Goal: Task Accomplishment & Management: Complete application form

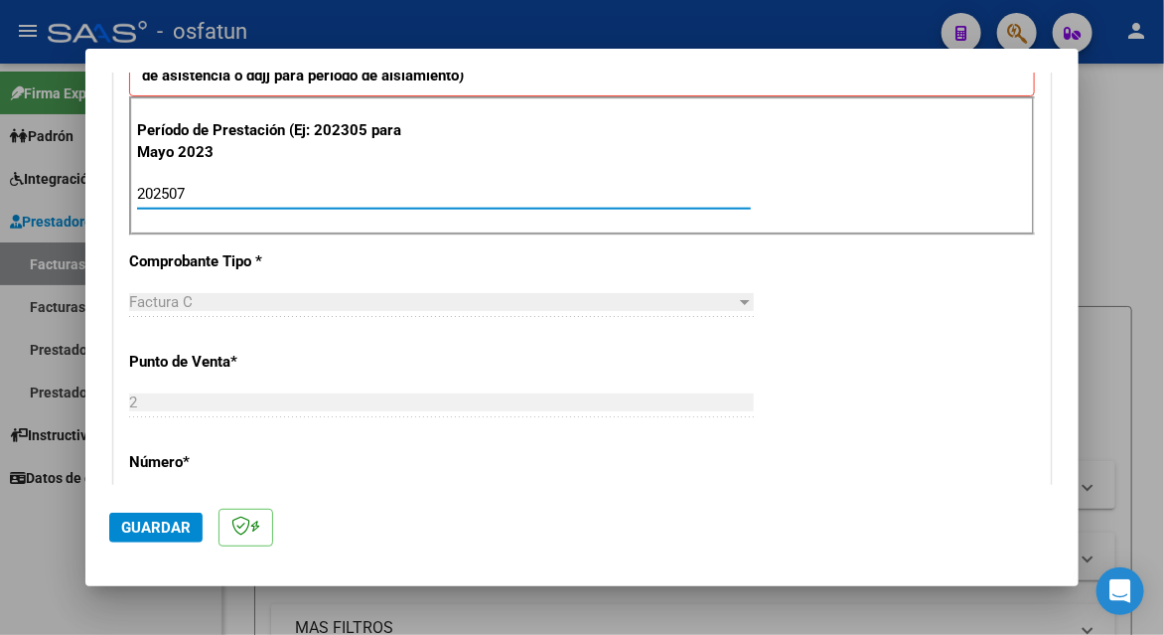
scroll to position [695, 0]
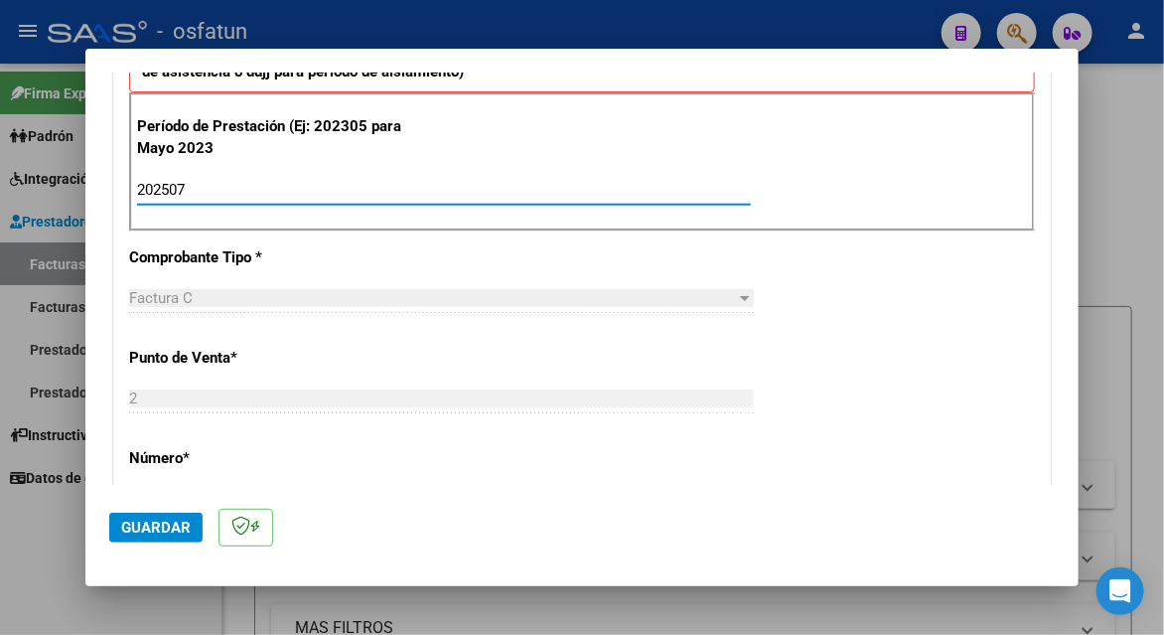
click at [191, 524] on button "Guardar" at bounding box center [155, 528] width 93 height 30
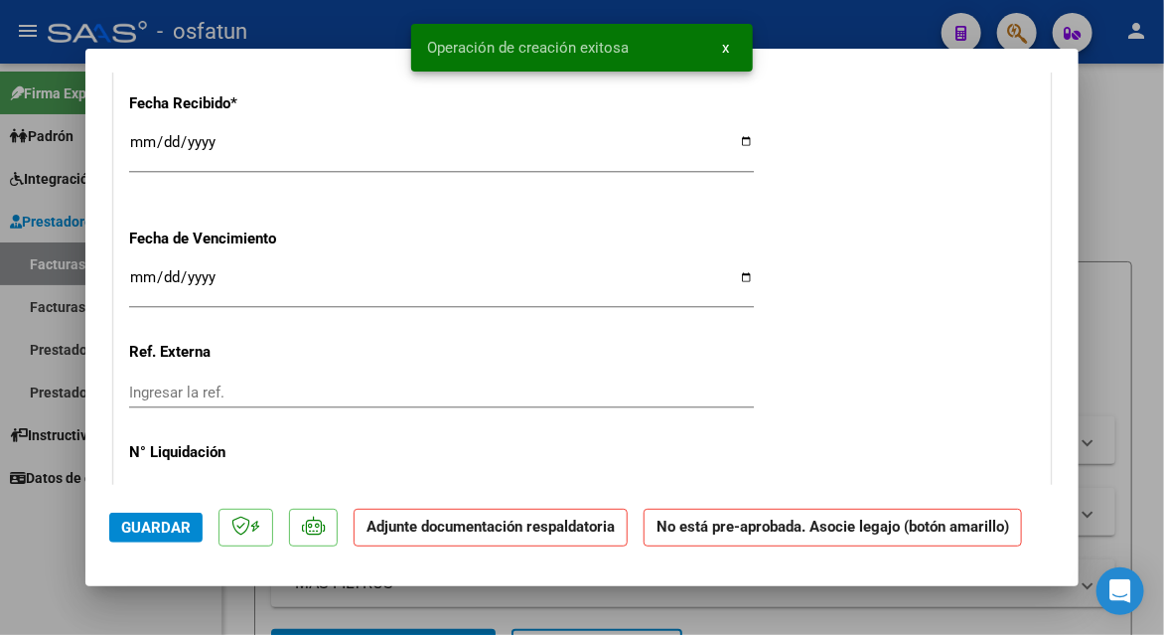
scroll to position [1788, 0]
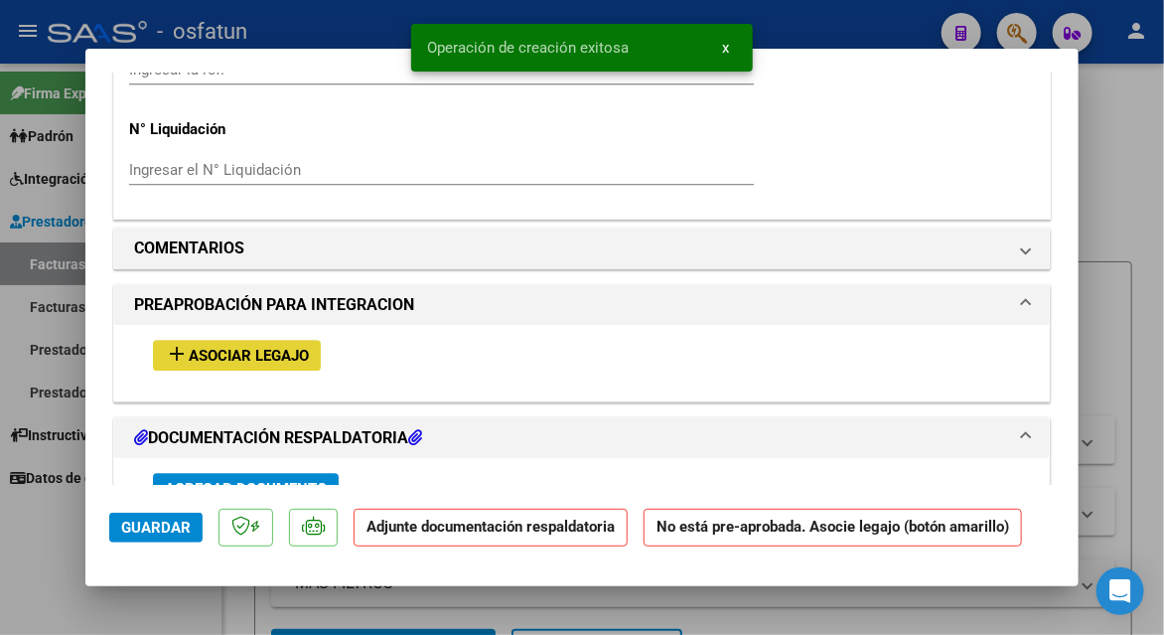
click at [207, 351] on span "Asociar Legajo" at bounding box center [249, 356] width 120 height 18
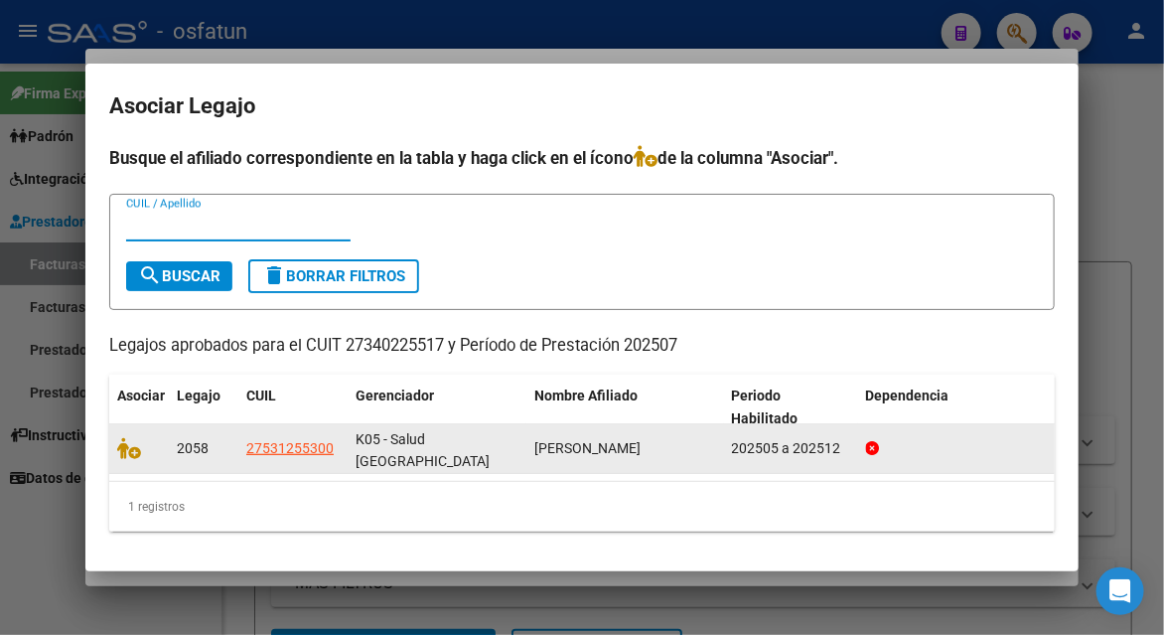
click at [139, 428] on datatable-body-cell at bounding box center [139, 448] width 60 height 49
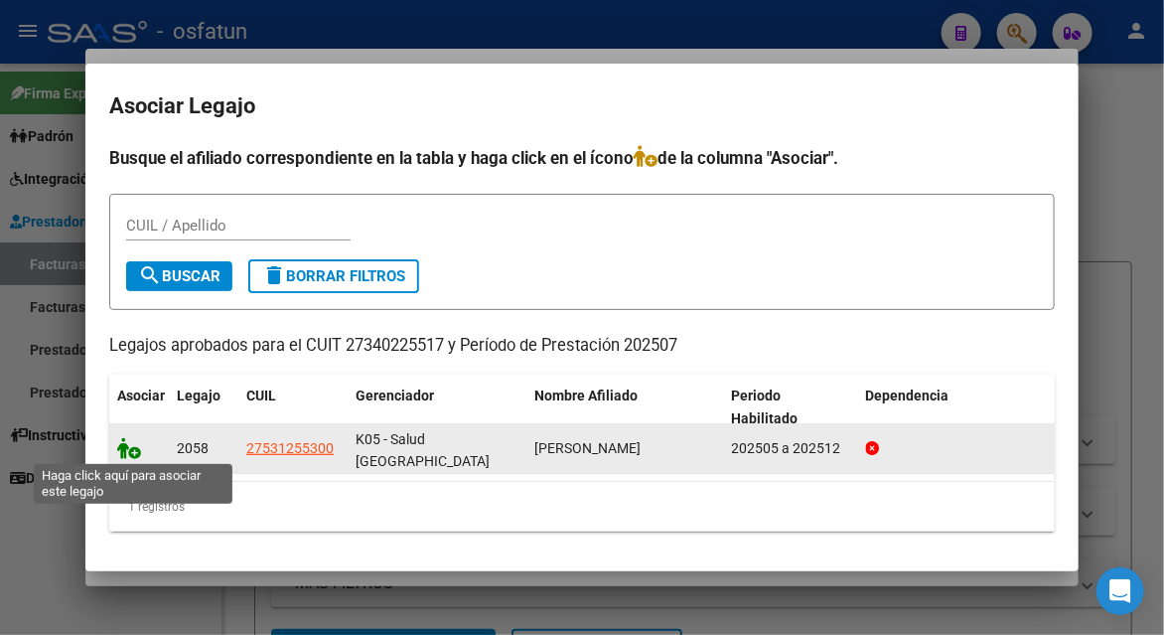
click at [133, 445] on icon at bounding box center [129, 448] width 24 height 22
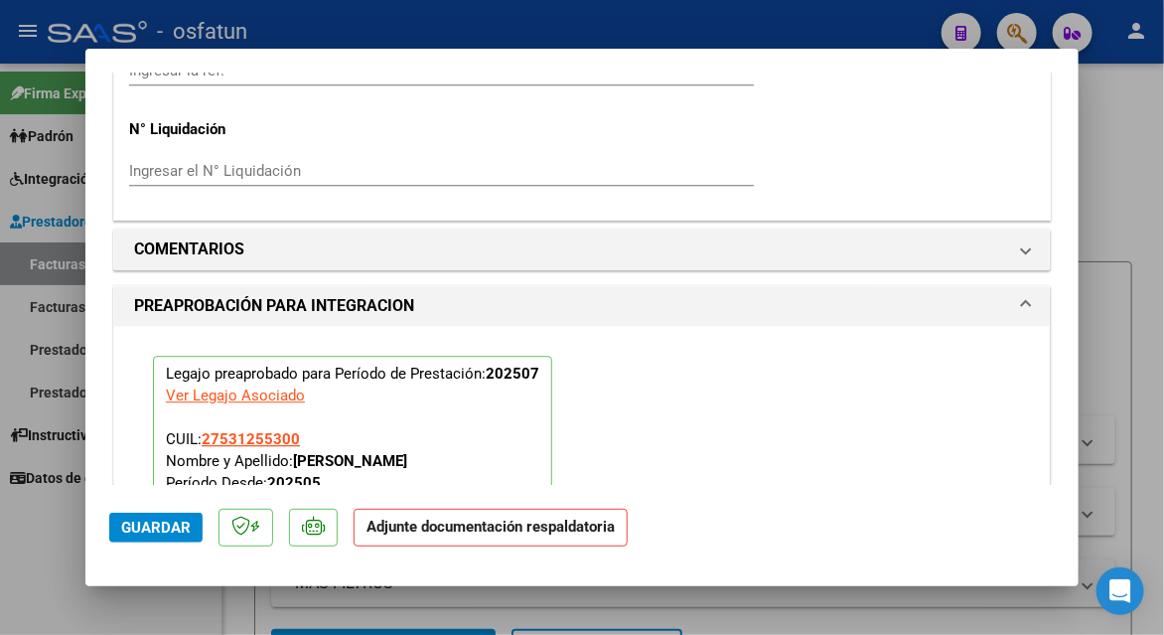
scroll to position [2337, 0]
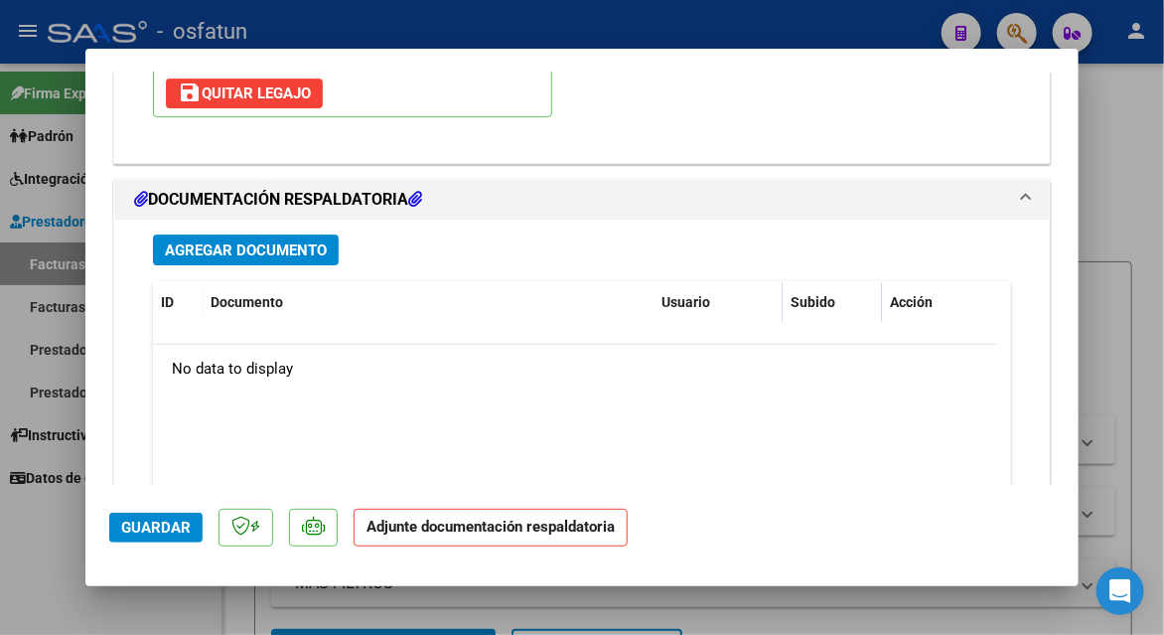
click at [228, 243] on span "Agregar Documento" at bounding box center [246, 250] width 162 height 18
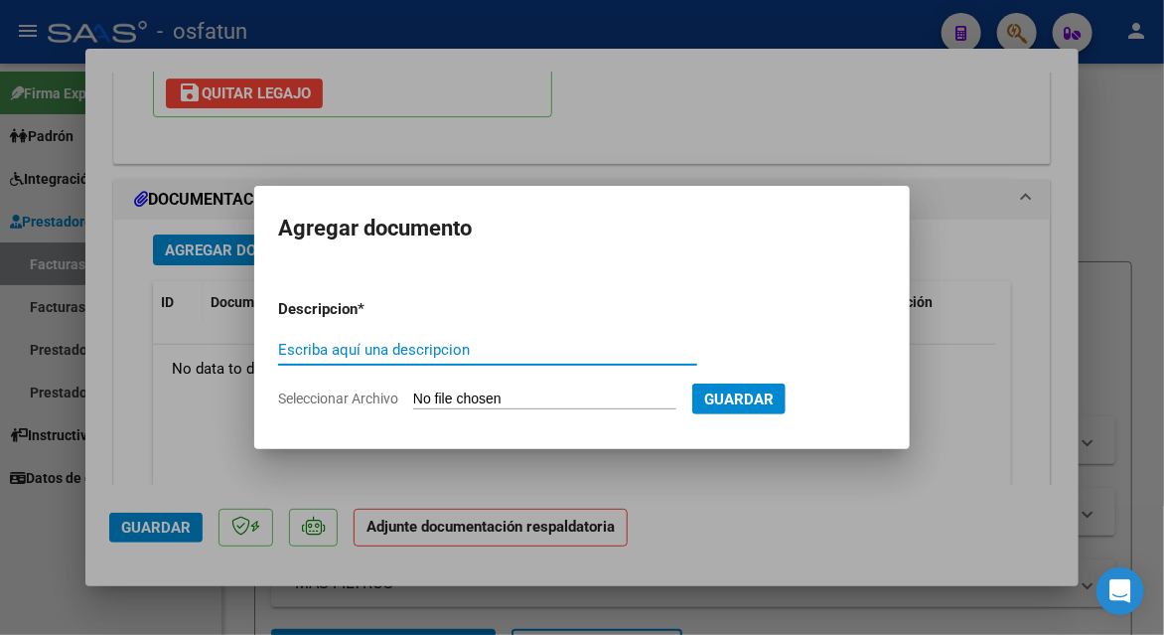
click at [370, 347] on input "Escriba aquí una descripcion" at bounding box center [487, 350] width 419 height 18
type input "planilla de asistencia"
click at [473, 390] on input "Seleccionar Archivo" at bounding box center [544, 399] width 263 height 19
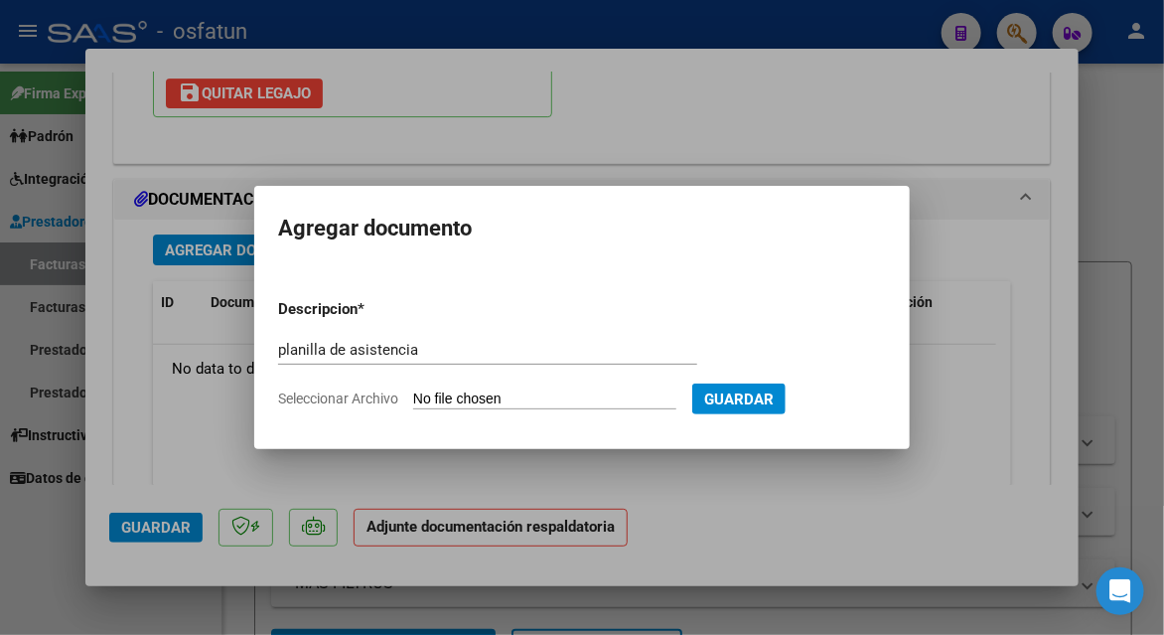
type input "C:\fakepath\[PERSON_NAME] 937 asis.pdf"
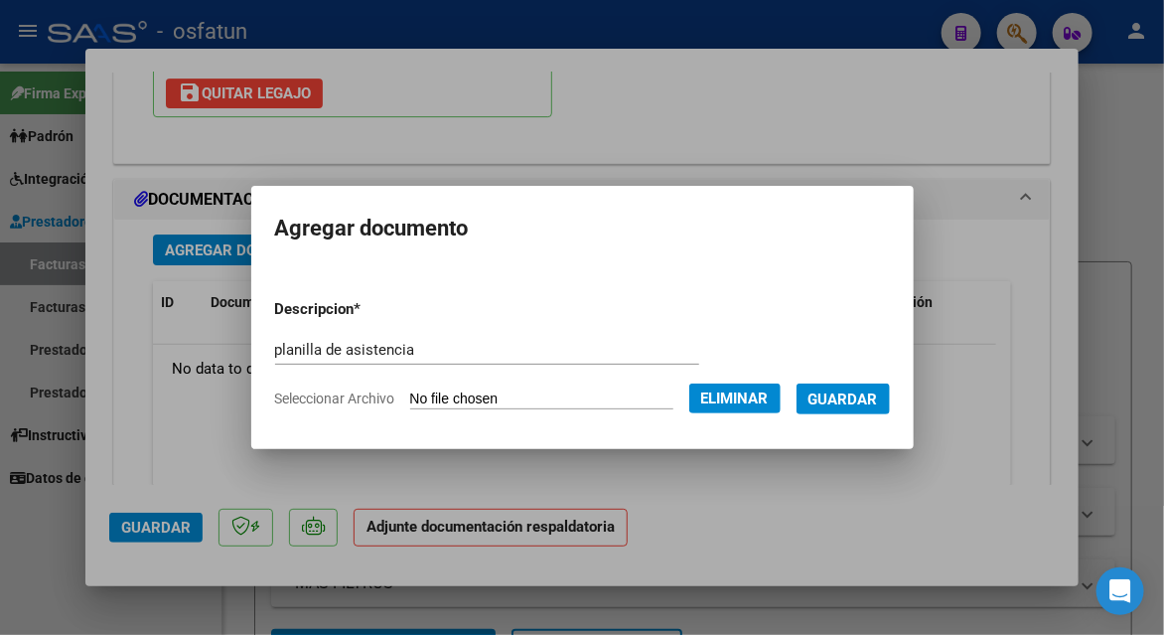
click at [860, 384] on button "Guardar" at bounding box center [843, 399] width 93 height 31
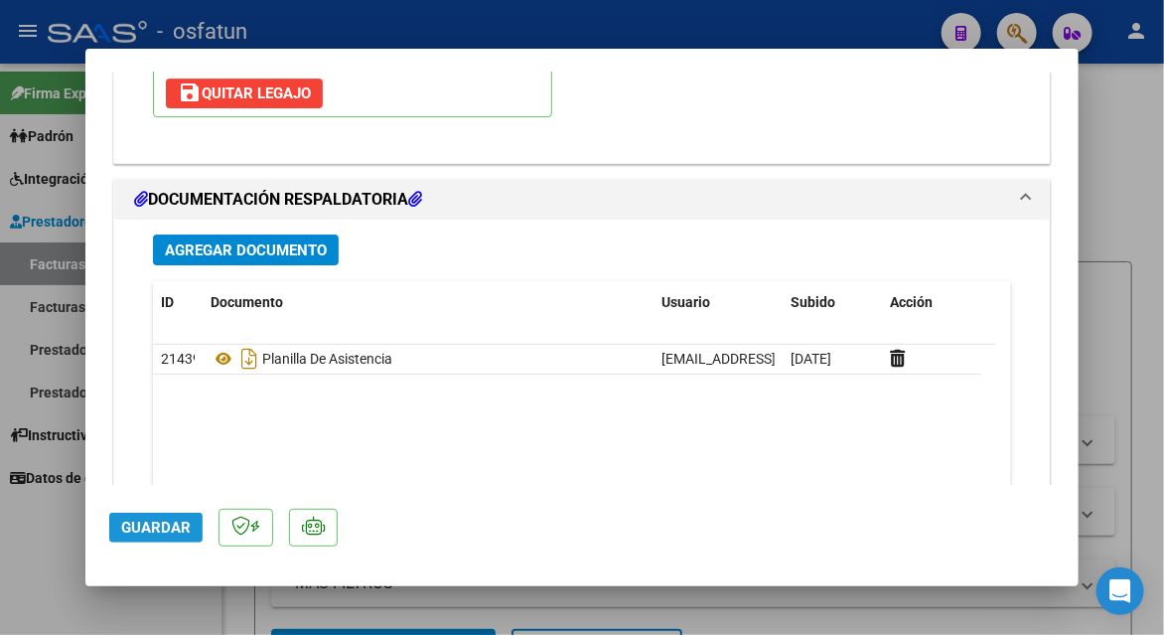
click at [161, 527] on span "Guardar" at bounding box center [156, 528] width 70 height 18
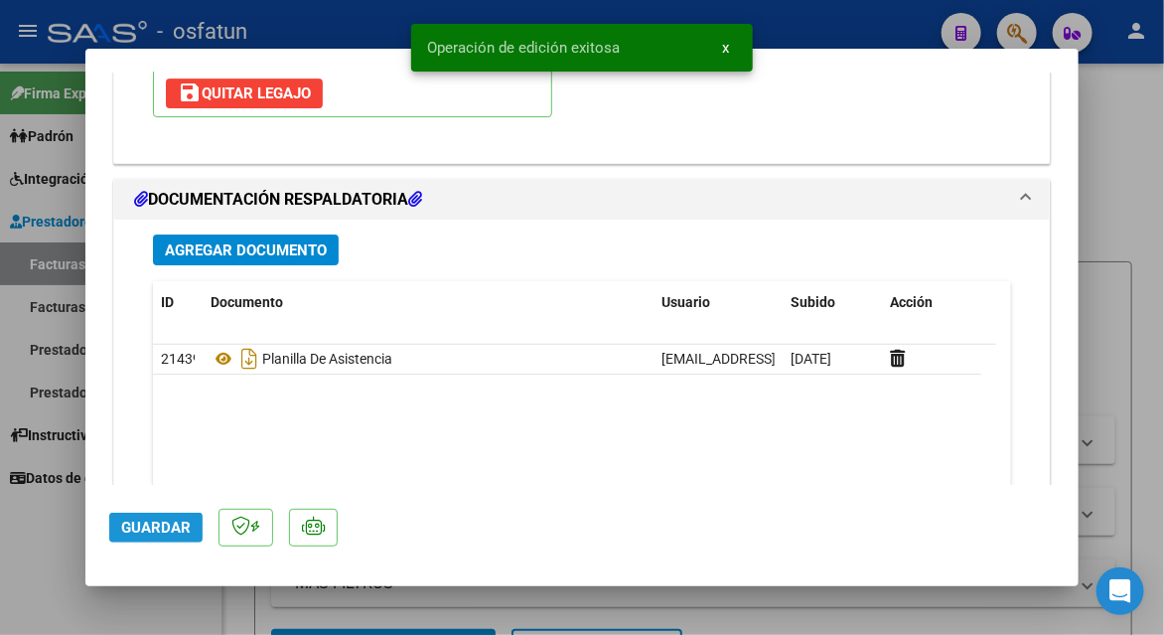
click at [161, 527] on span "Guardar" at bounding box center [156, 528] width 70 height 18
click at [1109, 181] on div at bounding box center [582, 317] width 1164 height 635
type input "$ 0,00"
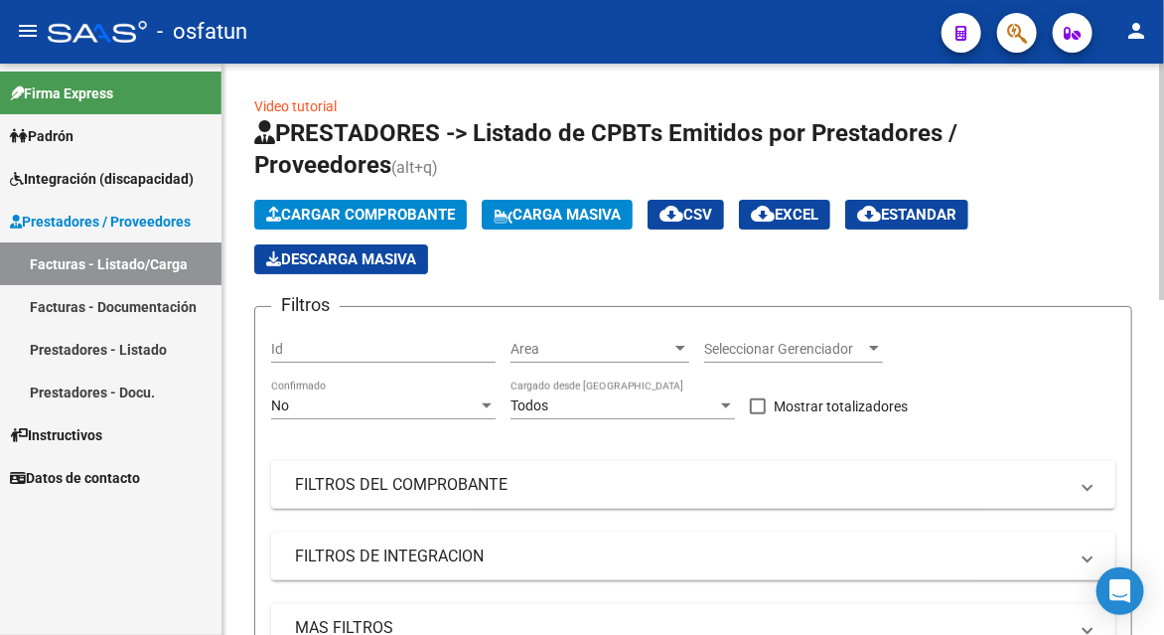
click at [320, 218] on span "Cargar Comprobante" at bounding box center [360, 215] width 189 height 18
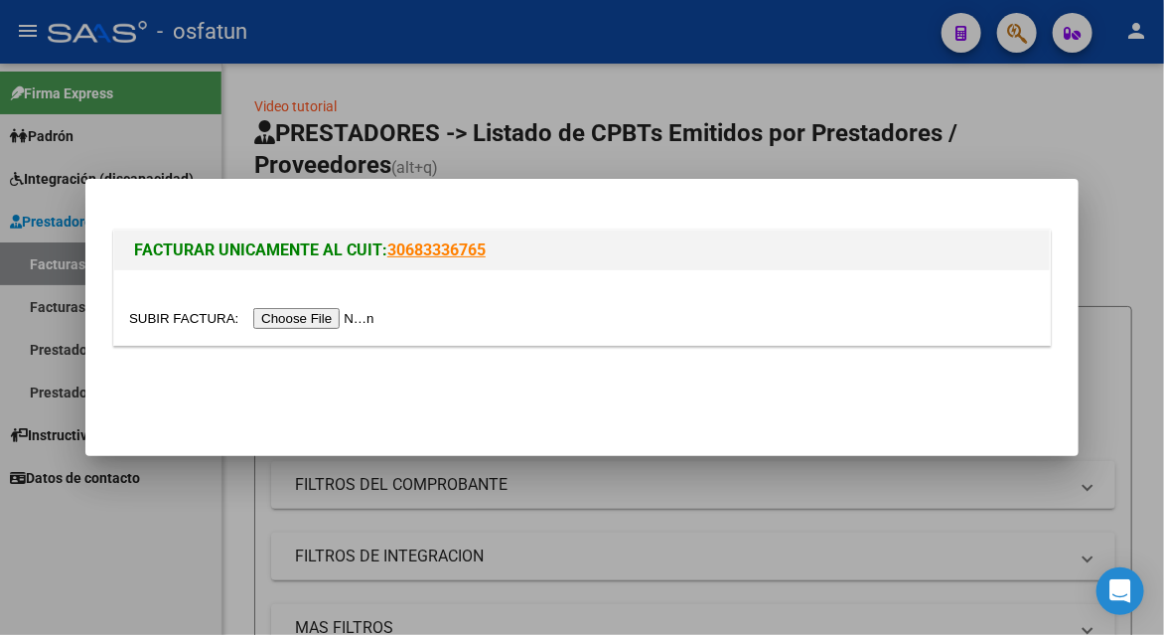
click at [310, 328] on input "file" at bounding box center [254, 318] width 251 height 21
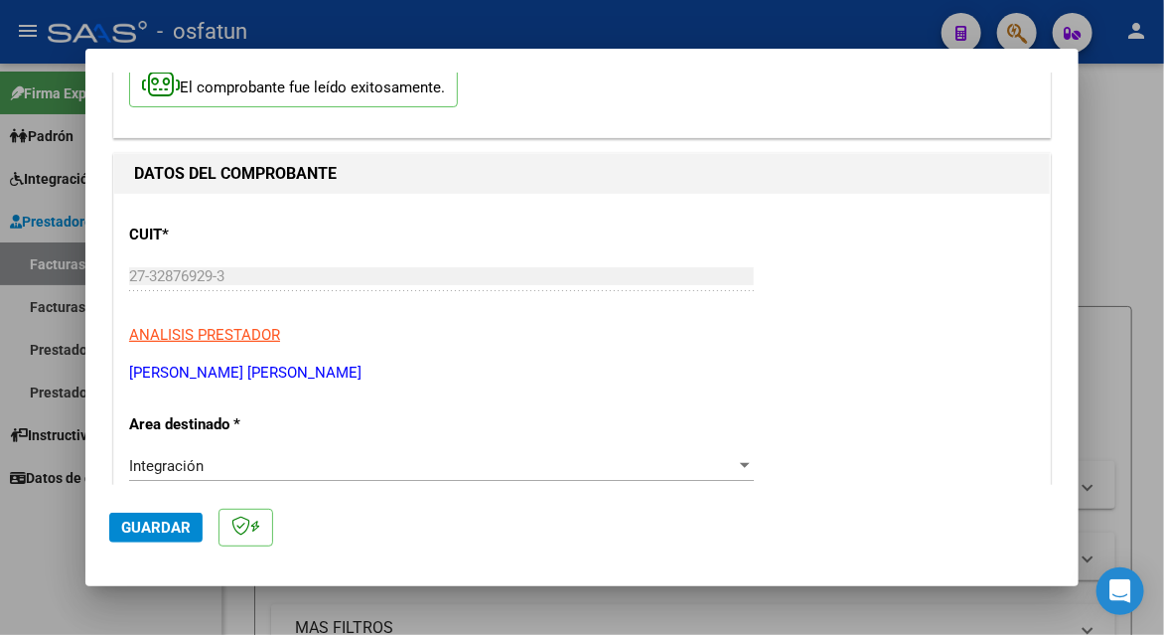
scroll to position [497, 0]
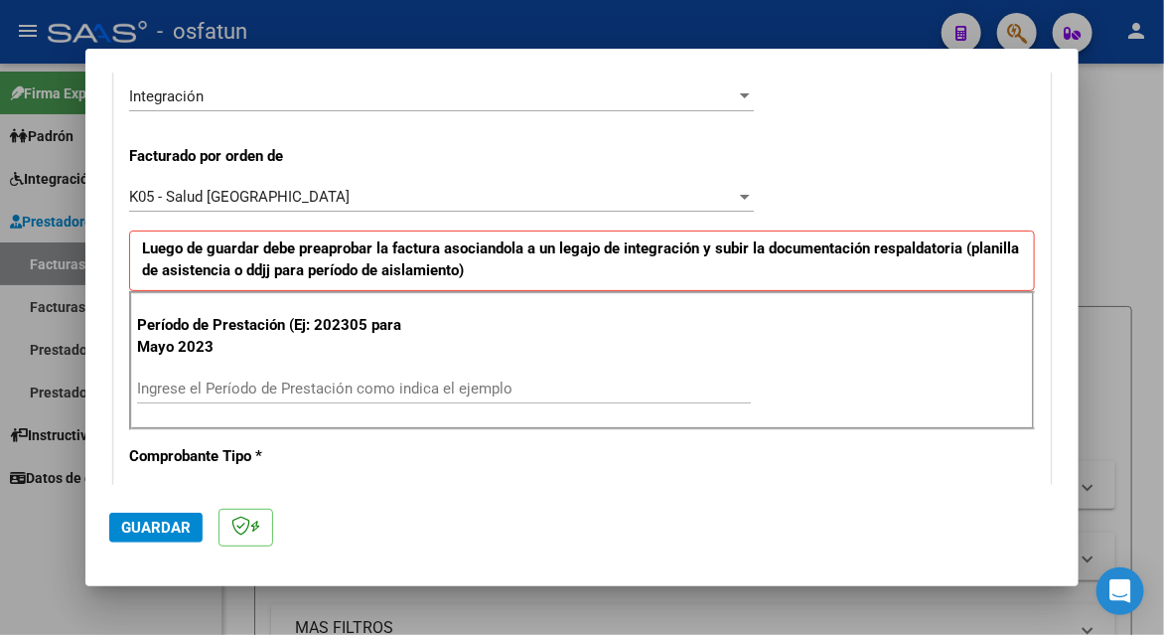
click at [264, 380] on input "Ingrese el Período de Prestación como indica el ejemplo" at bounding box center [444, 389] width 614 height 18
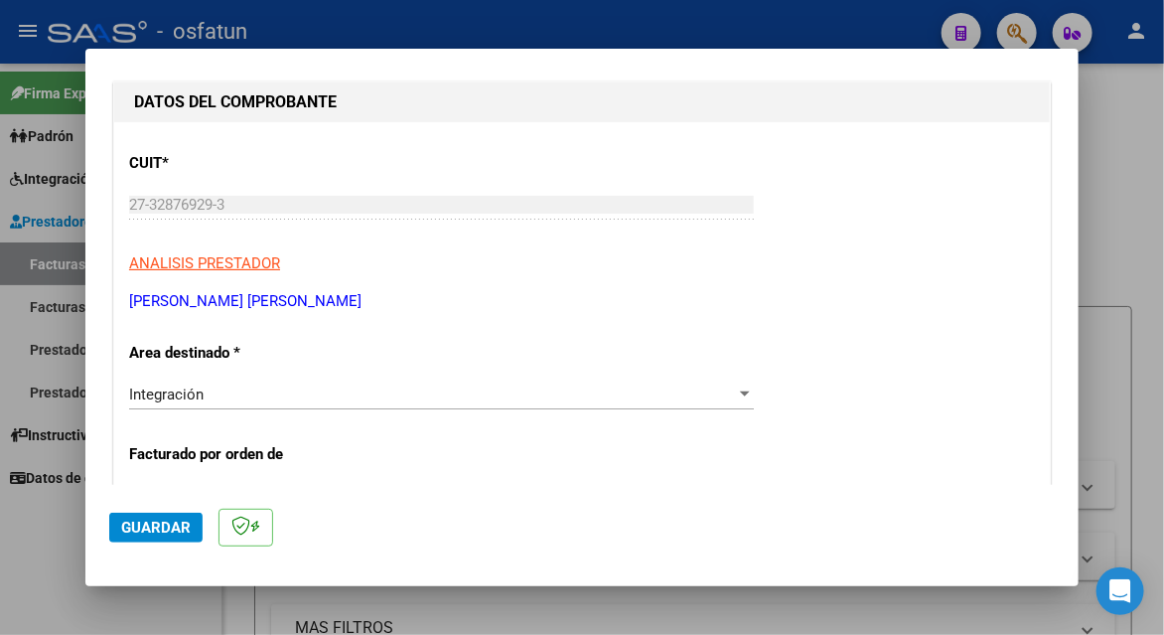
scroll to position [0, 0]
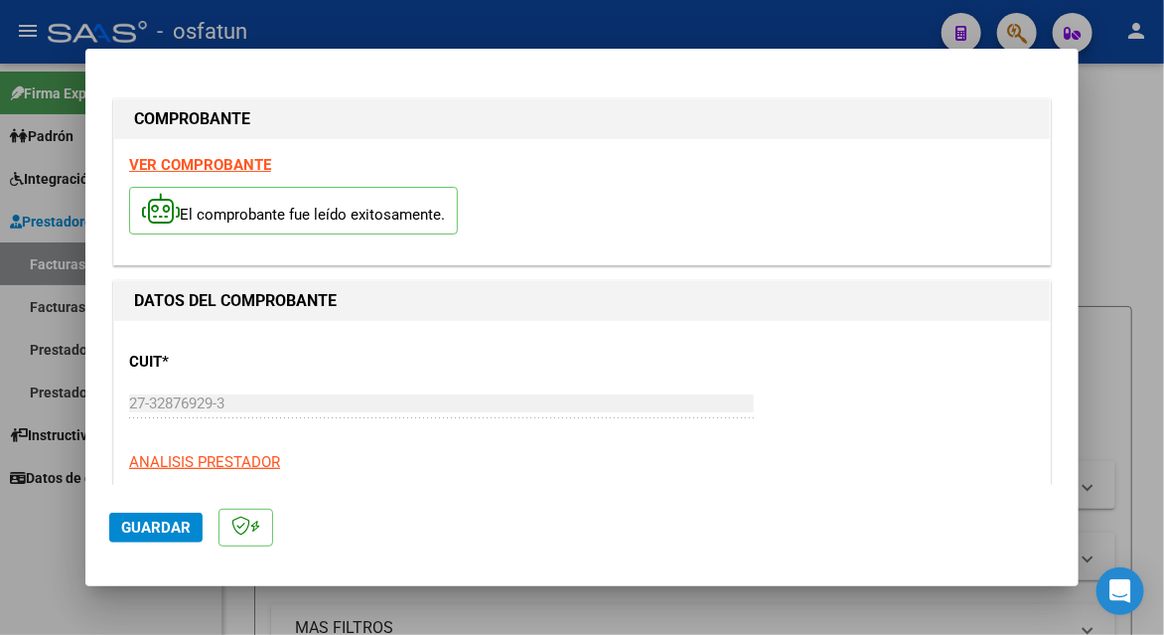
type input "202507"
click at [146, 531] on span "Guardar" at bounding box center [156, 528] width 70 height 18
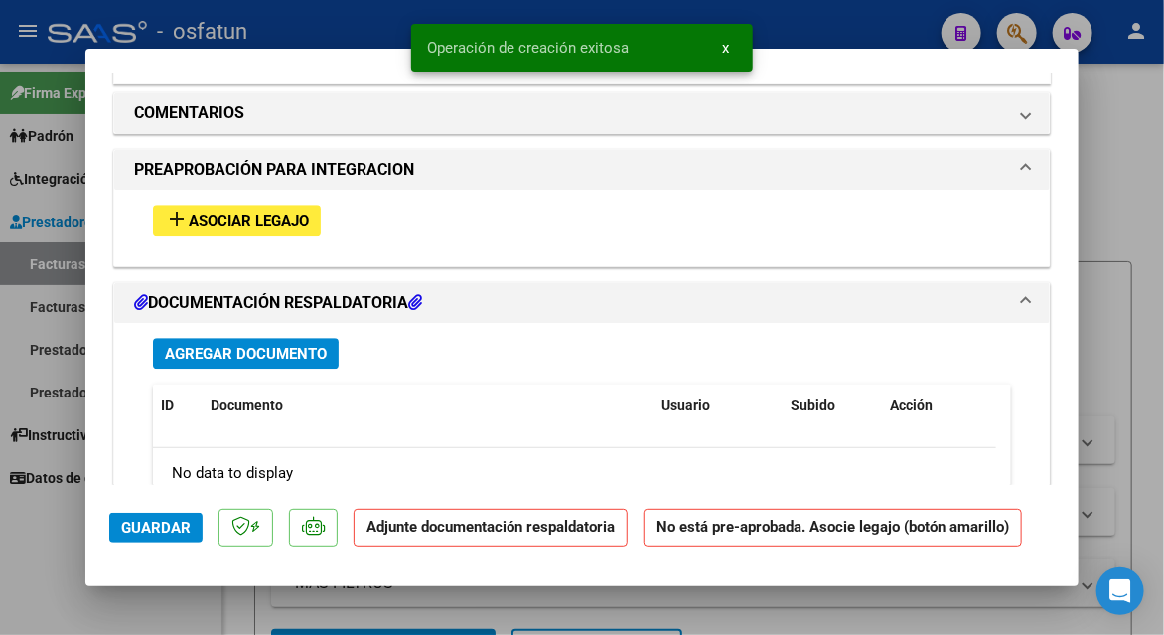
scroll to position [1788, 0]
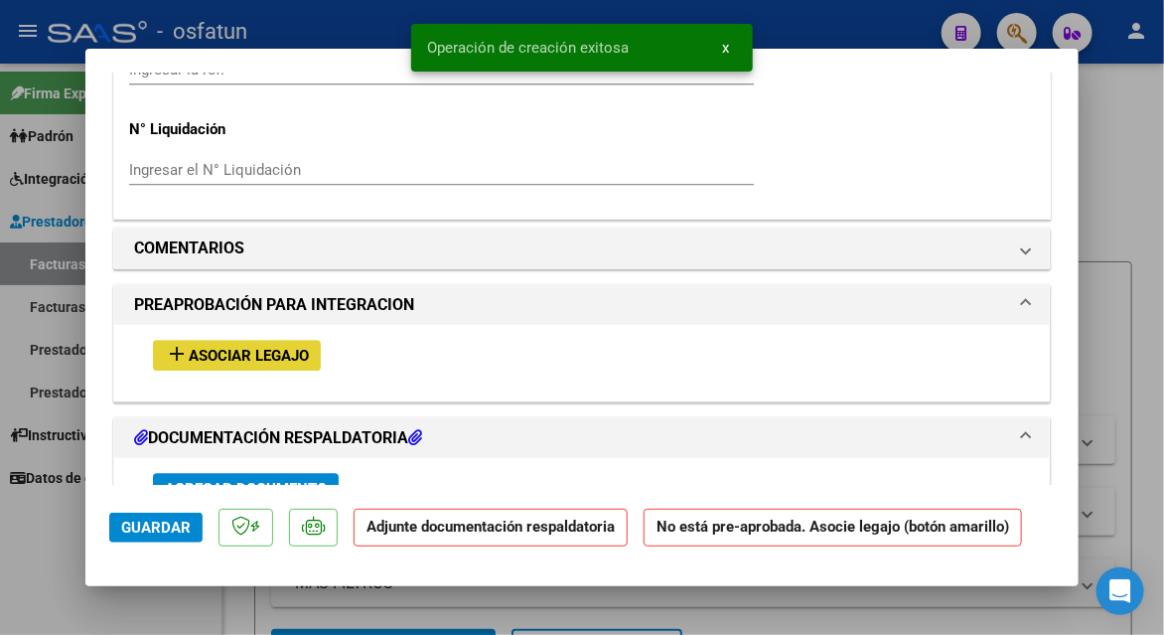
click at [206, 340] on button "add Asociar Legajo" at bounding box center [237, 355] width 168 height 31
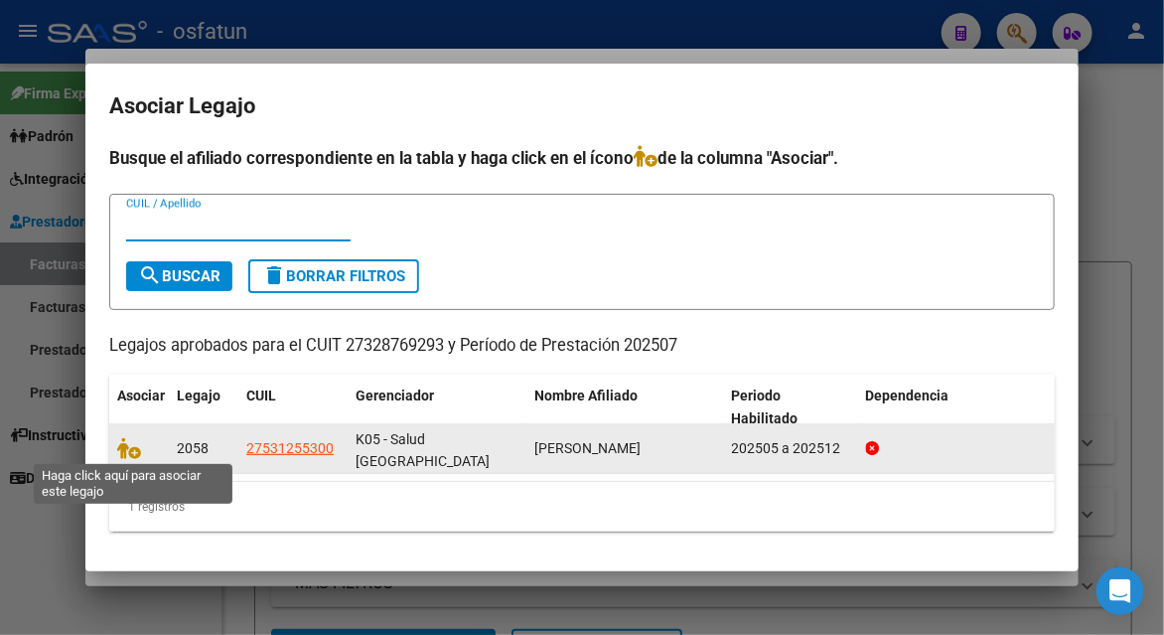
click at [134, 450] on icon at bounding box center [129, 448] width 24 height 22
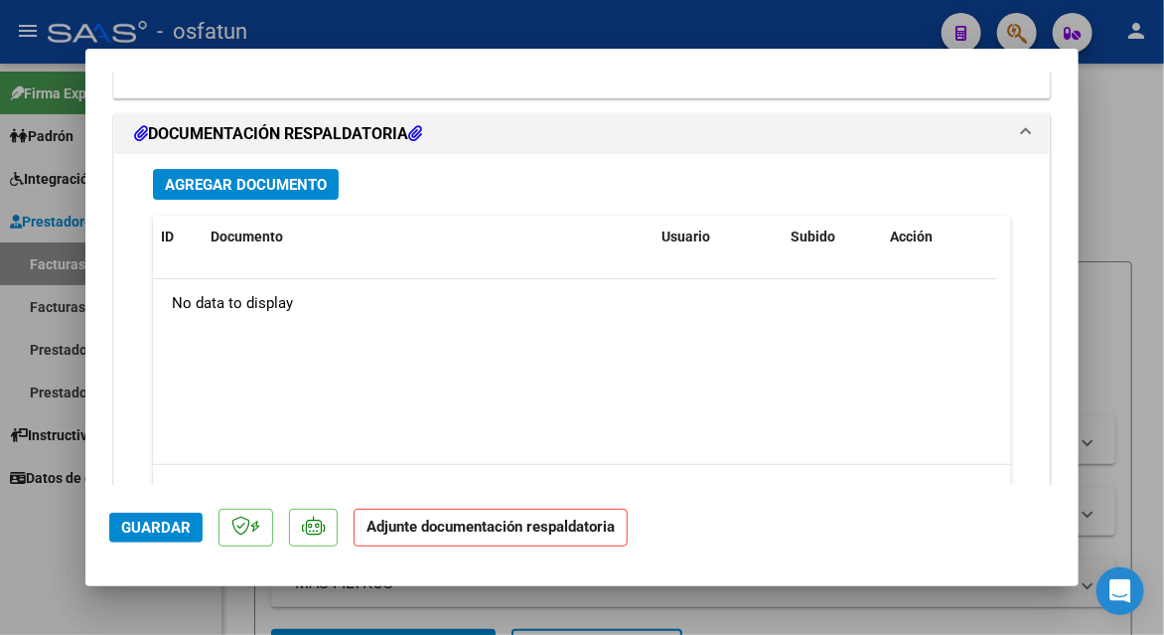
scroll to position [2487, 0]
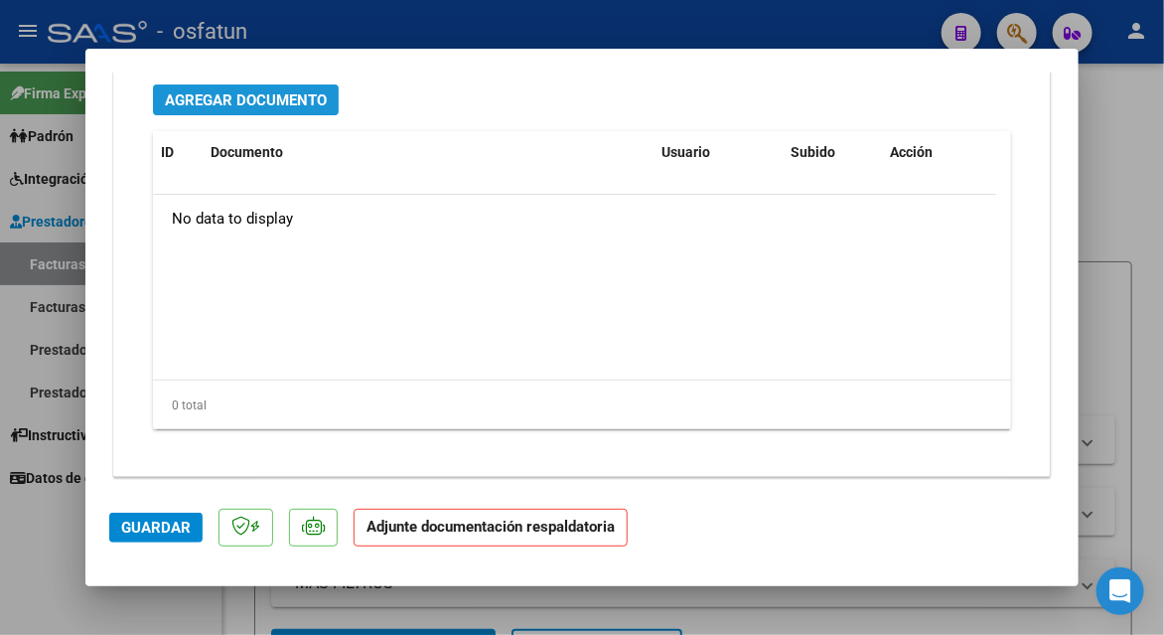
click at [210, 98] on span "Agregar Documento" at bounding box center [246, 100] width 162 height 18
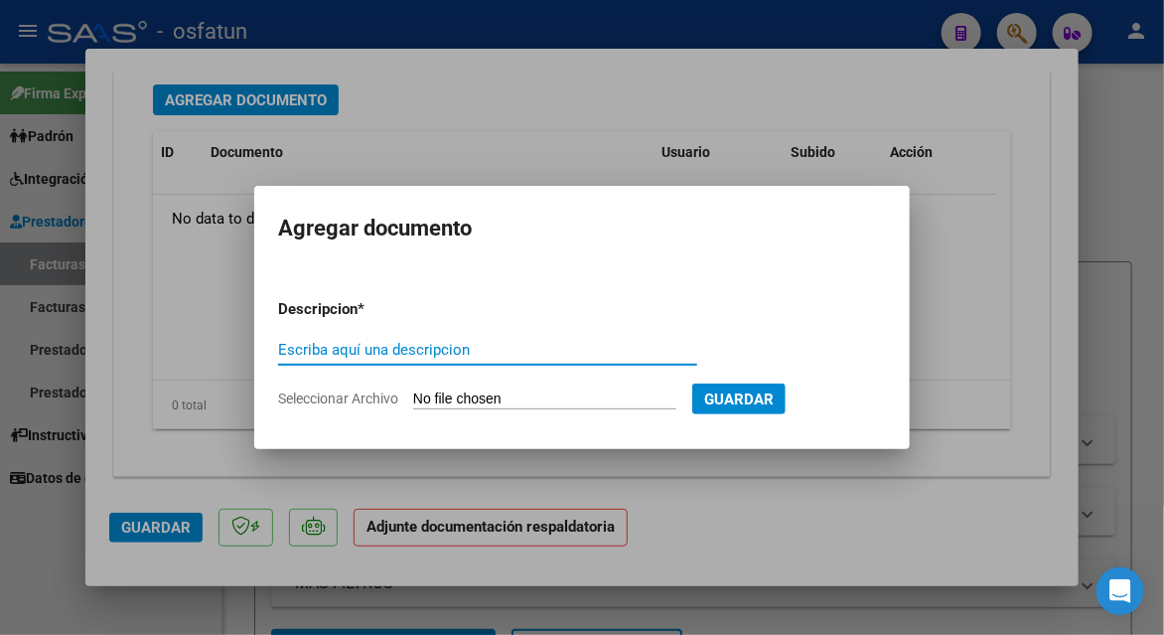
click at [435, 349] on input "Escriba aquí una descripcion" at bounding box center [487, 350] width 419 height 18
type input "planilla de asistencia"
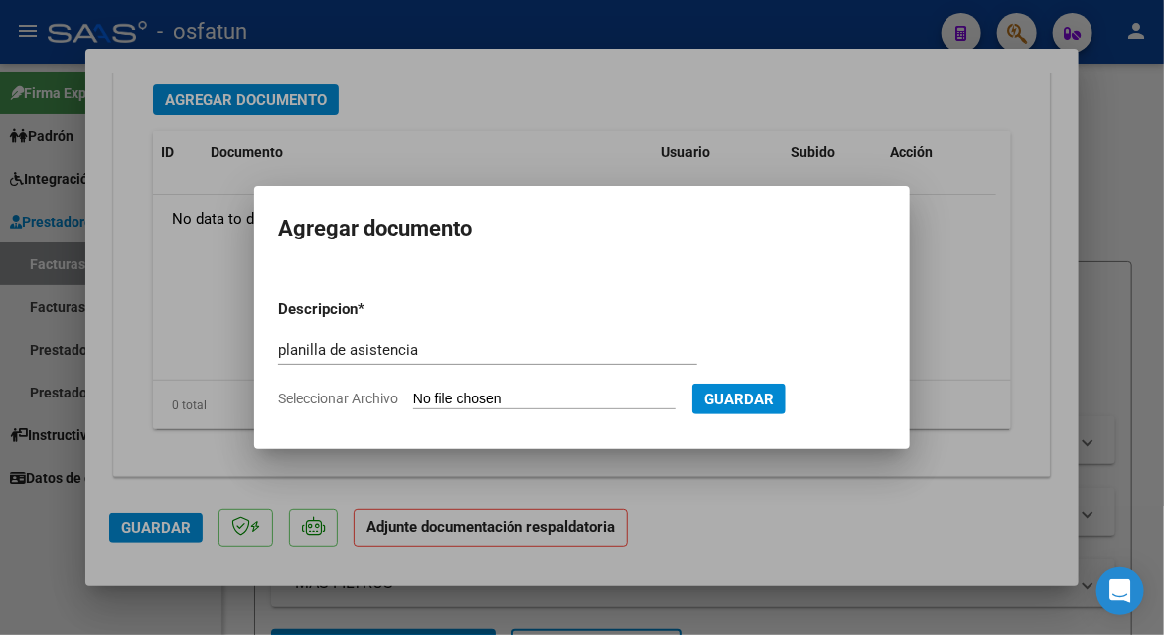
click at [437, 402] on input "Seleccionar Archivo" at bounding box center [544, 399] width 263 height 19
type input "C:\fakepath\[PERSON_NAME] 619 asis.pdf"
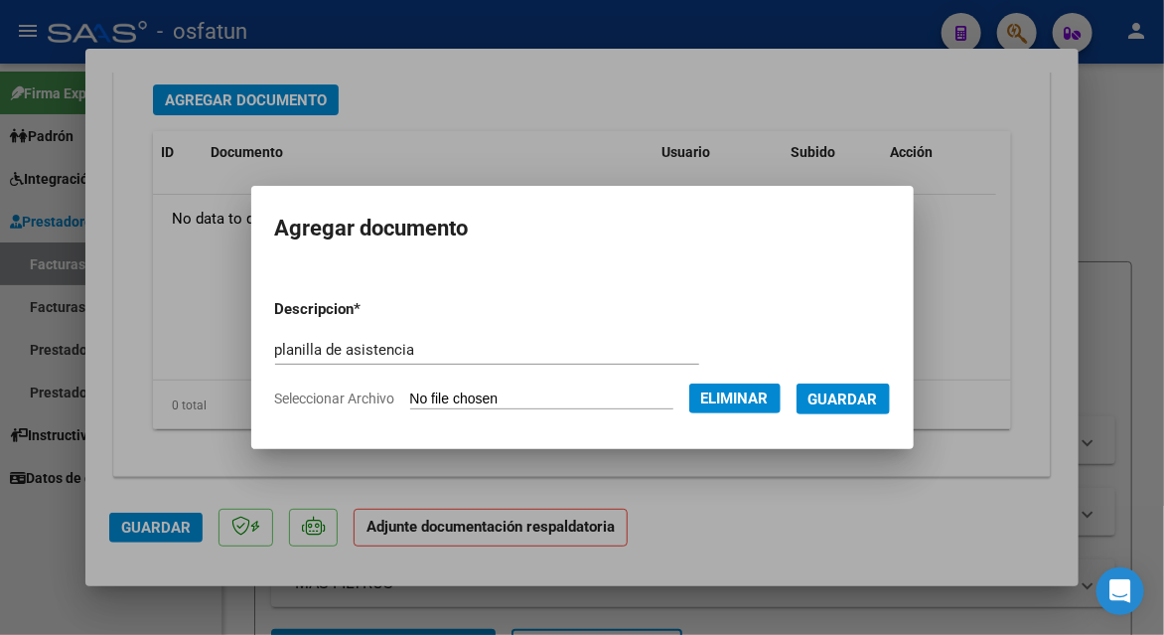
click at [845, 398] on span "Guardar" at bounding box center [844, 399] width 70 height 18
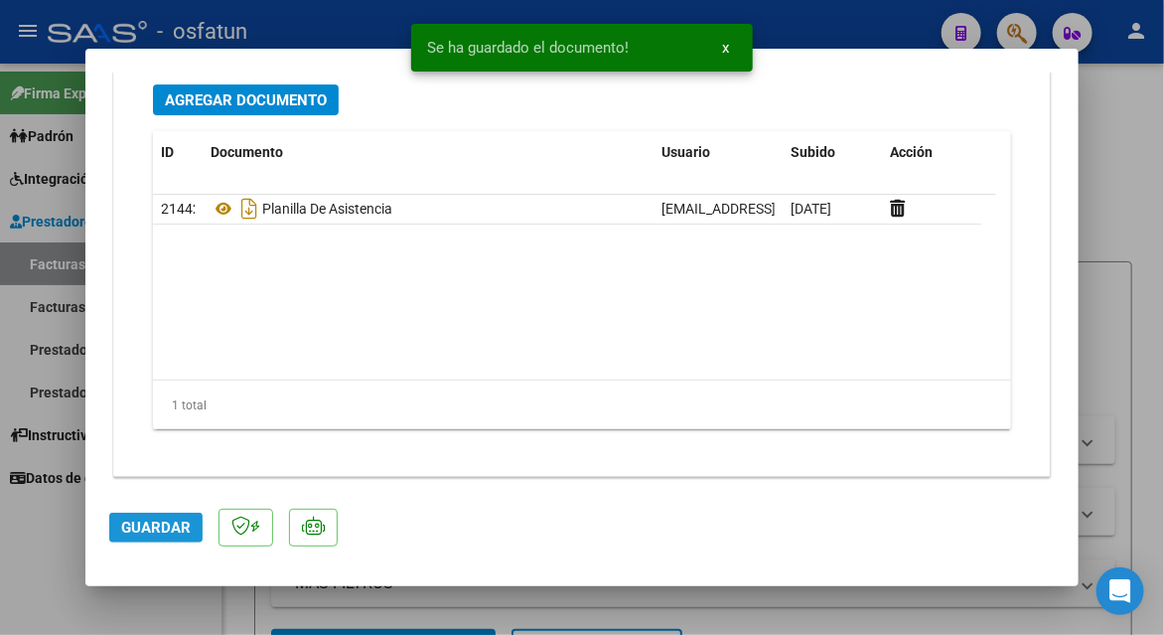
click at [147, 523] on span "Guardar" at bounding box center [156, 528] width 70 height 18
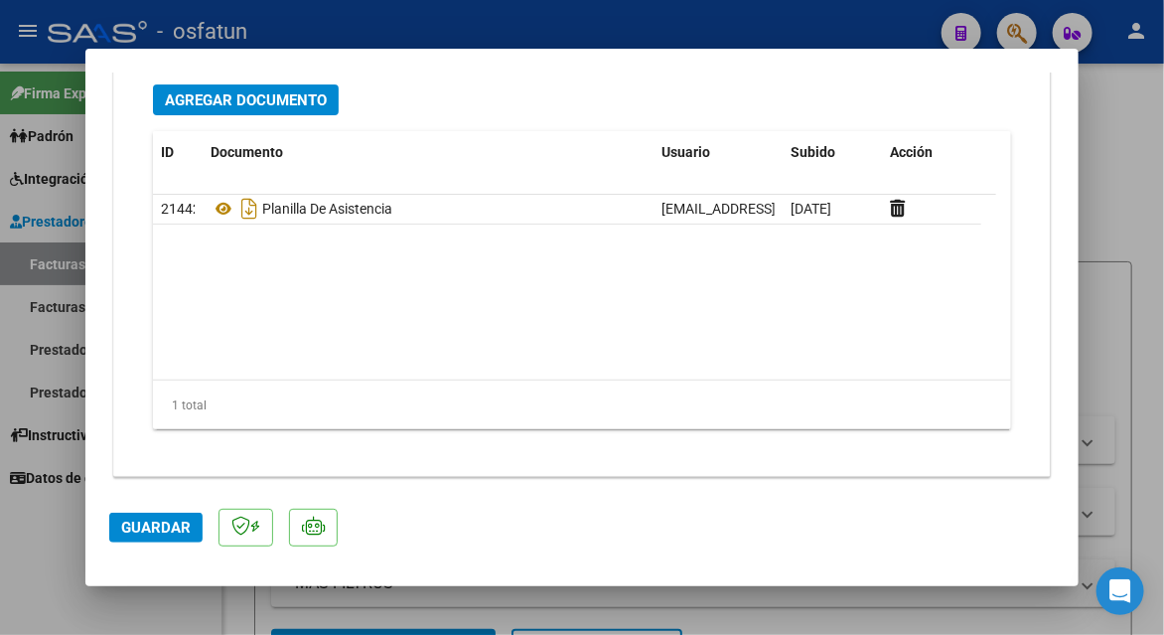
click at [161, 520] on span "Guardar" at bounding box center [156, 528] width 70 height 18
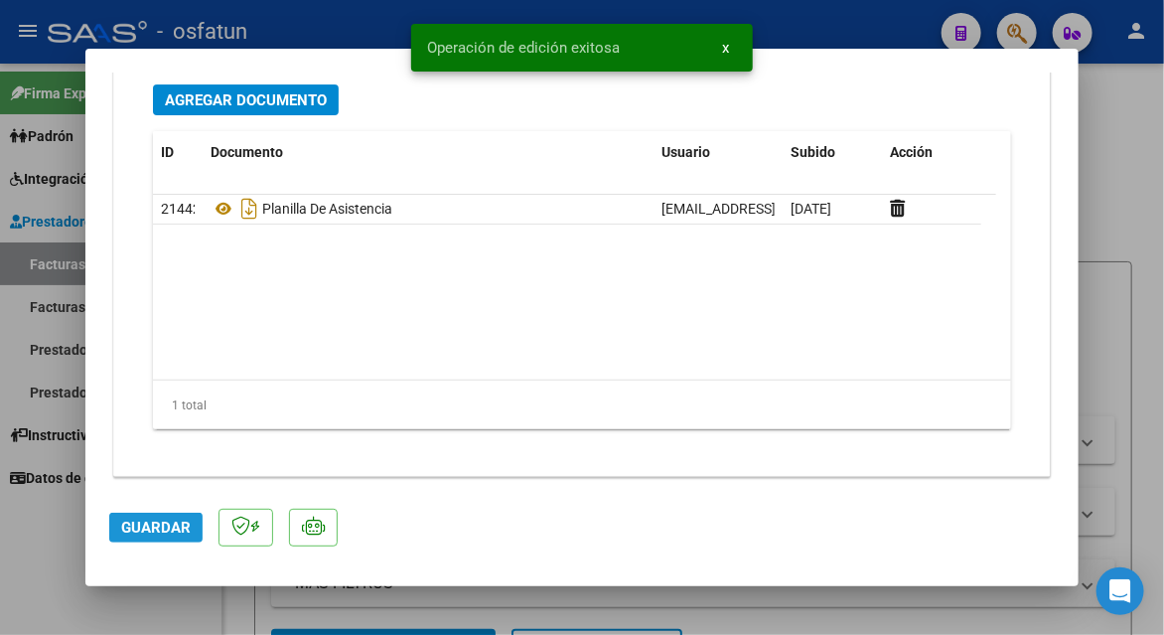
click at [161, 520] on span "Guardar" at bounding box center [156, 528] width 70 height 18
click at [1127, 184] on div at bounding box center [582, 317] width 1164 height 635
type input "$ 0,00"
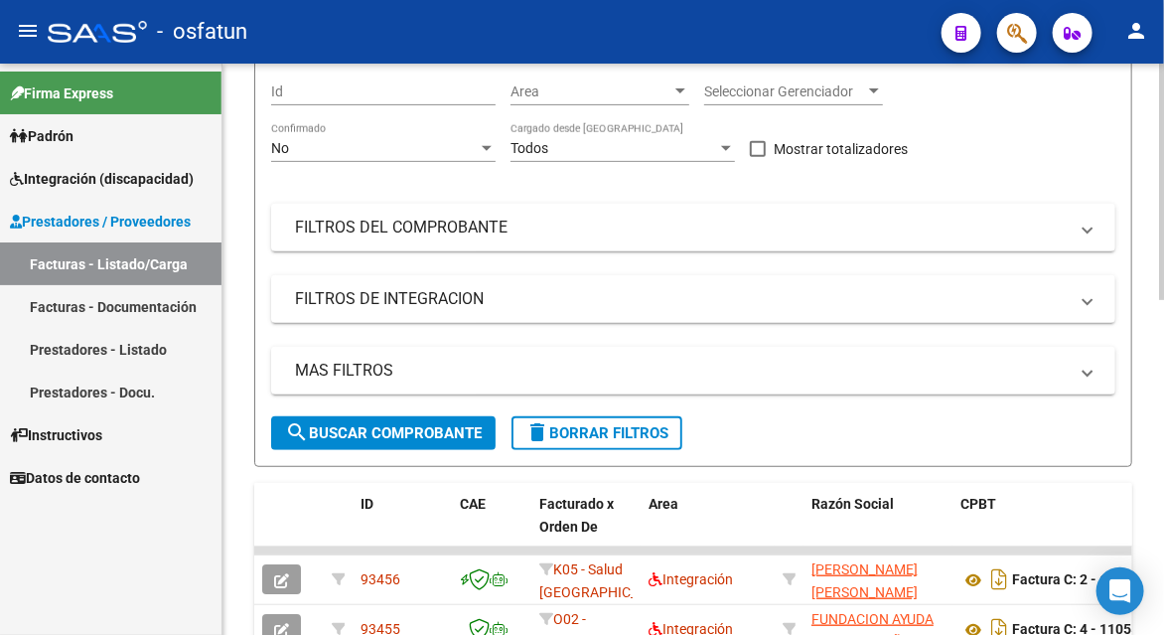
scroll to position [99, 0]
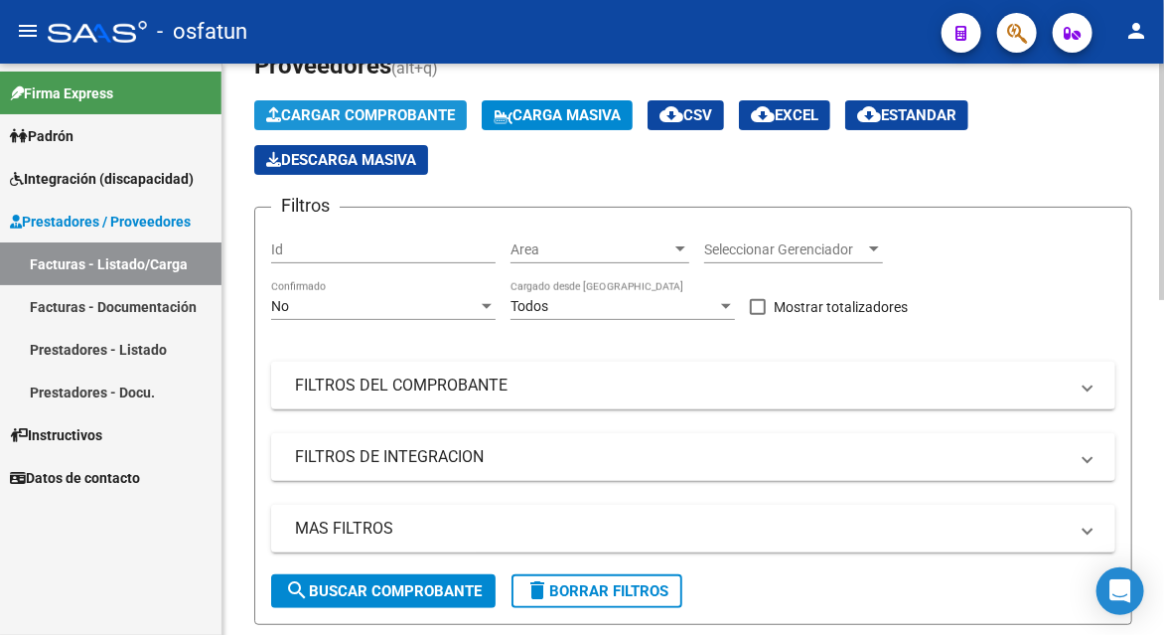
click at [419, 128] on button "Cargar Comprobante" at bounding box center [360, 115] width 213 height 30
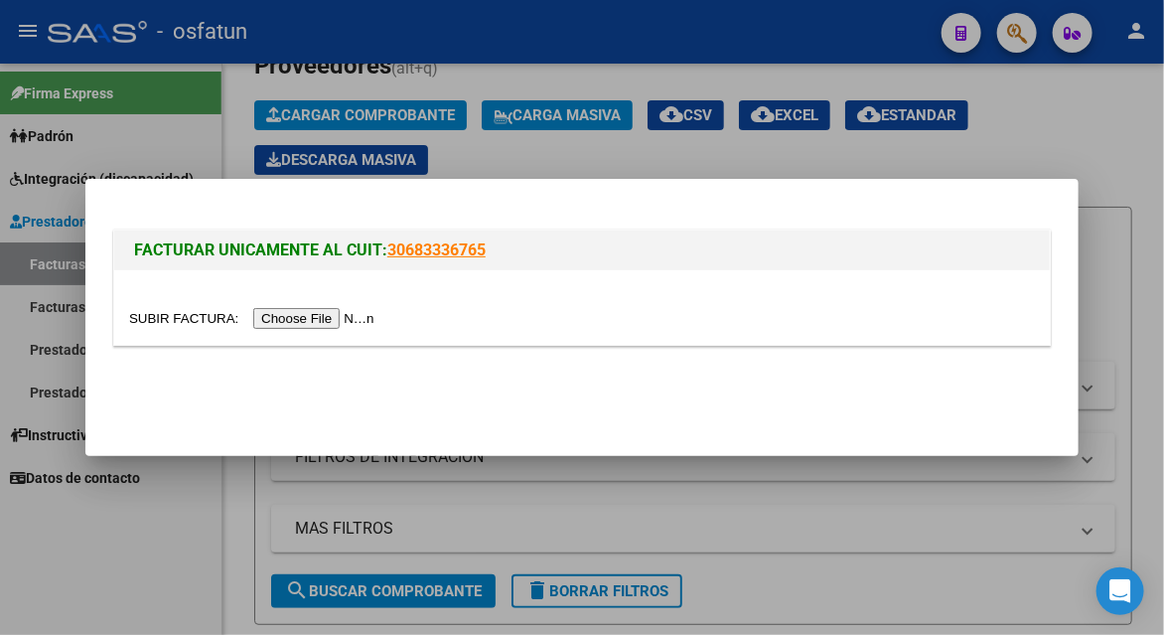
click at [317, 321] on input "file" at bounding box center [254, 318] width 251 height 21
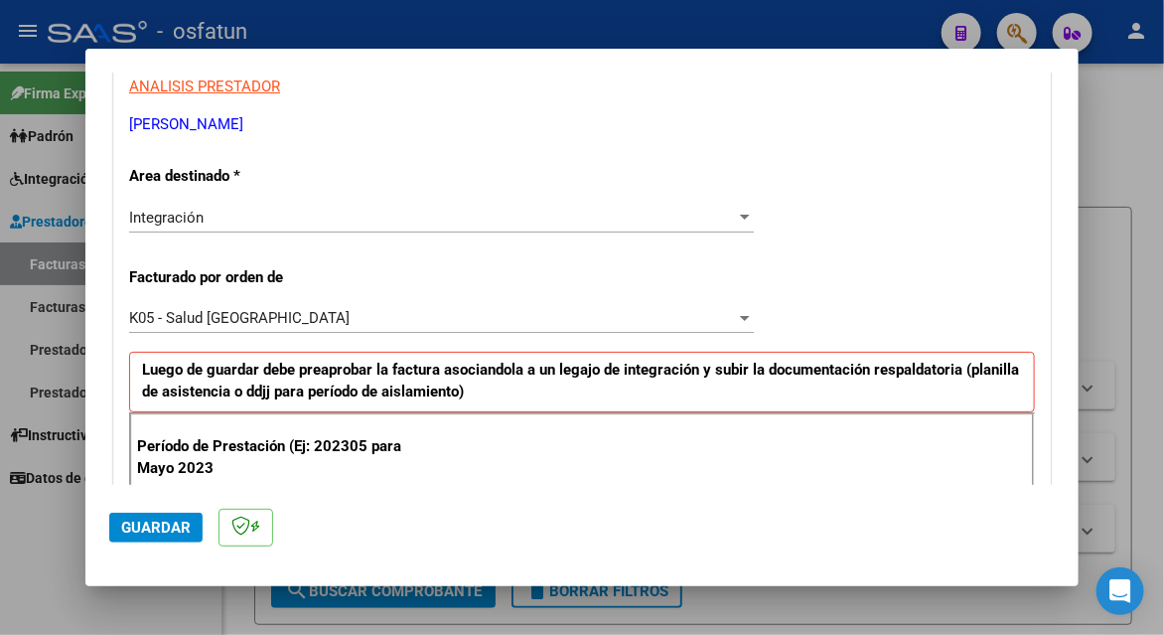
scroll to position [497, 0]
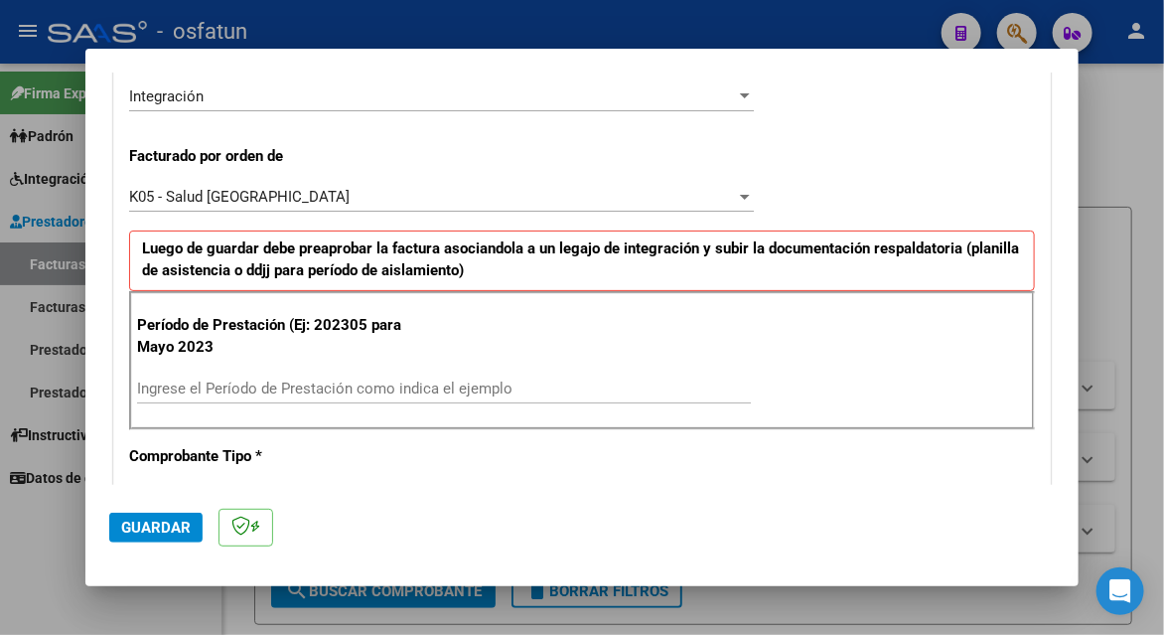
drag, startPoint x: 253, startPoint y: 360, endPoint x: 260, endPoint y: 370, distance: 12.1
click at [253, 362] on div "Período de Prestación (Ej: 202305 para Mayo 2023 Ingrese el Período de Prestaci…" at bounding box center [582, 360] width 906 height 139
click at [261, 381] on input "Ingrese el Período de Prestación como indica el ejemplo" at bounding box center [444, 389] width 614 height 18
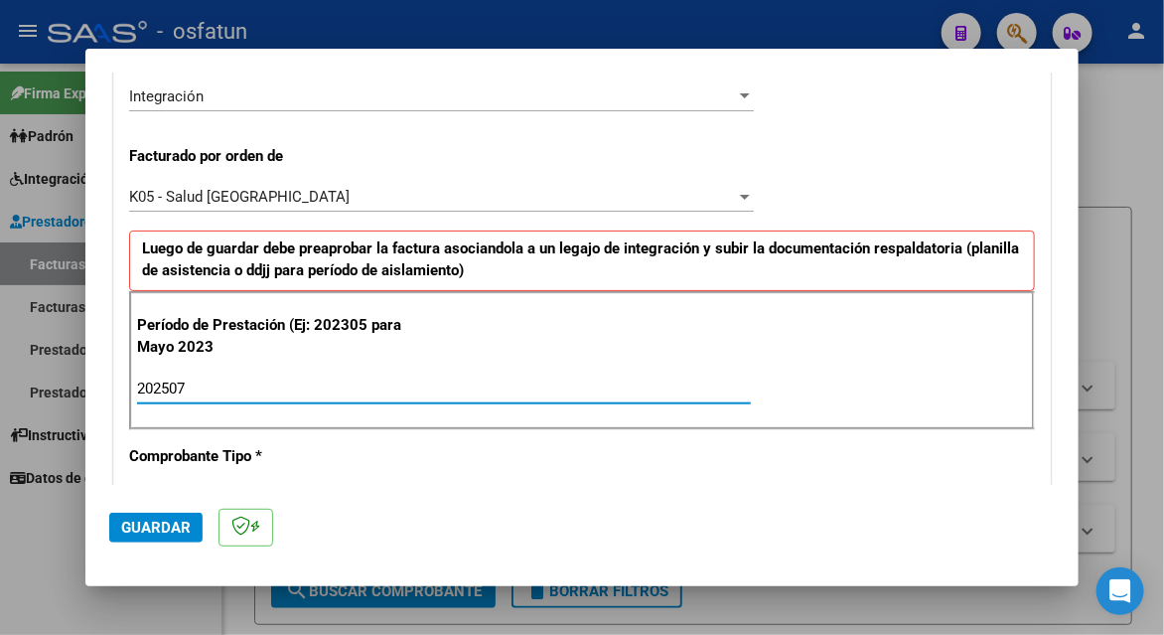
type input "202507"
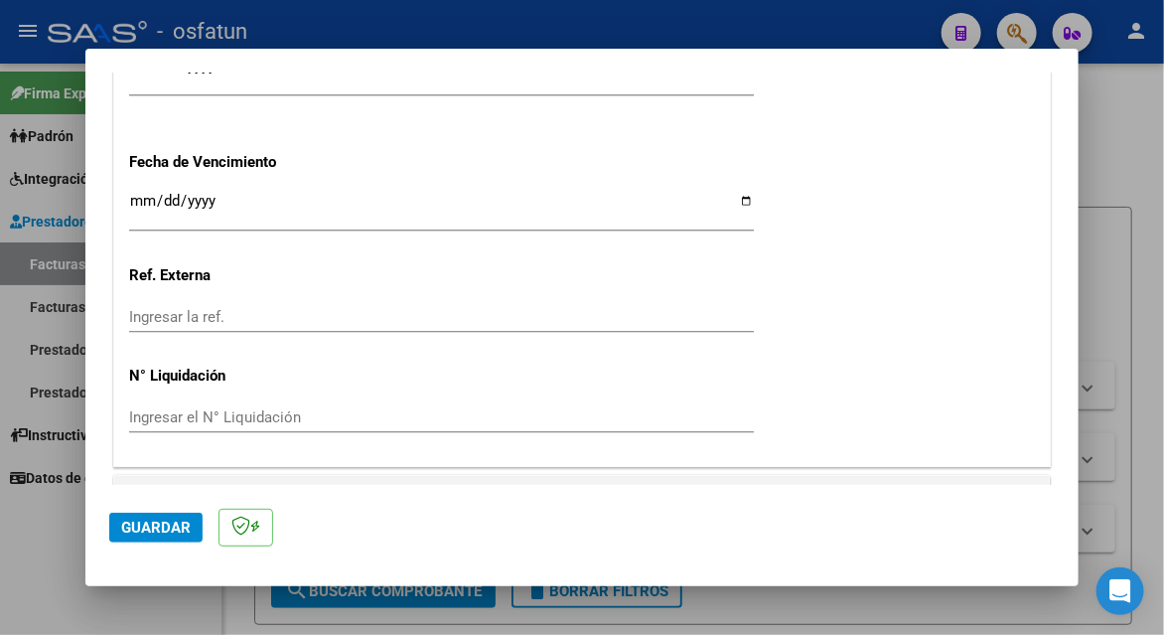
scroll to position [1606, 0]
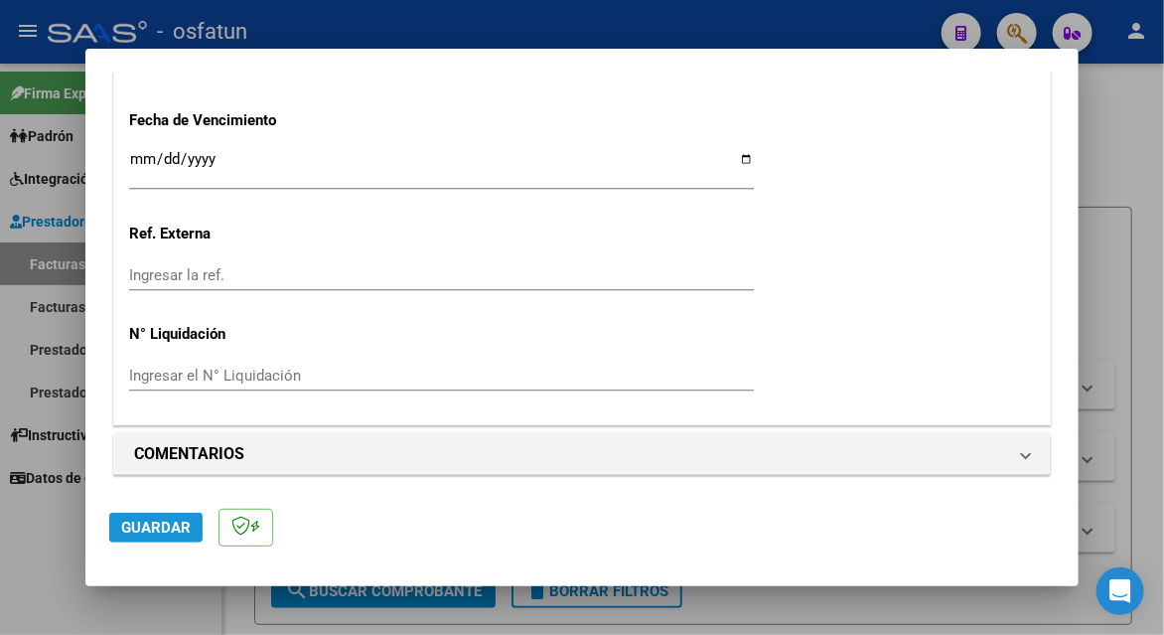
click at [151, 536] on span "Guardar" at bounding box center [156, 528] width 70 height 18
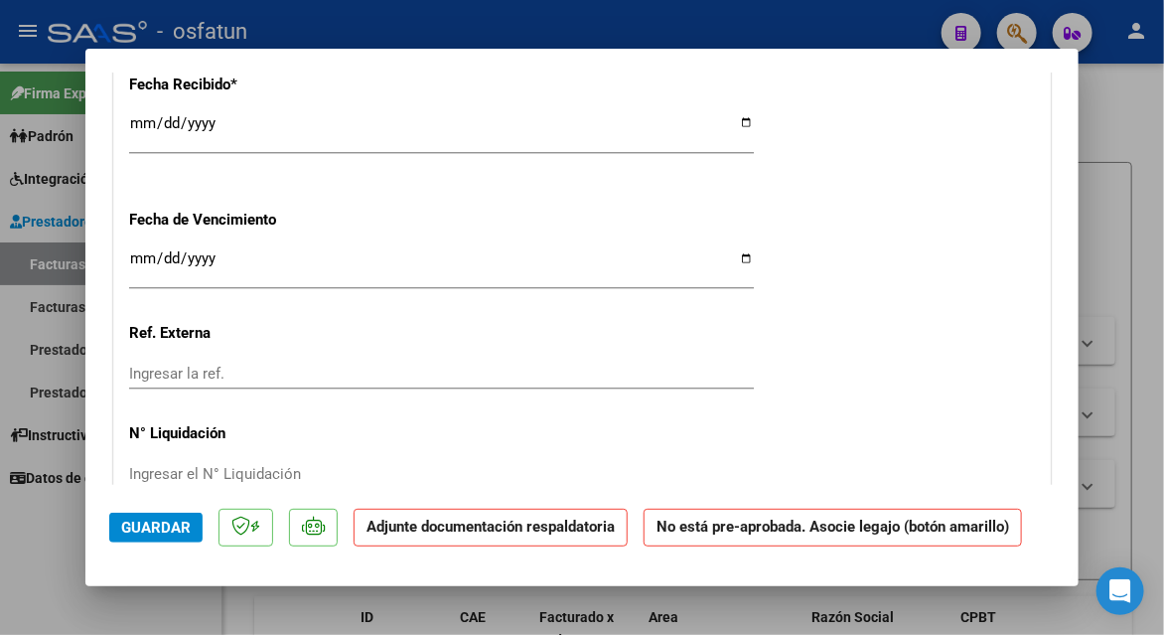
scroll to position [1689, 0]
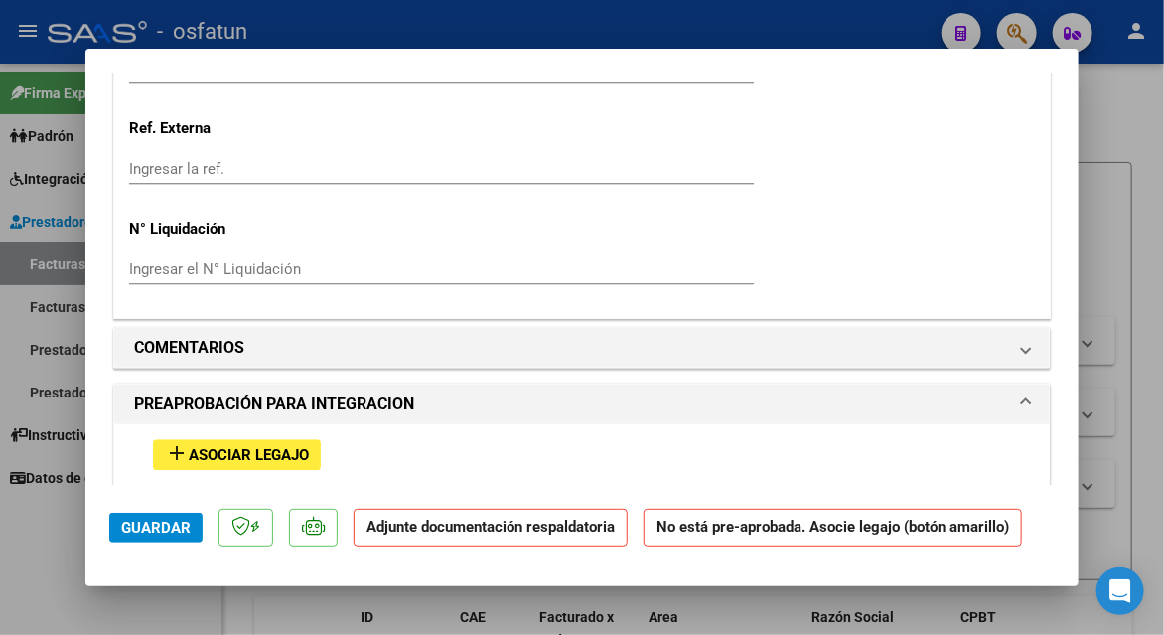
click at [246, 446] on span "Asociar Legajo" at bounding box center [249, 455] width 120 height 18
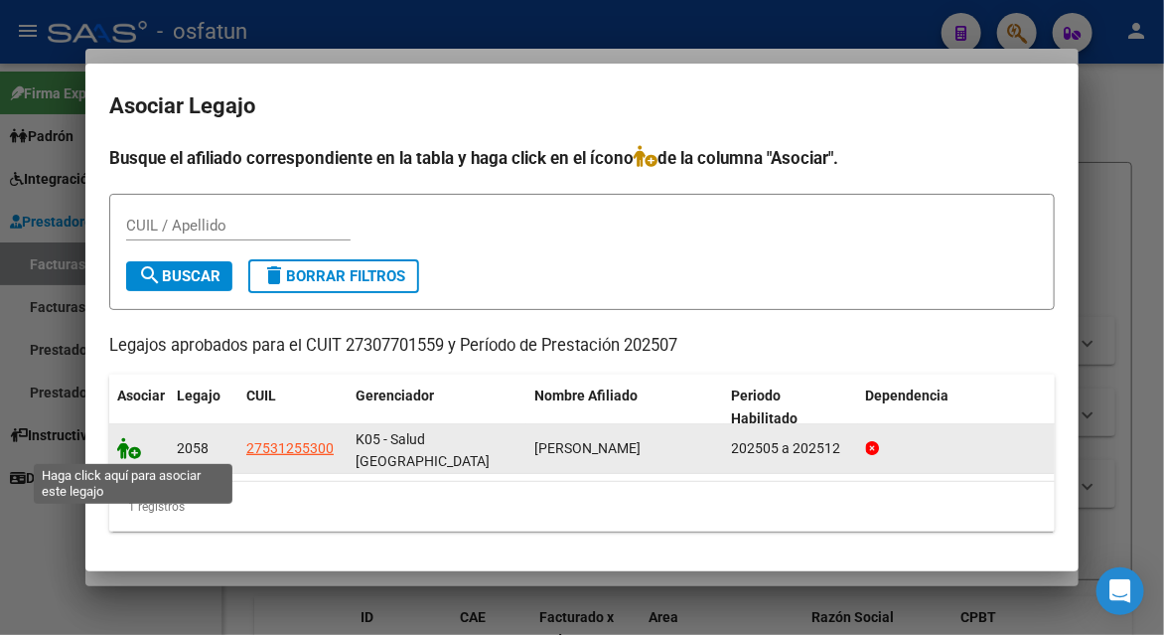
click at [121, 442] on icon at bounding box center [129, 448] width 24 height 22
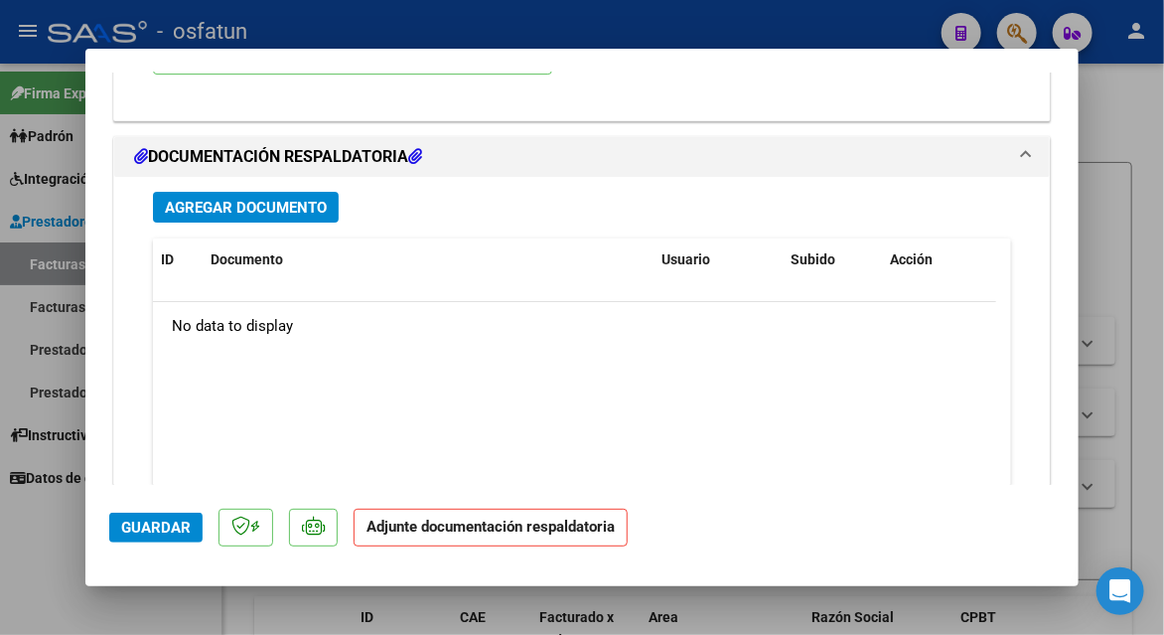
scroll to position [2190, 0]
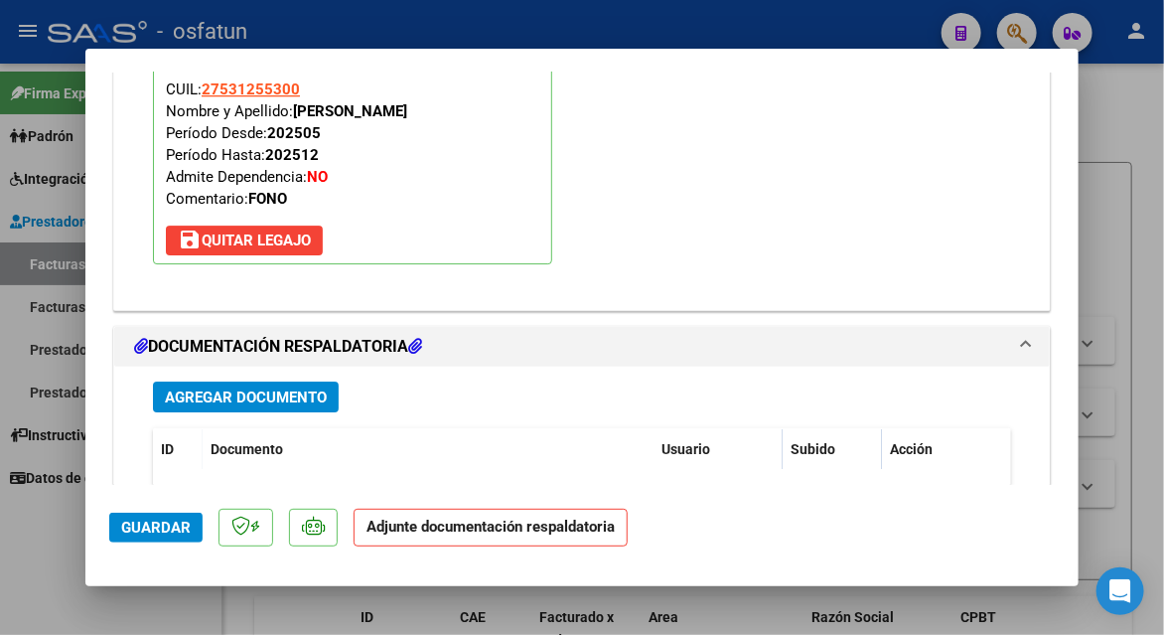
click at [231, 382] on button "Agregar Documento" at bounding box center [246, 397] width 186 height 31
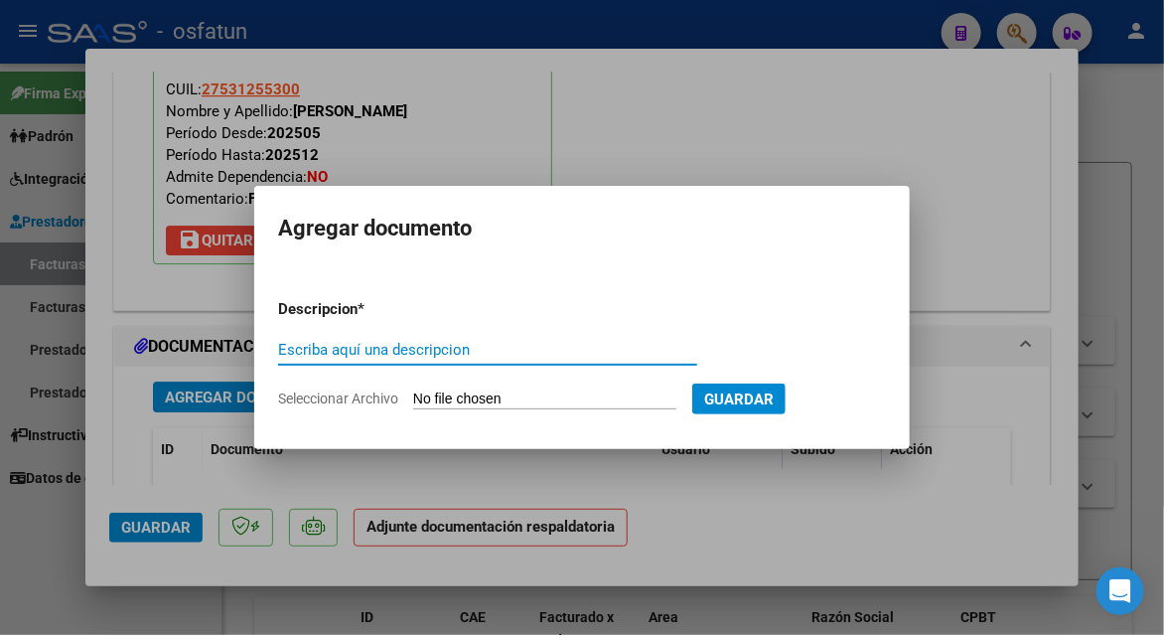
click at [429, 338] on div "Escriba aquí una descripcion" at bounding box center [487, 350] width 419 height 30
type input "planilla de asistencia"
click at [459, 397] on input "Seleccionar Archivo" at bounding box center [544, 399] width 263 height 19
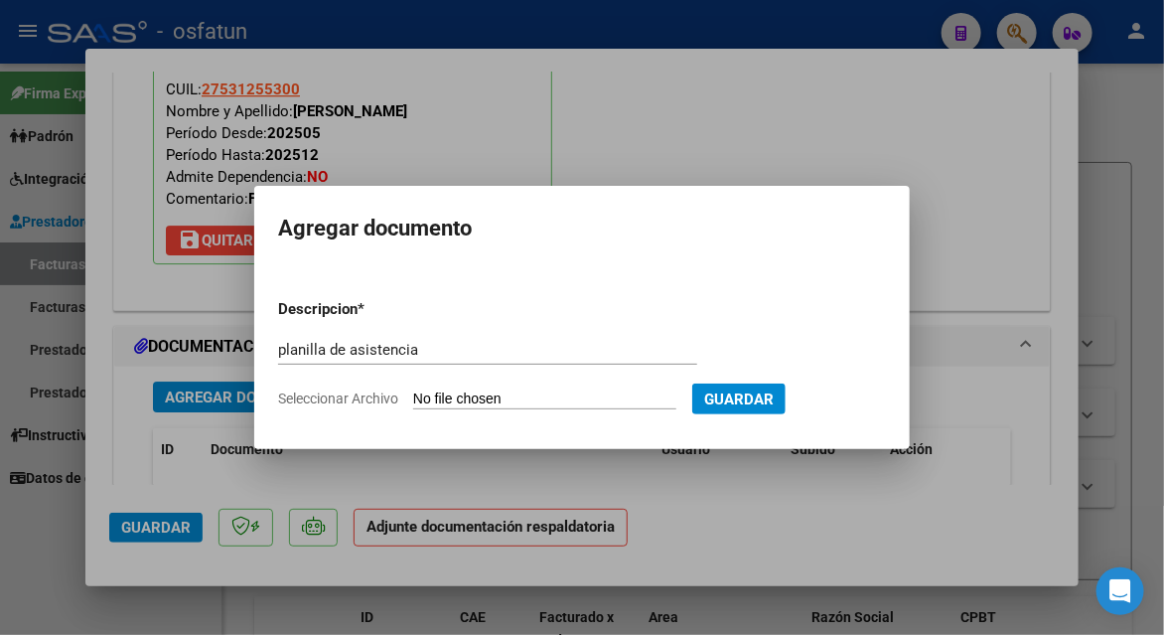
type input "C:\fakepath\[PERSON_NAME] 300 asis.pdf"
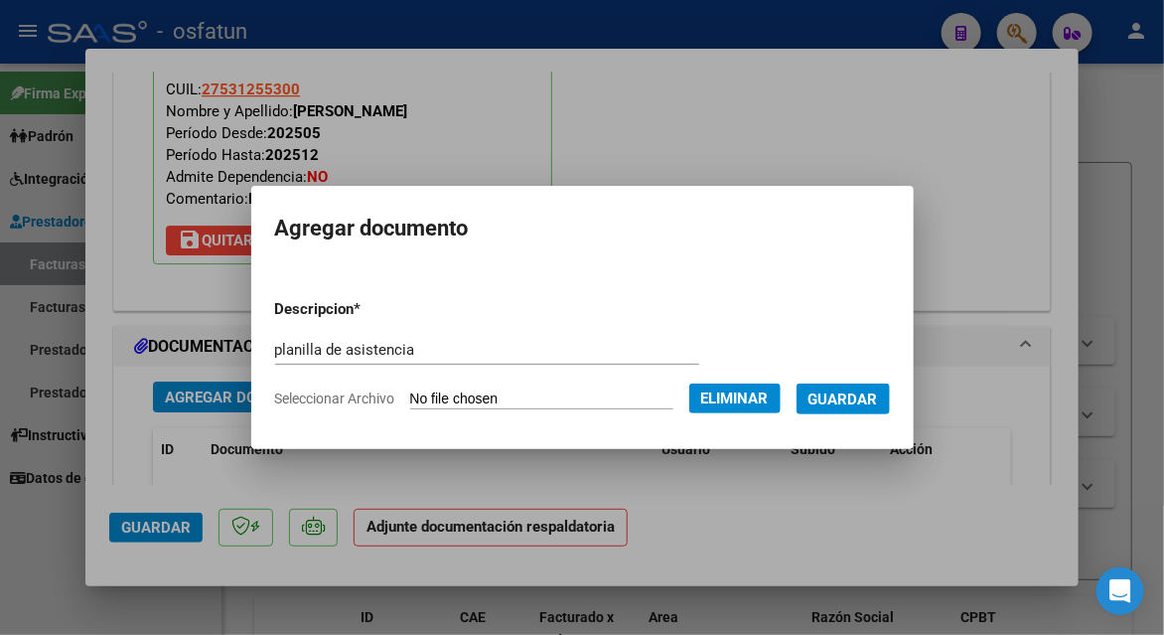
click at [850, 410] on button "Guardar" at bounding box center [843, 399] width 93 height 31
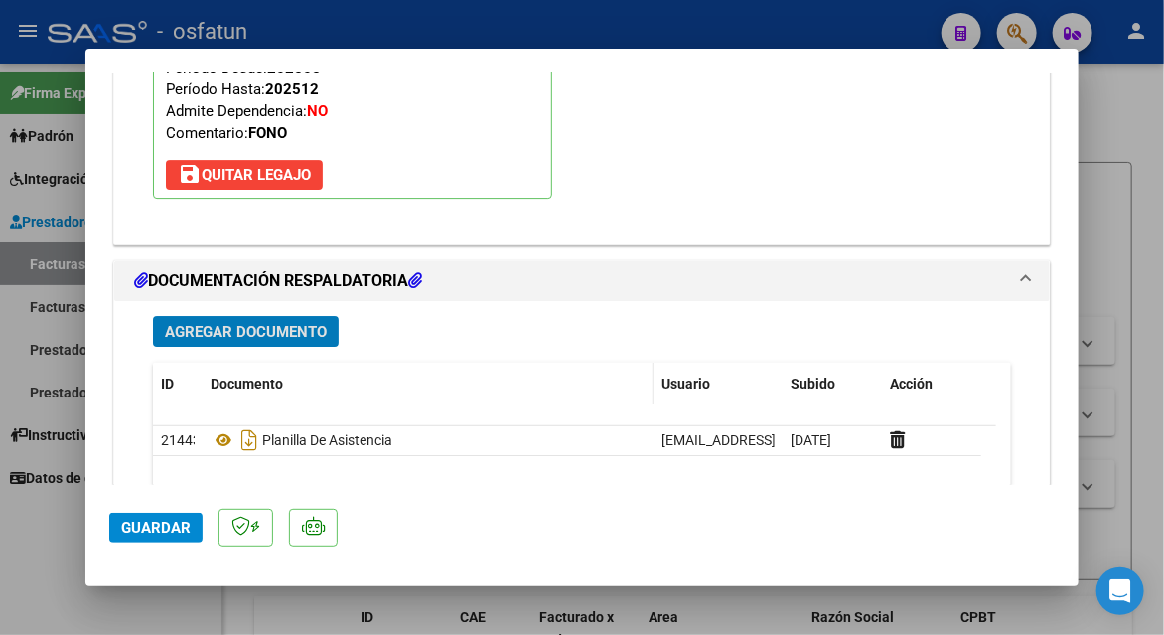
scroll to position [2289, 0]
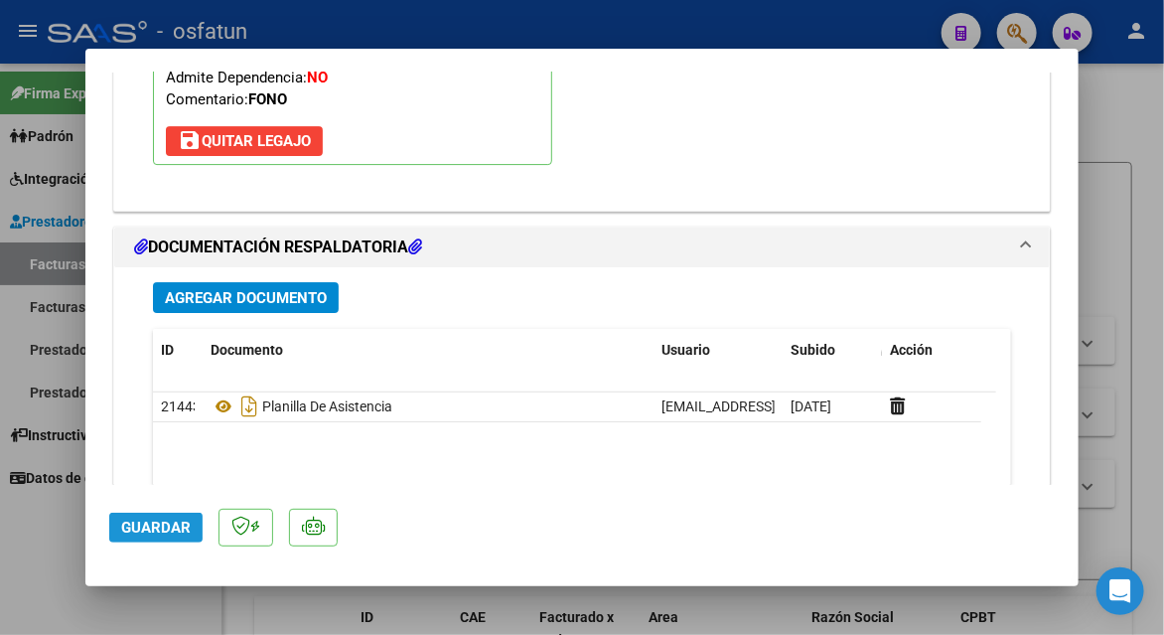
click at [137, 516] on button "Guardar" at bounding box center [155, 528] width 93 height 30
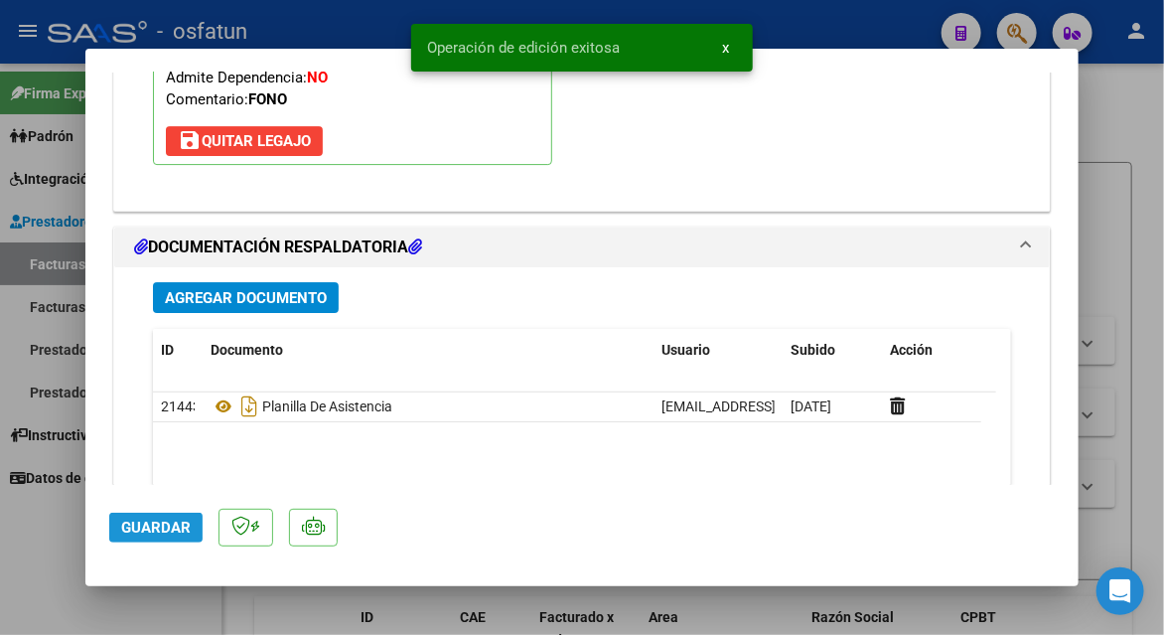
click at [137, 516] on button "Guardar" at bounding box center [155, 528] width 93 height 30
click at [1114, 150] on div at bounding box center [582, 317] width 1164 height 635
type input "$ 0,00"
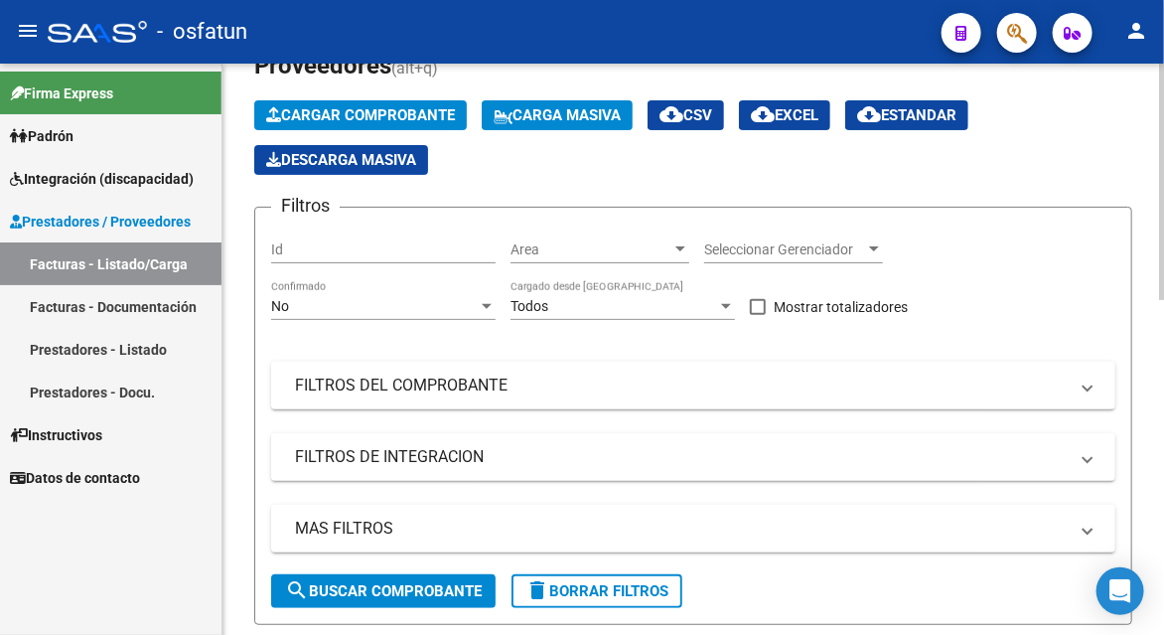
click at [368, 106] on span "Cargar Comprobante" at bounding box center [360, 115] width 189 height 18
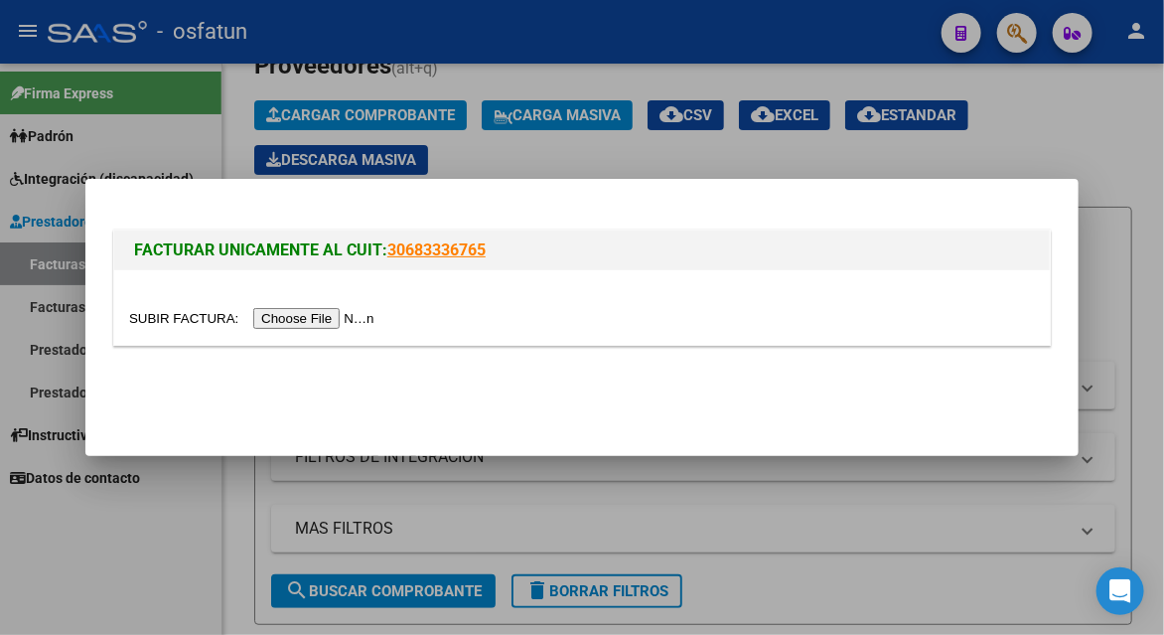
click at [329, 323] on input "file" at bounding box center [254, 318] width 251 height 21
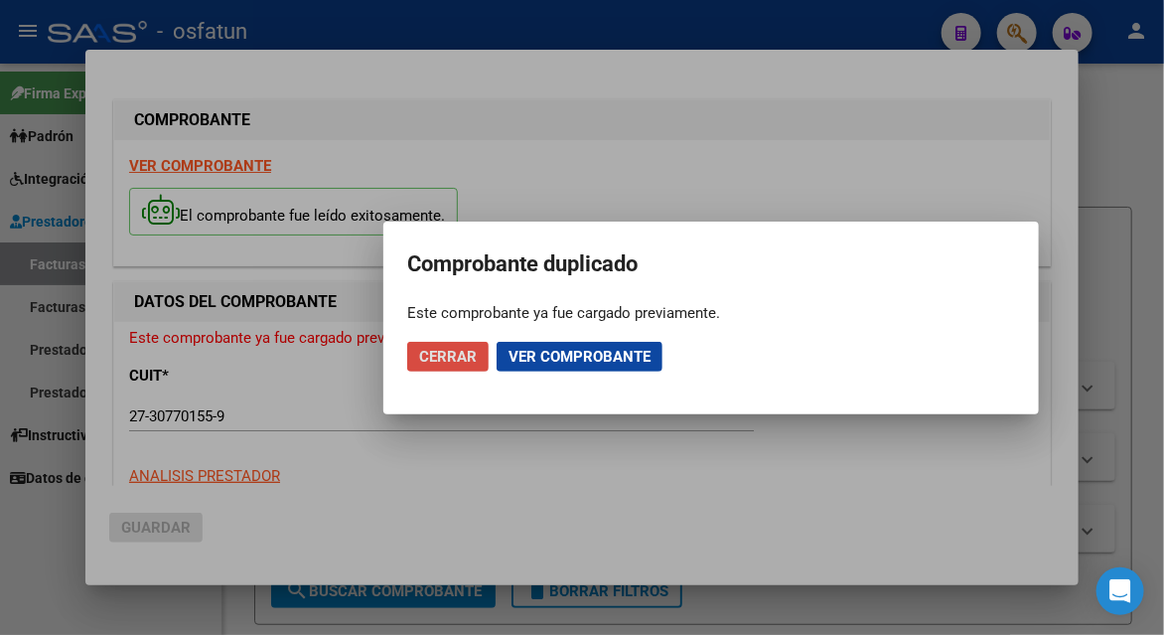
click at [474, 344] on button "Cerrar" at bounding box center [447, 357] width 81 height 30
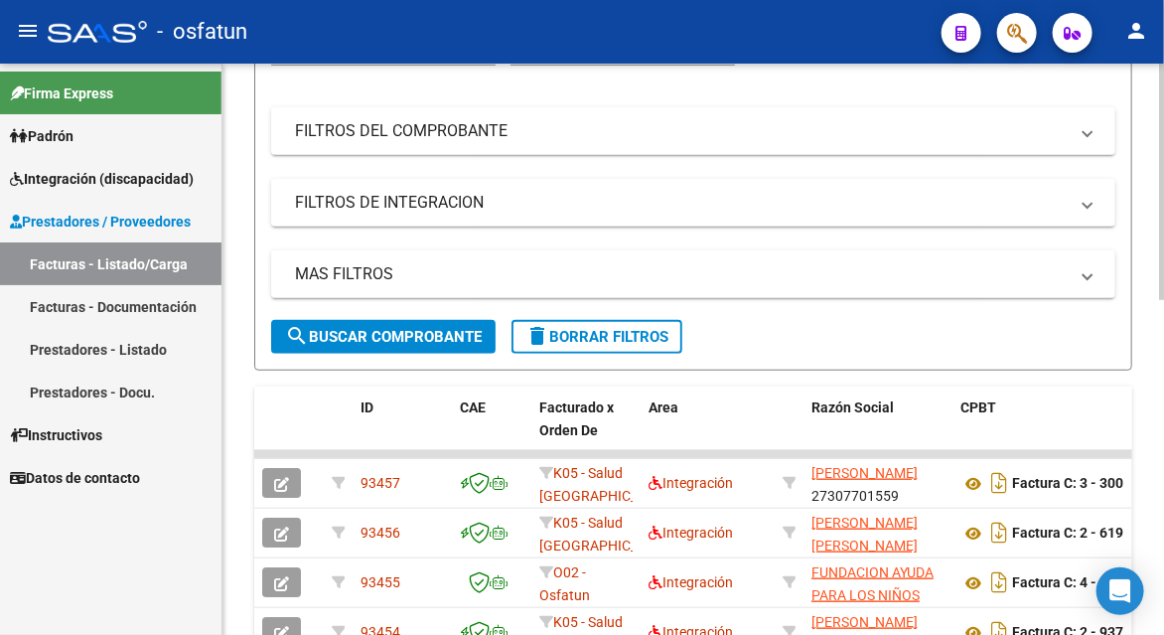
scroll to position [99, 0]
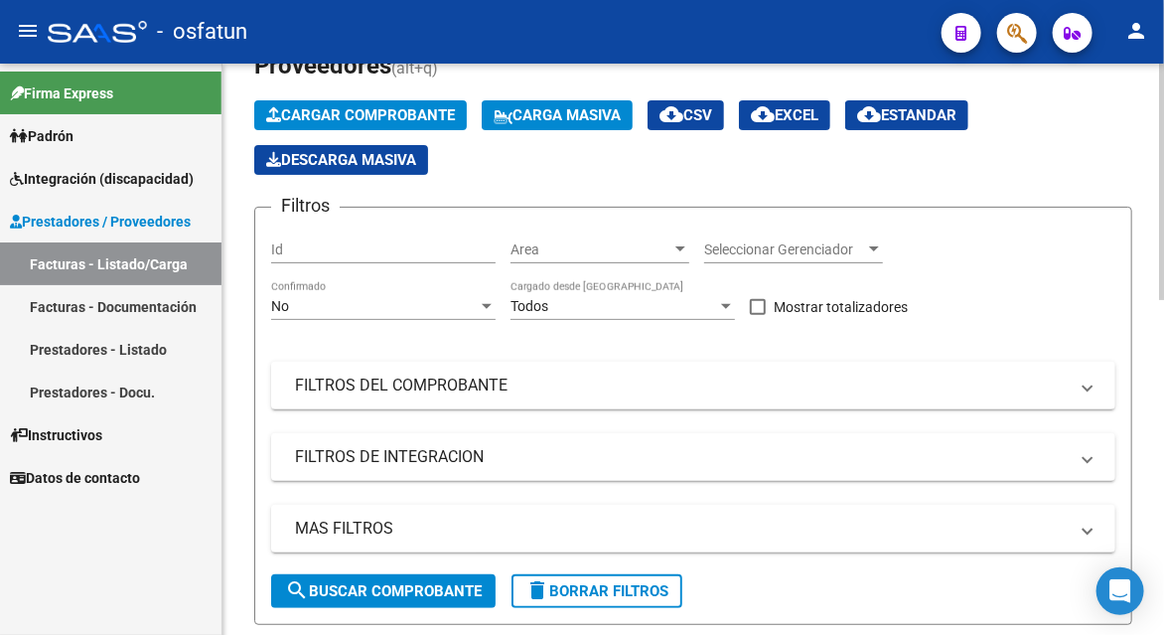
click at [350, 121] on span "Cargar Comprobante" at bounding box center [360, 115] width 189 height 18
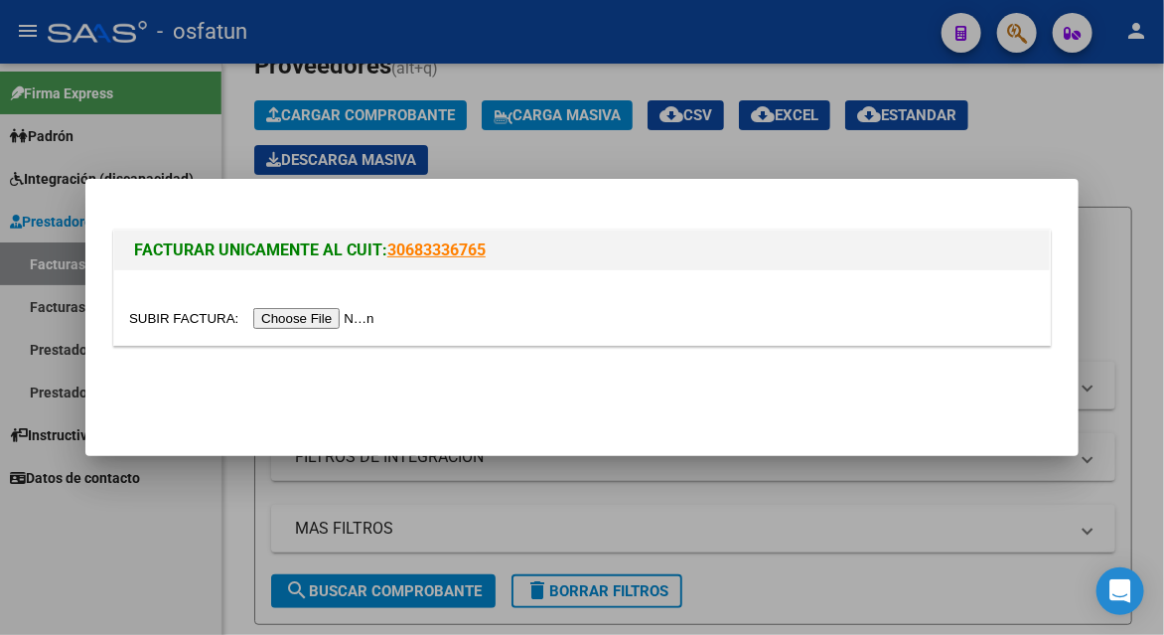
click at [328, 320] on input "file" at bounding box center [254, 318] width 251 height 21
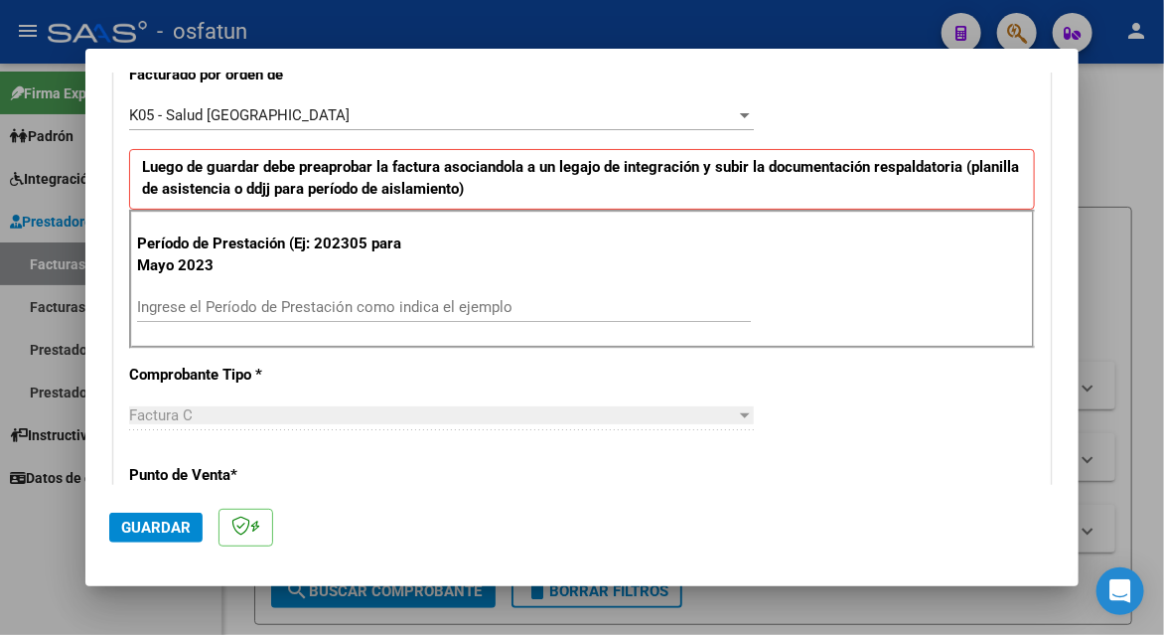
scroll to position [596, 0]
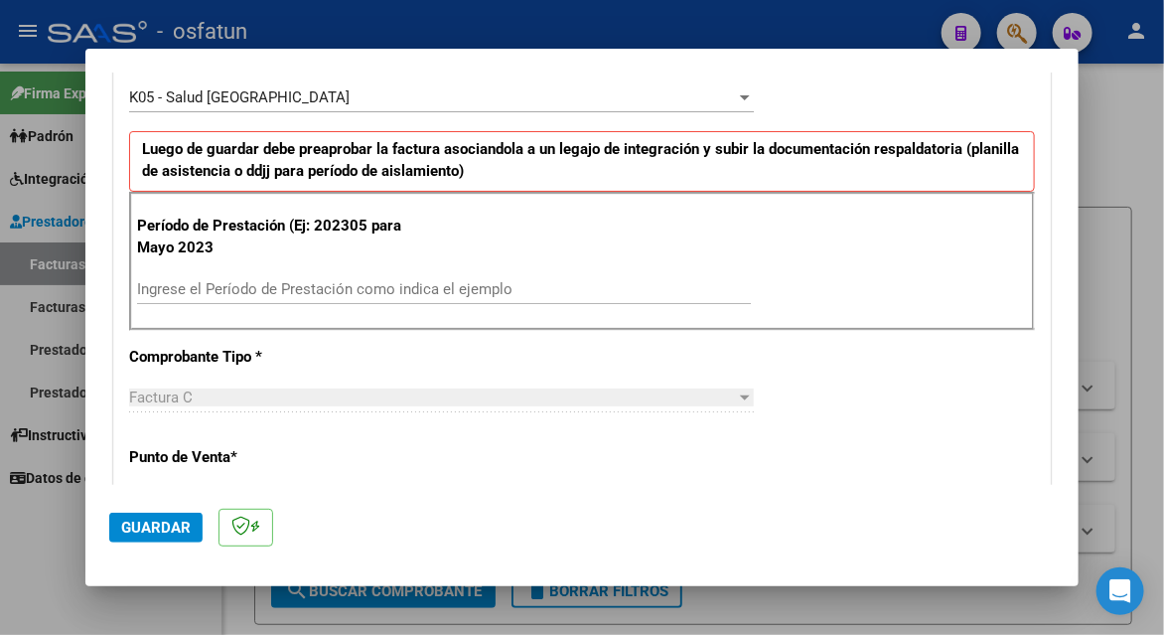
click at [422, 285] on input "Ingrese el Período de Prestación como indica el ejemplo" at bounding box center [444, 289] width 614 height 18
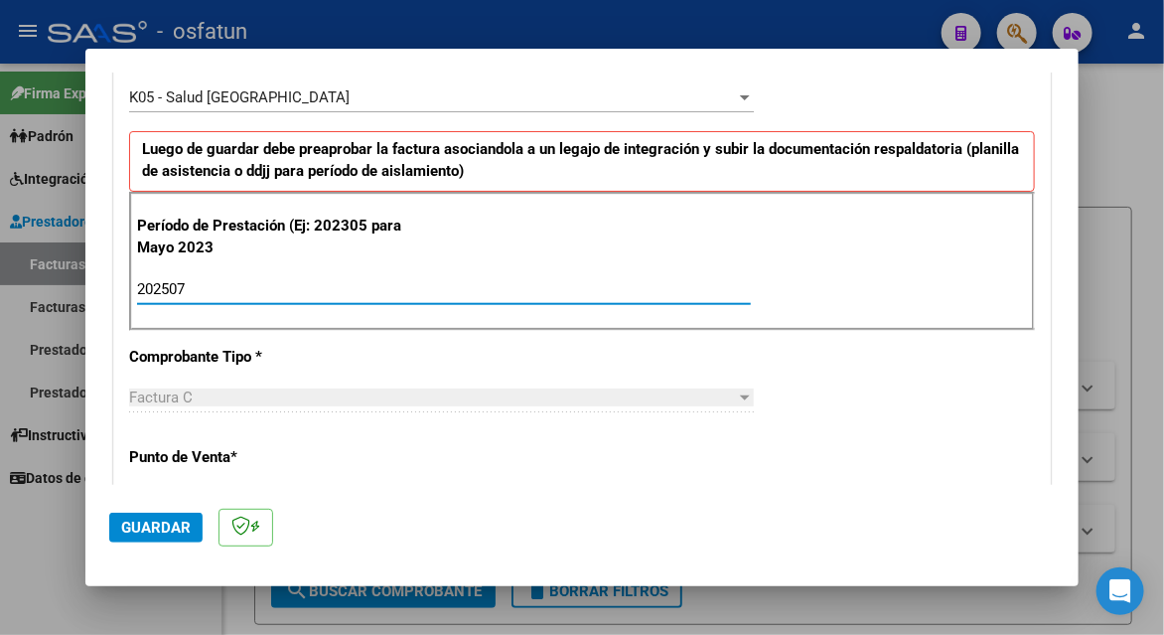
type input "202507"
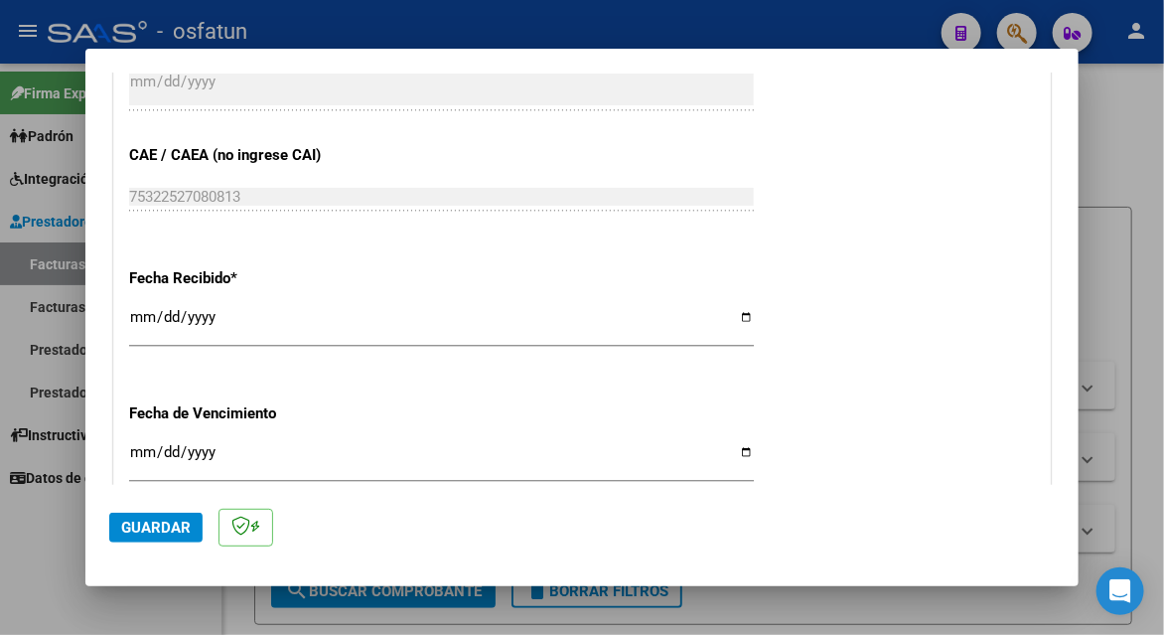
scroll to position [1606, 0]
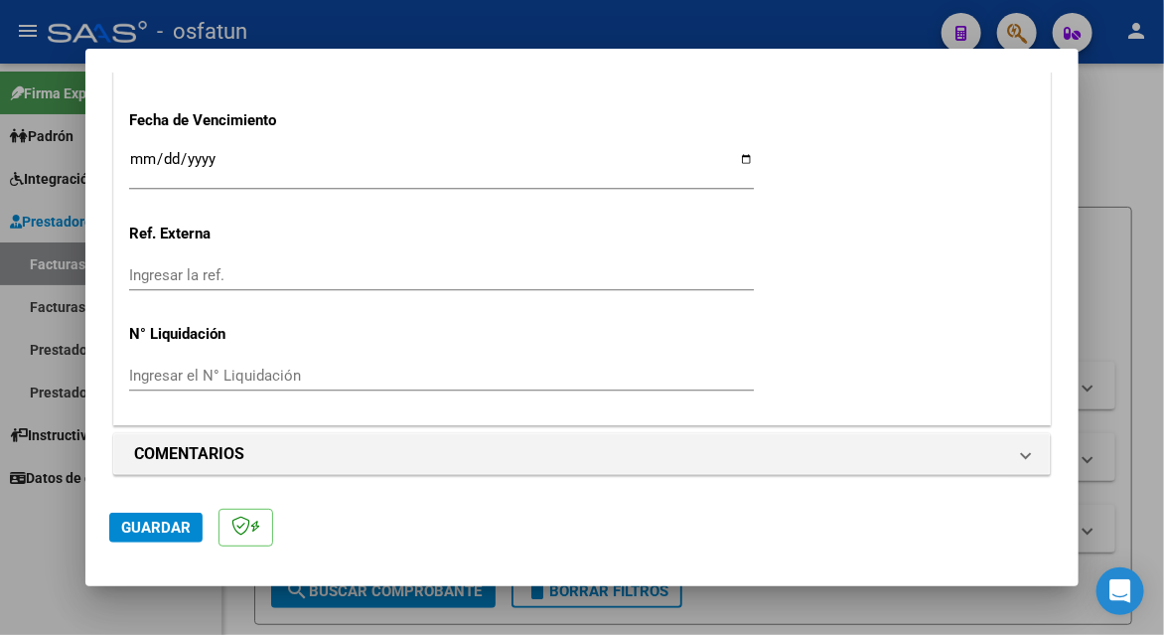
click at [181, 517] on button "Guardar" at bounding box center [155, 528] width 93 height 30
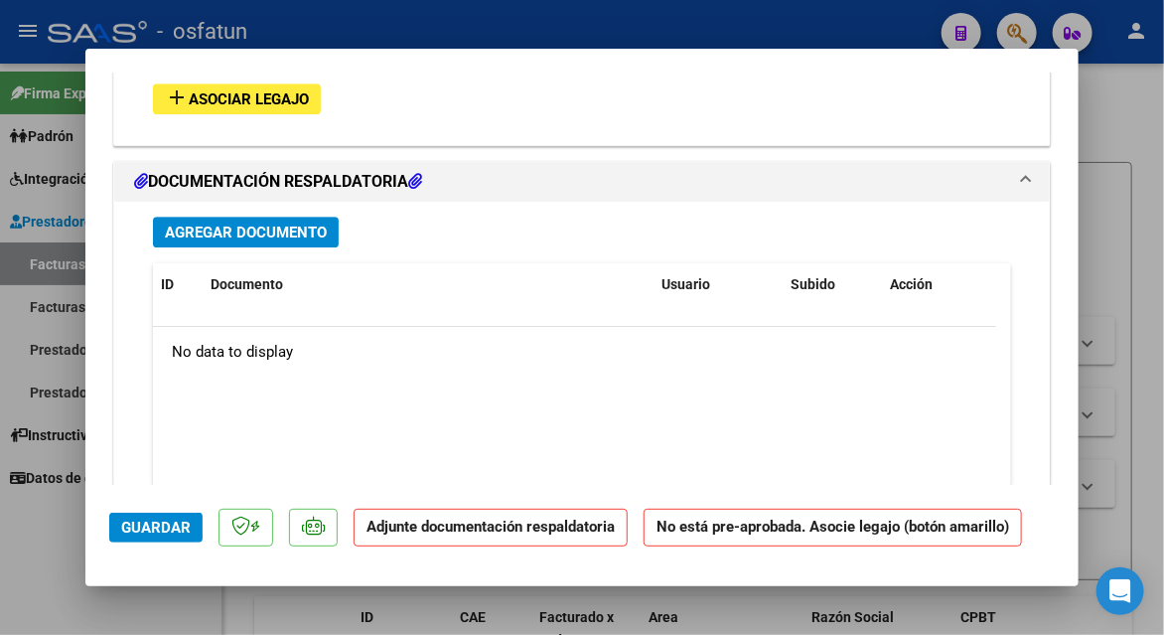
scroll to position [1880, 0]
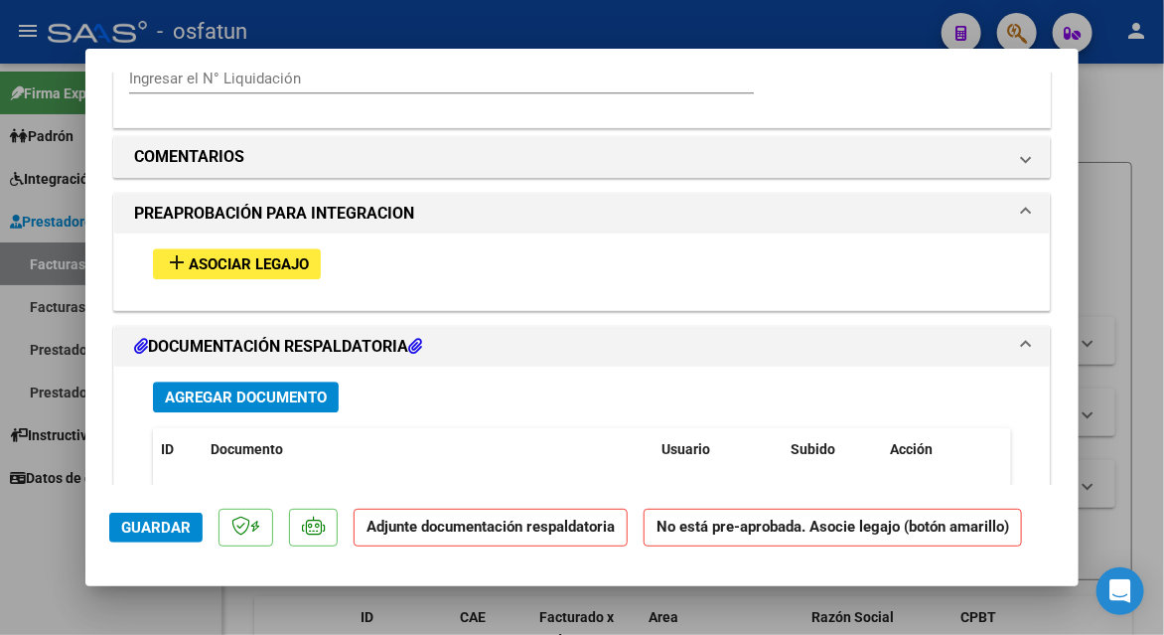
click at [274, 265] on span "Asociar Legajo" at bounding box center [249, 264] width 120 height 18
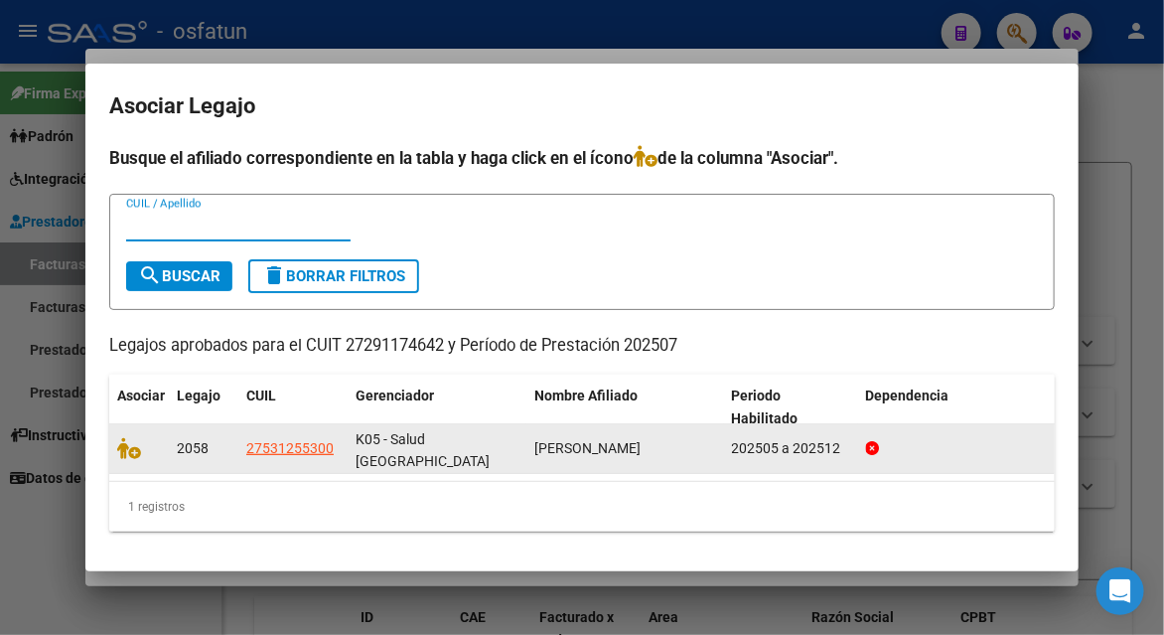
click at [113, 457] on datatable-body-cell at bounding box center [139, 448] width 60 height 49
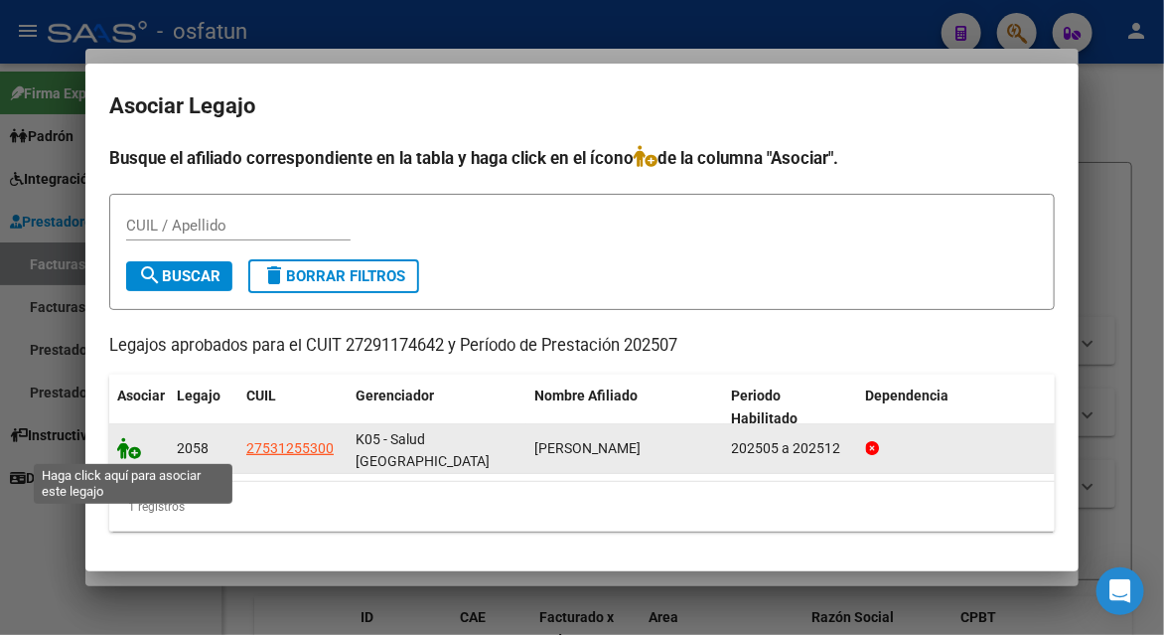
click at [122, 456] on icon at bounding box center [129, 448] width 24 height 22
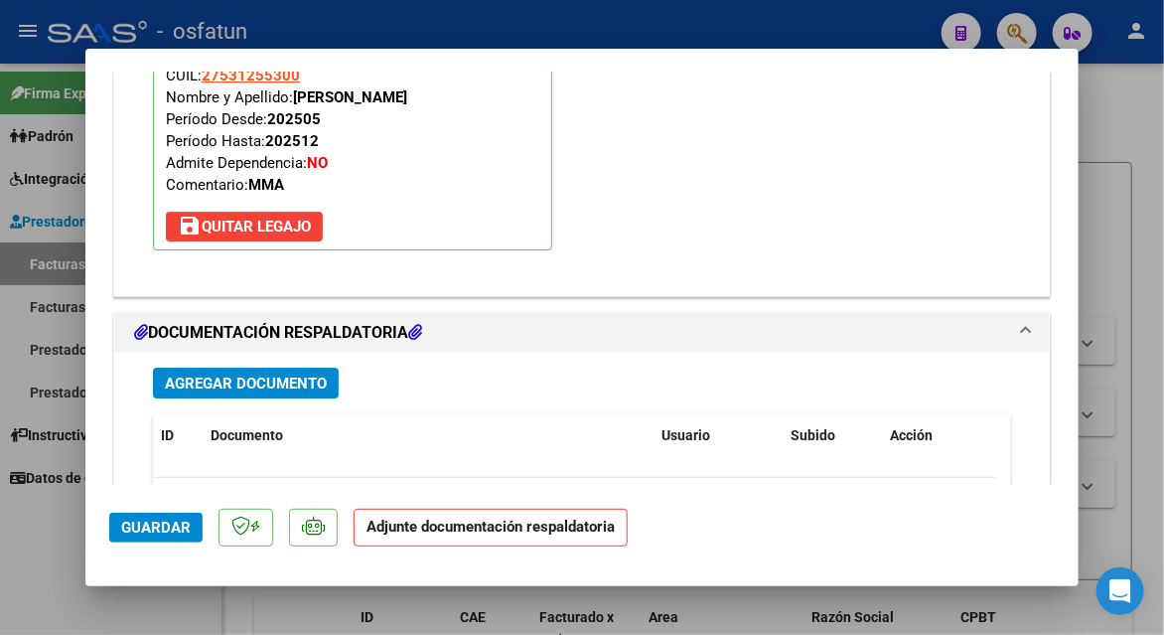
scroll to position [2429, 0]
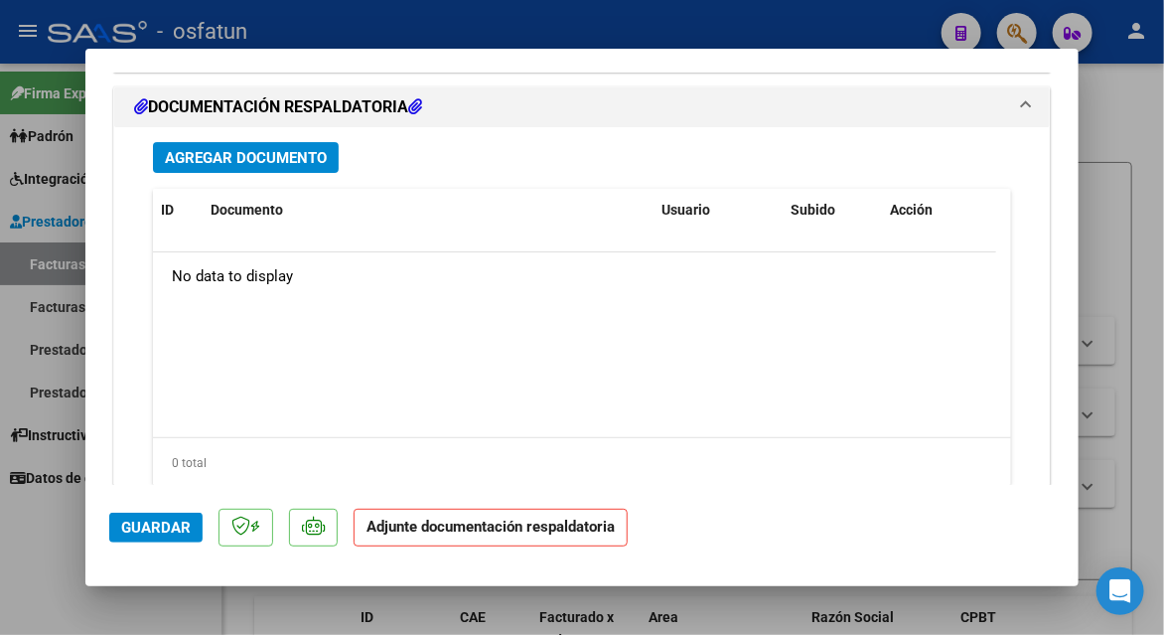
click at [305, 149] on span "Agregar Documento" at bounding box center [246, 158] width 162 height 18
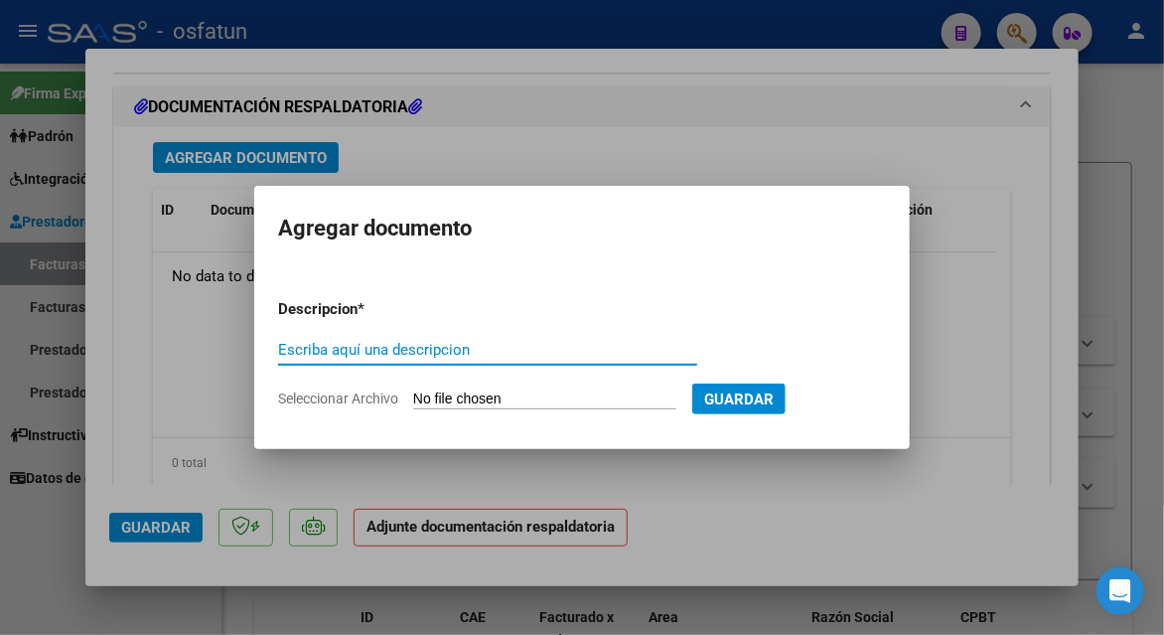
click at [338, 352] on input "Escriba aquí una descripcion" at bounding box center [487, 350] width 419 height 18
type input "P"
type input "planilla de asistencia"
click at [507, 398] on input "Seleccionar Archivo" at bounding box center [544, 399] width 263 height 19
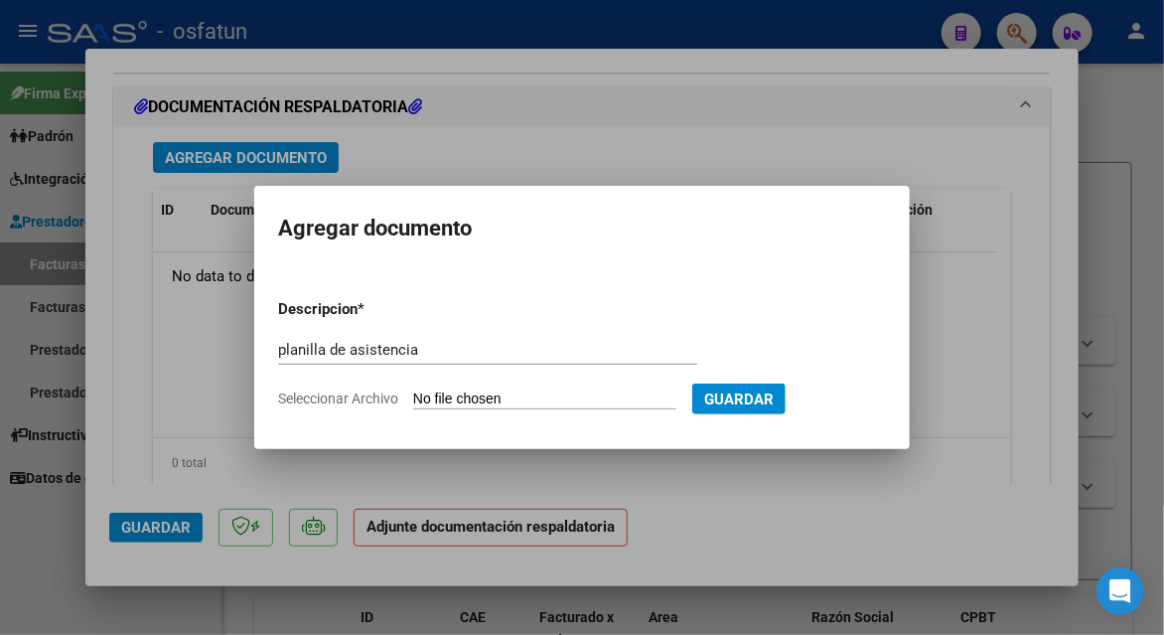
type input "C:\fakepath\[PERSON_NAME] 185 ASIS.pdf"
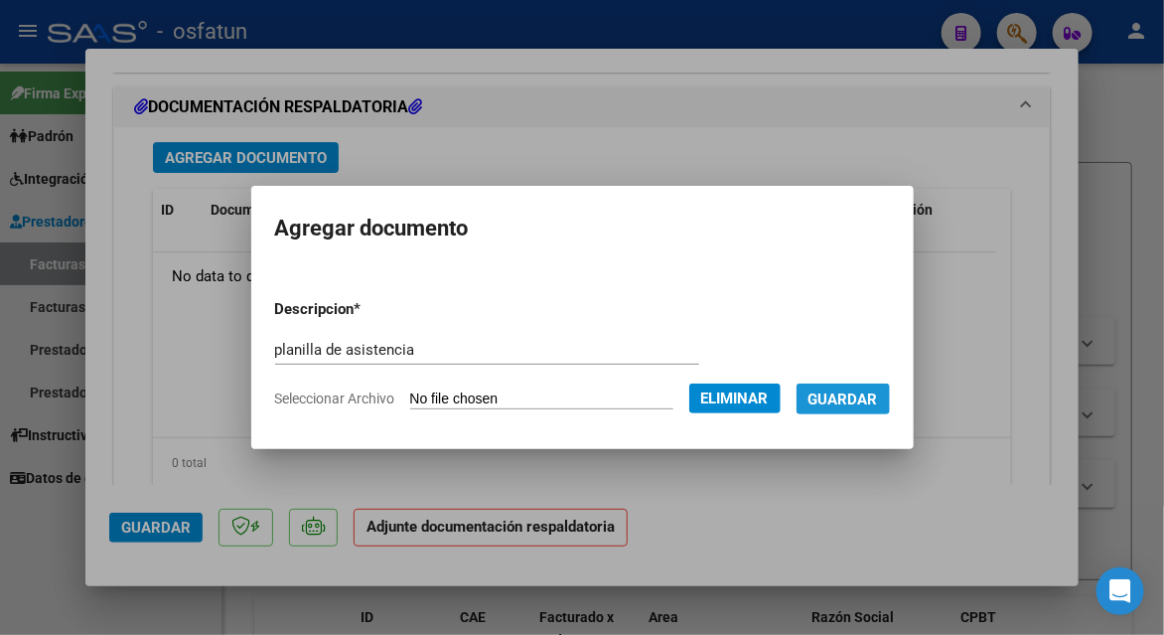
click at [852, 395] on span "Guardar" at bounding box center [844, 399] width 70 height 18
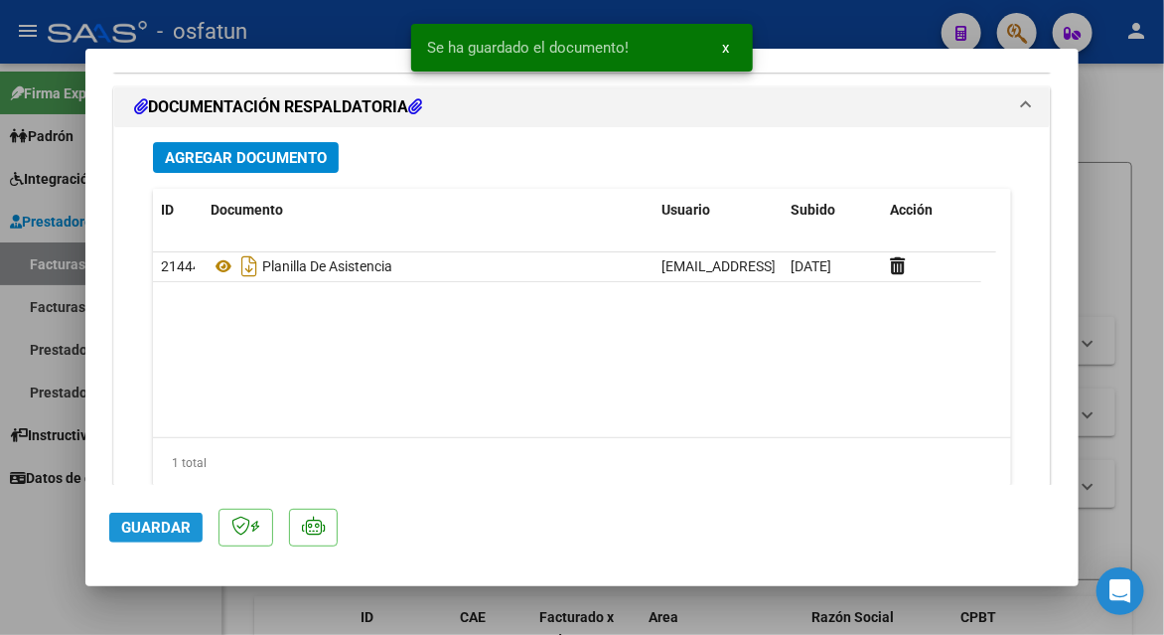
click at [171, 529] on span "Guardar" at bounding box center [156, 528] width 70 height 18
click at [171, 528] on span "Guardar" at bounding box center [156, 528] width 70 height 18
click at [1127, 288] on div at bounding box center [582, 317] width 1164 height 635
type input "$ 0,00"
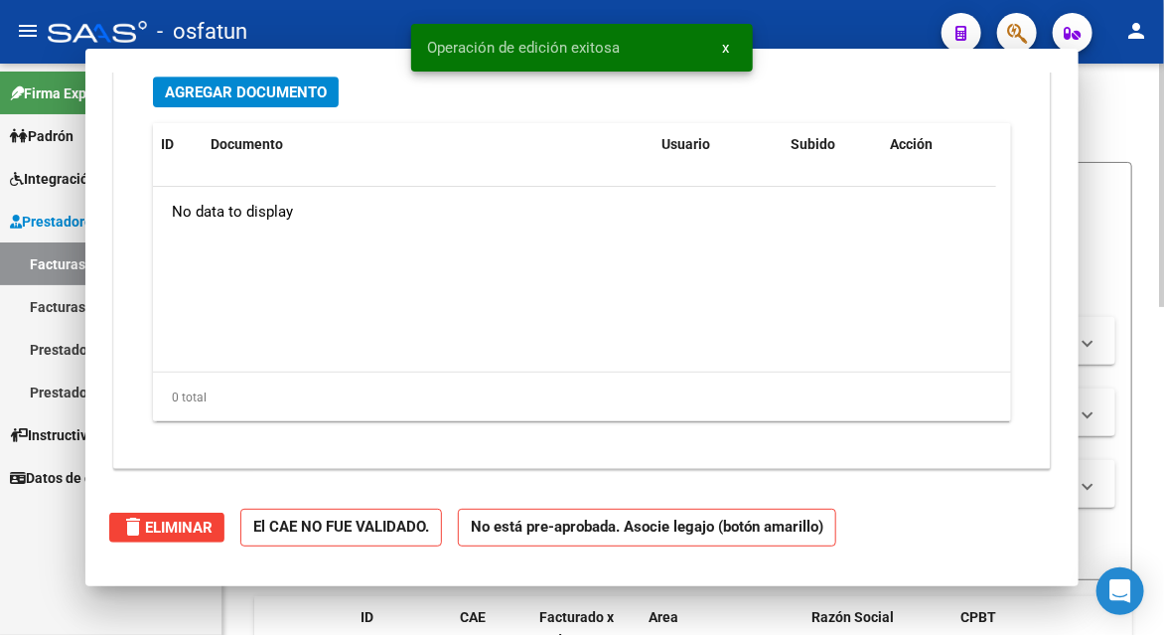
scroll to position [2226, 0]
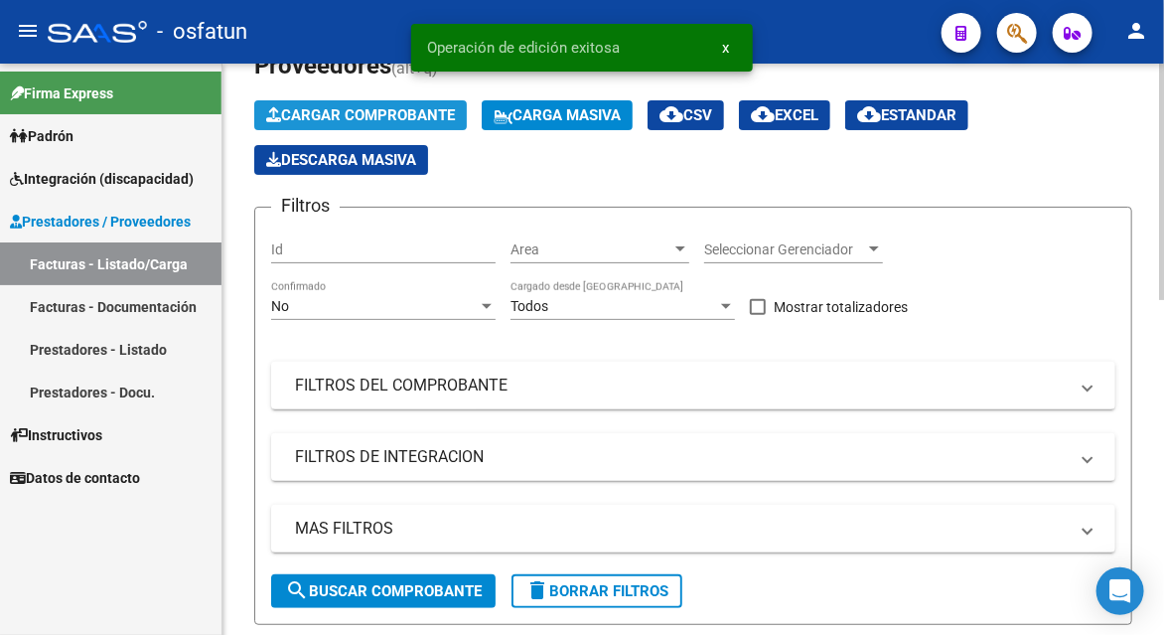
click at [353, 117] on span "Cargar Comprobante" at bounding box center [360, 115] width 189 height 18
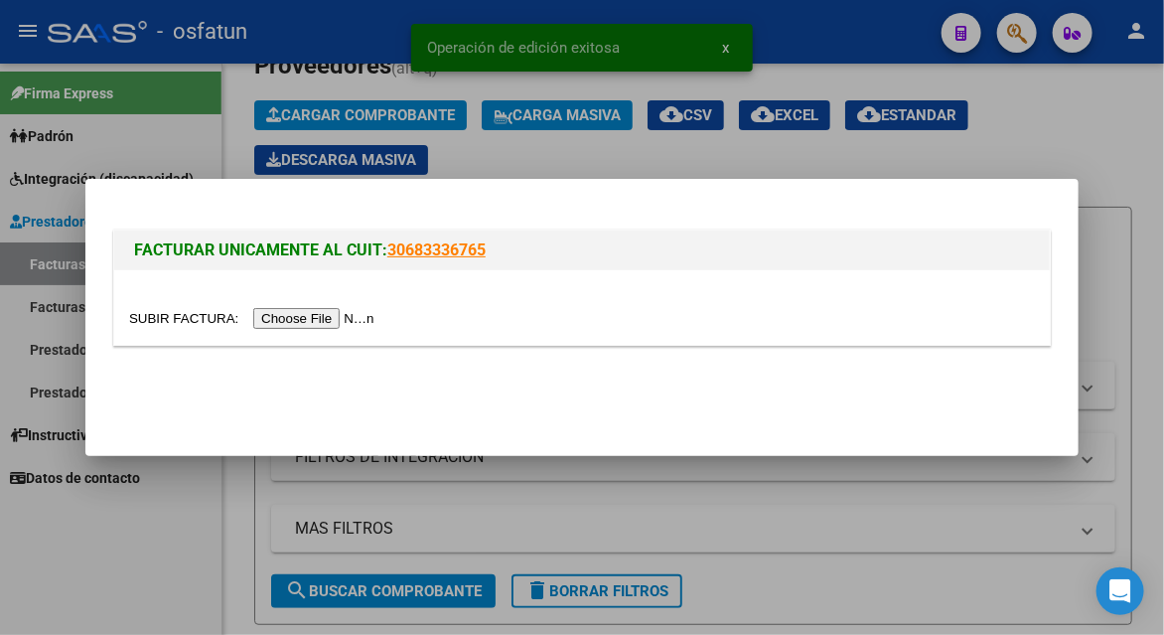
click at [329, 316] on input "file" at bounding box center [254, 318] width 251 height 21
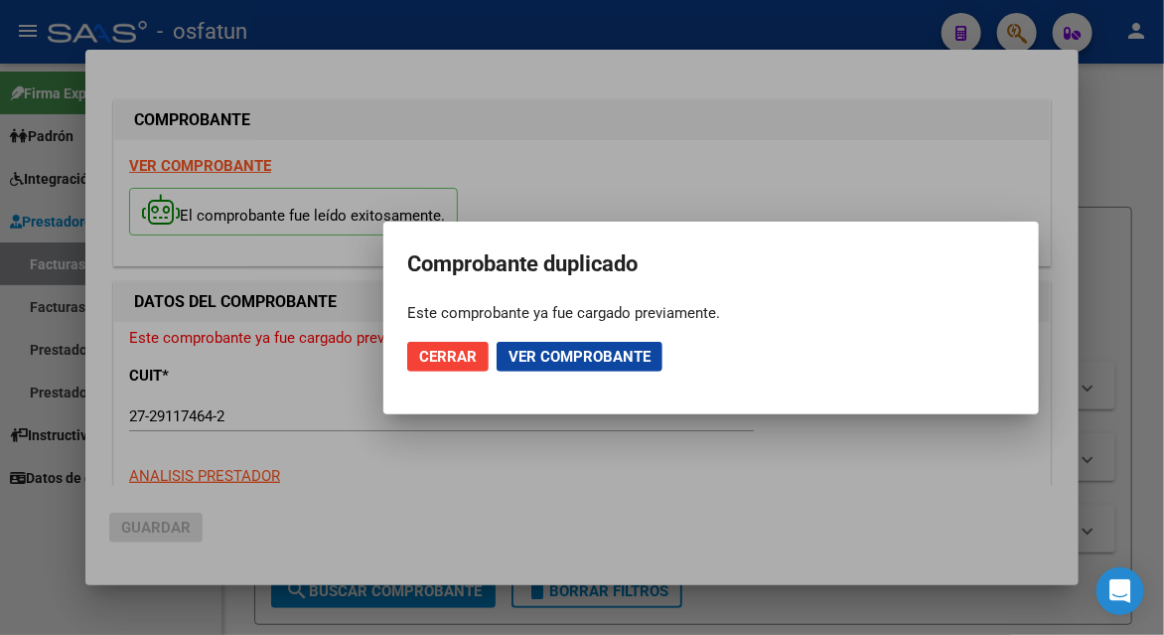
click at [437, 366] on button "Cerrar" at bounding box center [447, 357] width 81 height 30
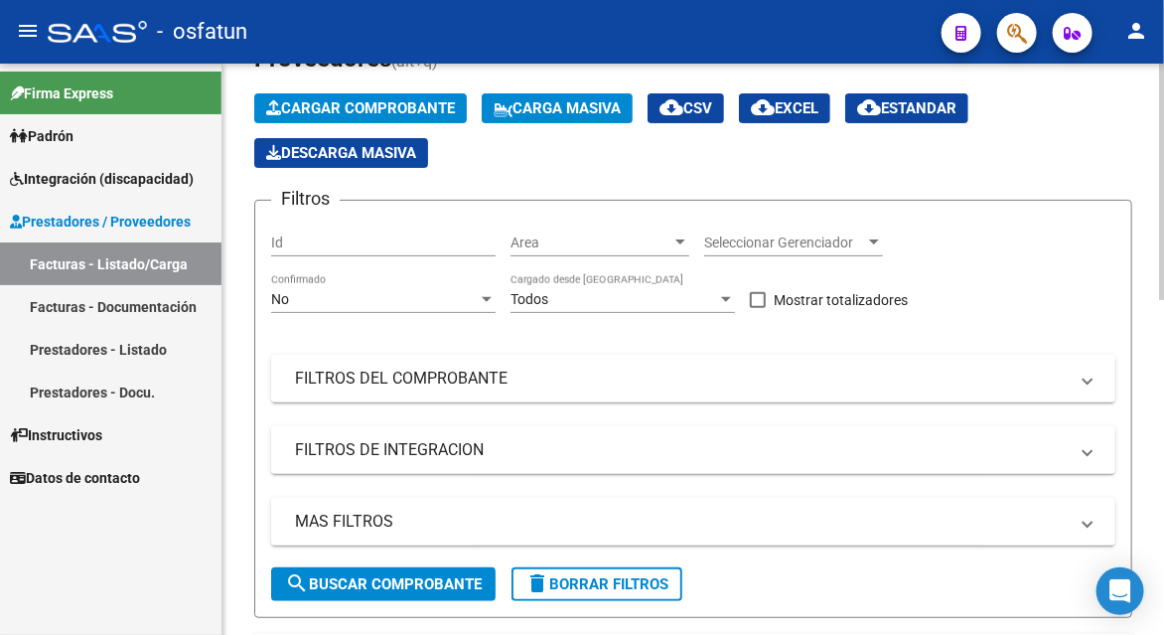
scroll to position [99, 0]
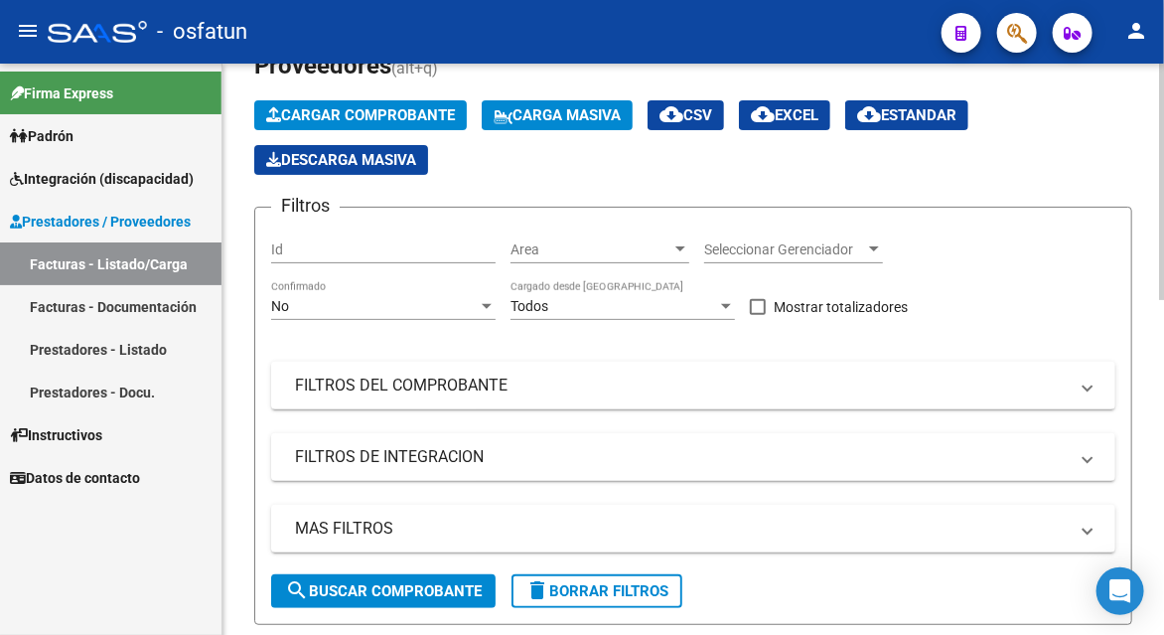
click at [368, 120] on span "Cargar Comprobante" at bounding box center [360, 115] width 189 height 18
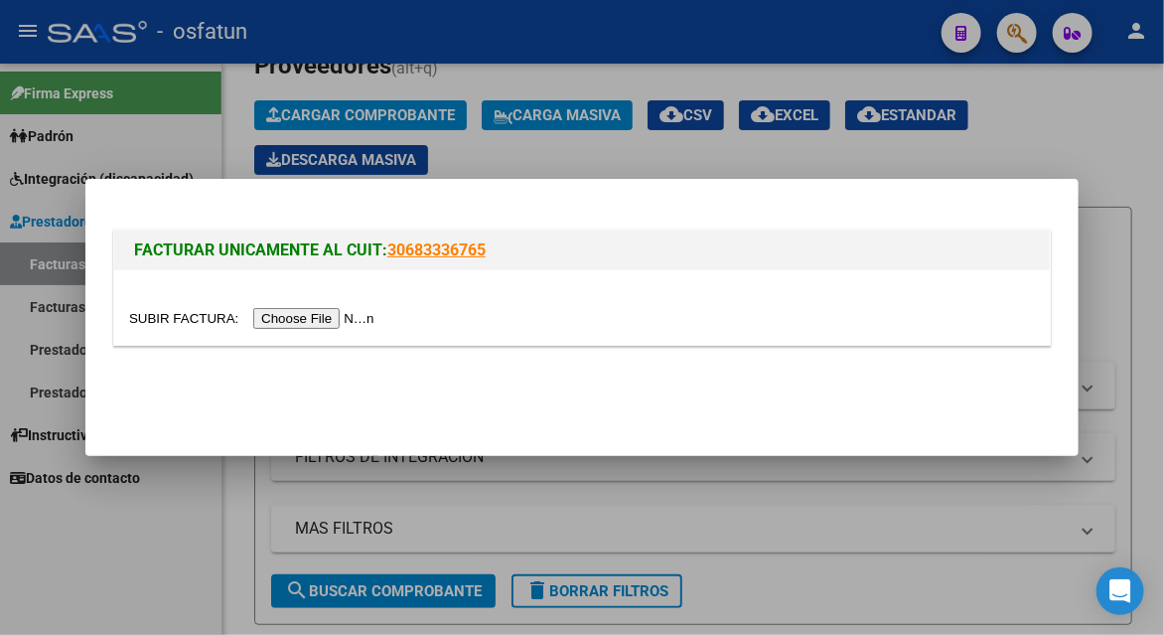
click at [313, 321] on input "file" at bounding box center [254, 318] width 251 height 21
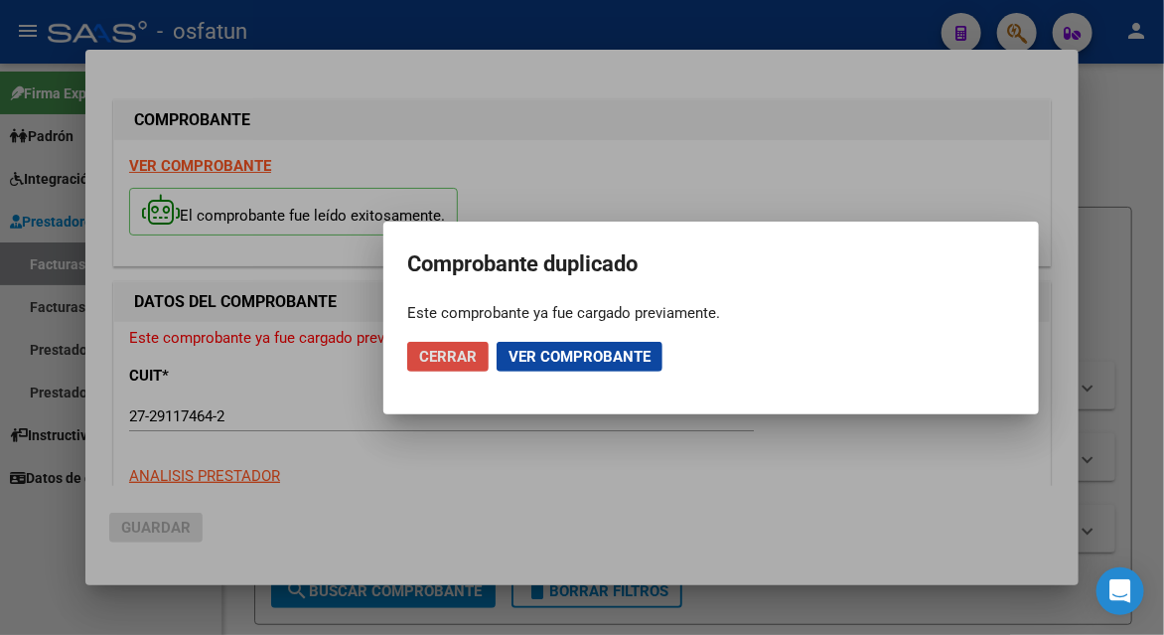
drag, startPoint x: 430, startPoint y: 358, endPoint x: 558, endPoint y: 314, distance: 135.4
click at [431, 356] on span "Cerrar" at bounding box center [448, 357] width 58 height 18
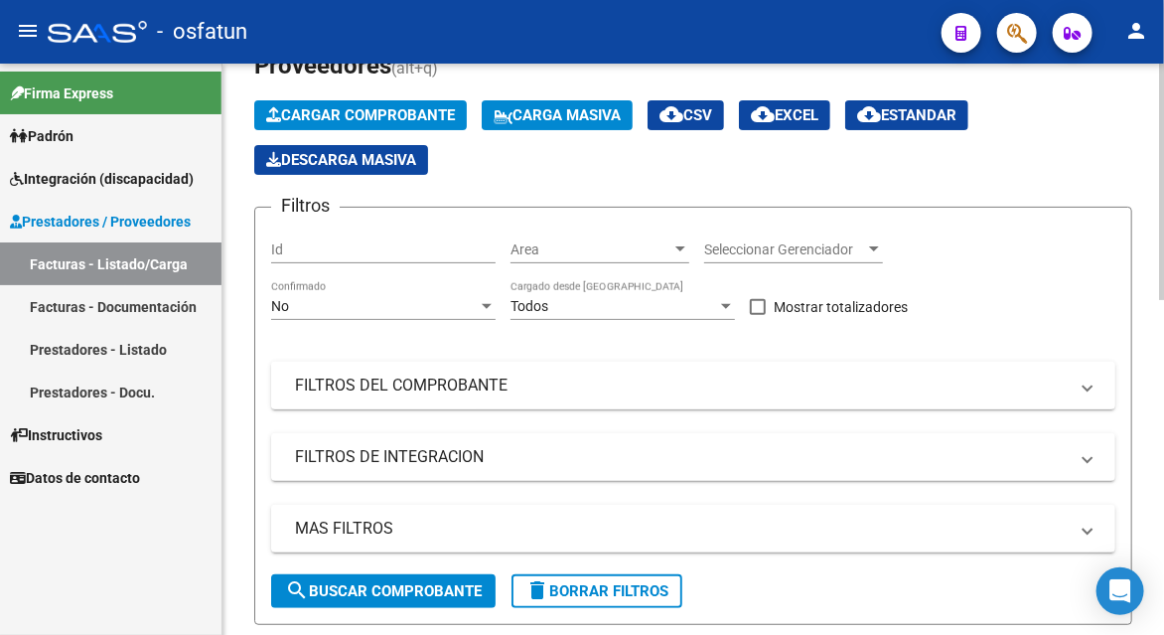
scroll to position [397, 0]
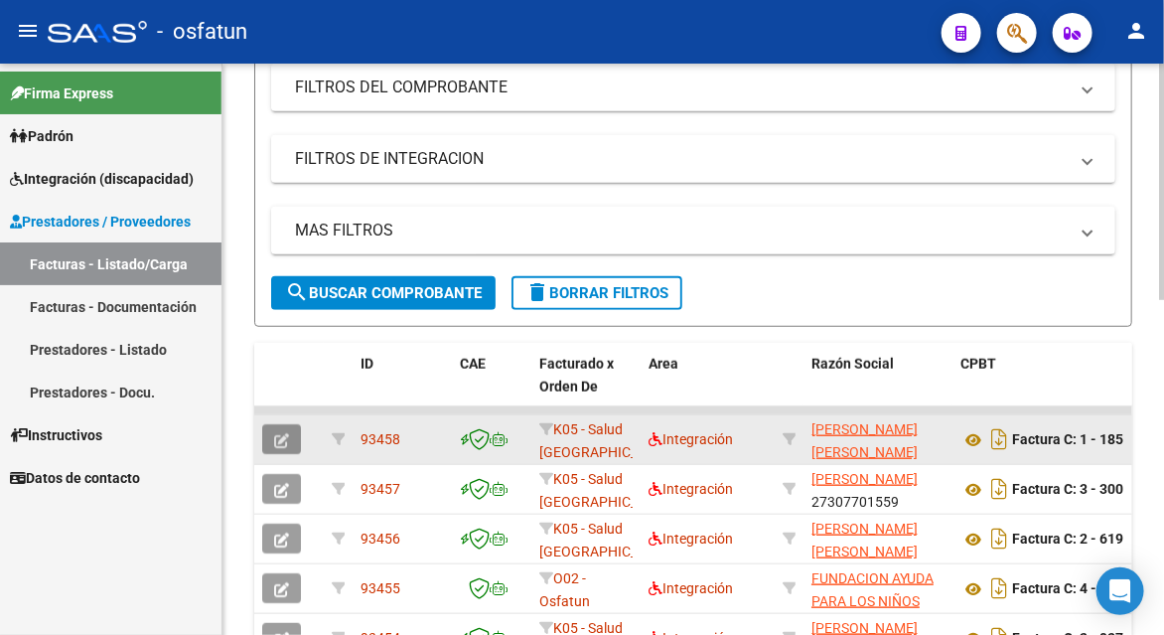
click at [279, 444] on icon "button" at bounding box center [281, 440] width 15 height 15
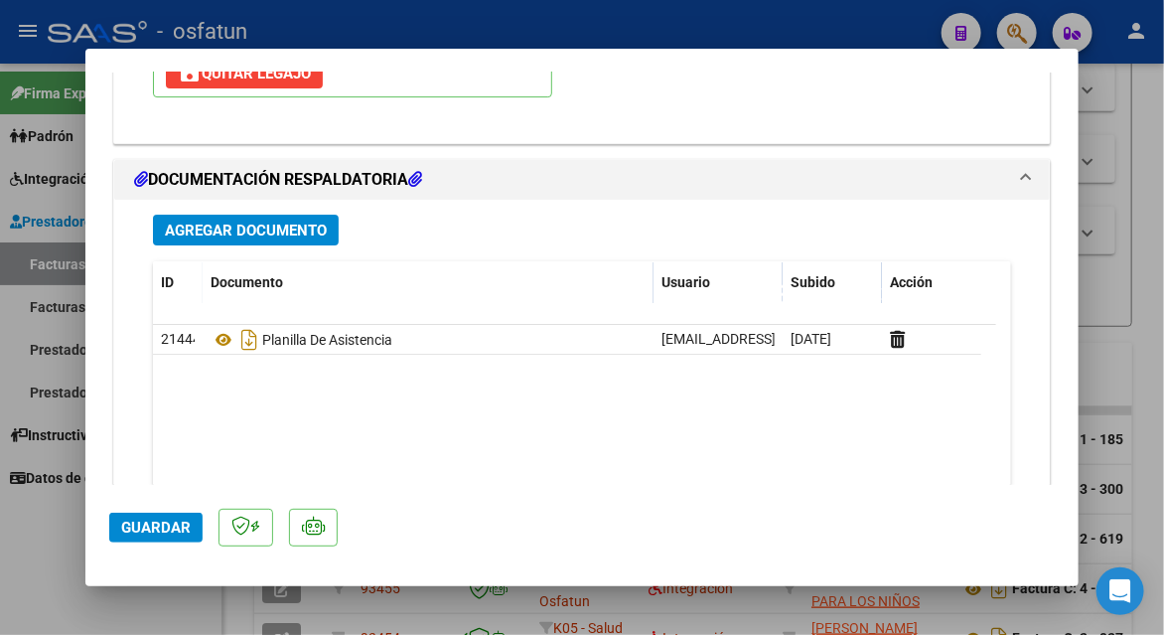
scroll to position [2384, 0]
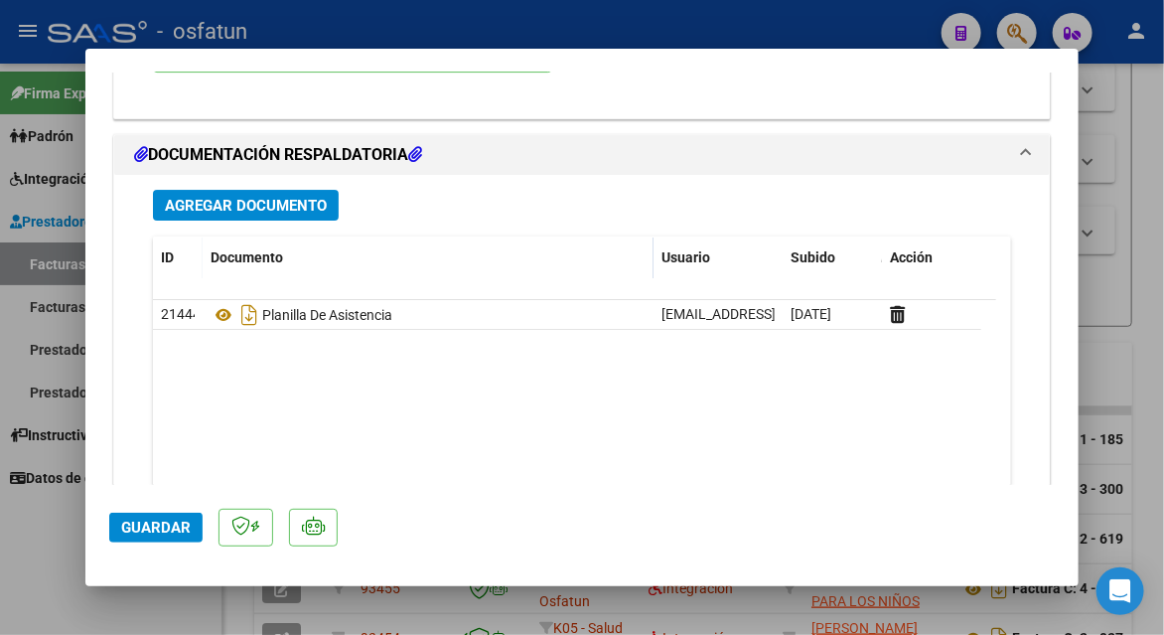
click at [1111, 151] on div at bounding box center [582, 317] width 1164 height 635
type input "$ 0,00"
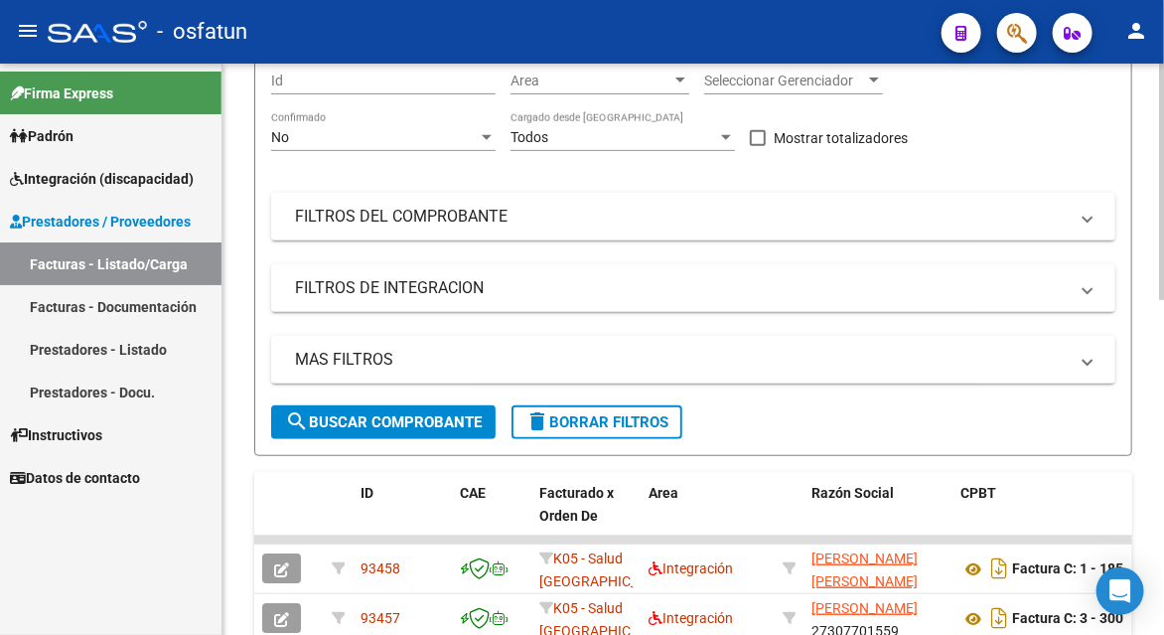
scroll to position [0, 0]
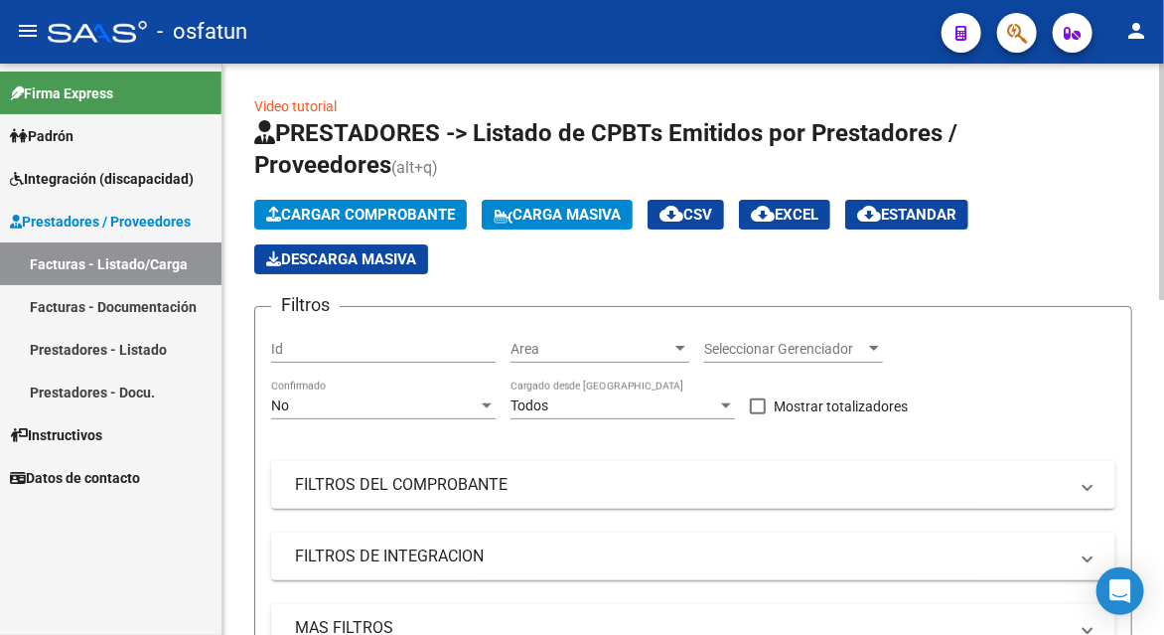
click at [390, 191] on app-list-header "PRESTADORES -> Listado de CPBTs Emitidos por Prestadores / Proveedores (alt+q) …" at bounding box center [693, 420] width 878 height 607
click at [399, 206] on span "Cargar Comprobante" at bounding box center [360, 215] width 189 height 18
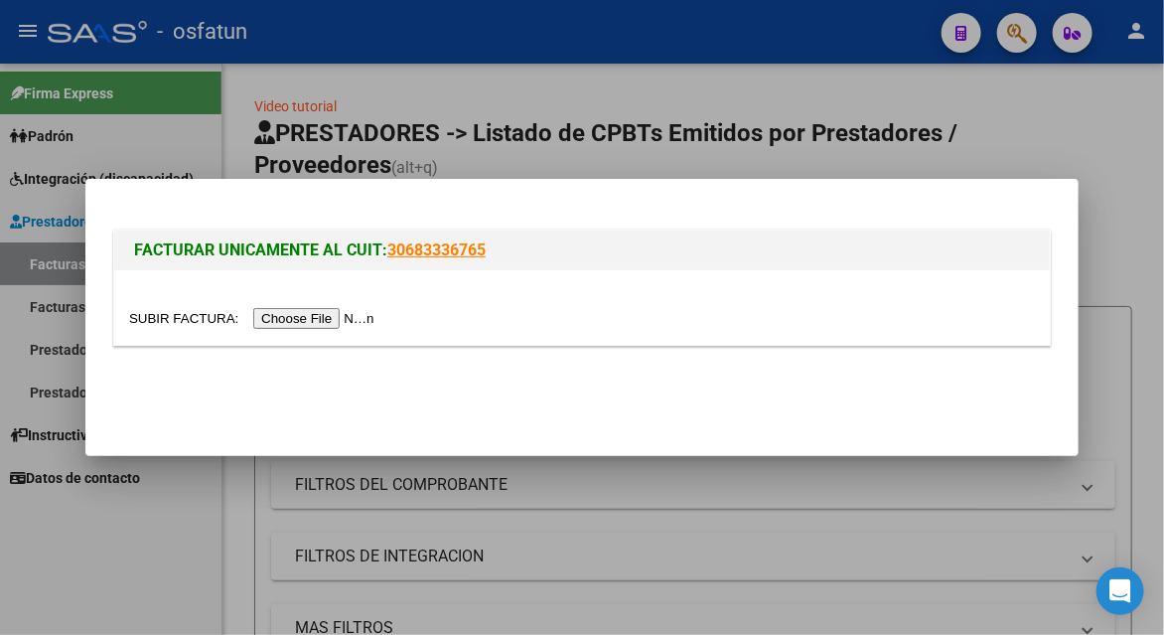
click at [333, 320] on input "file" at bounding box center [254, 318] width 251 height 21
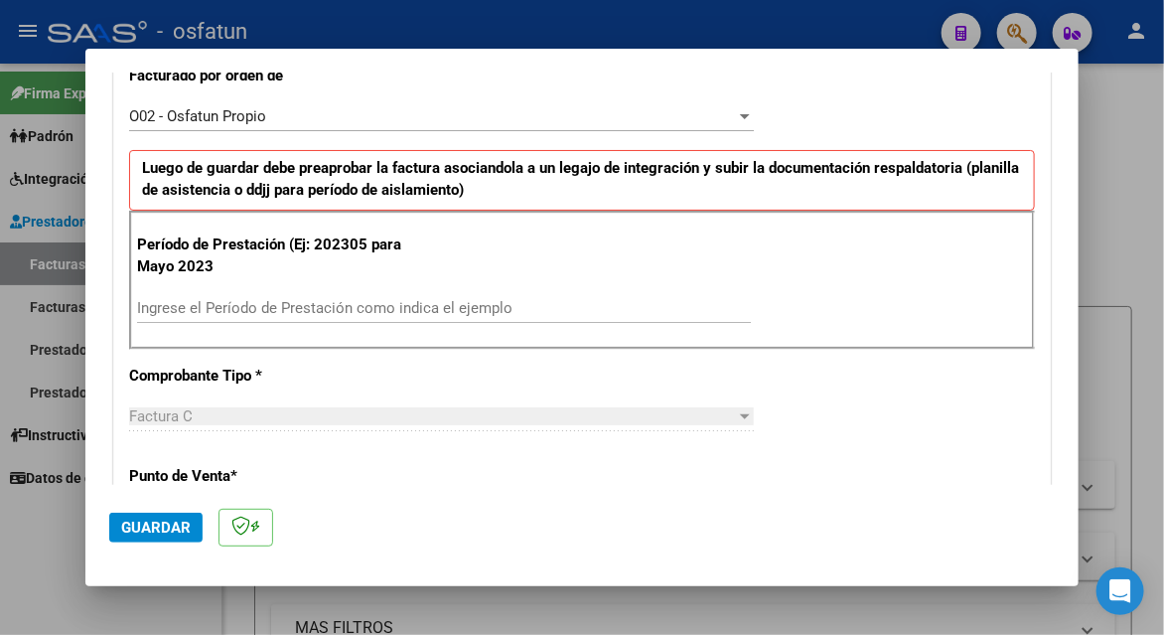
scroll to position [596, 0]
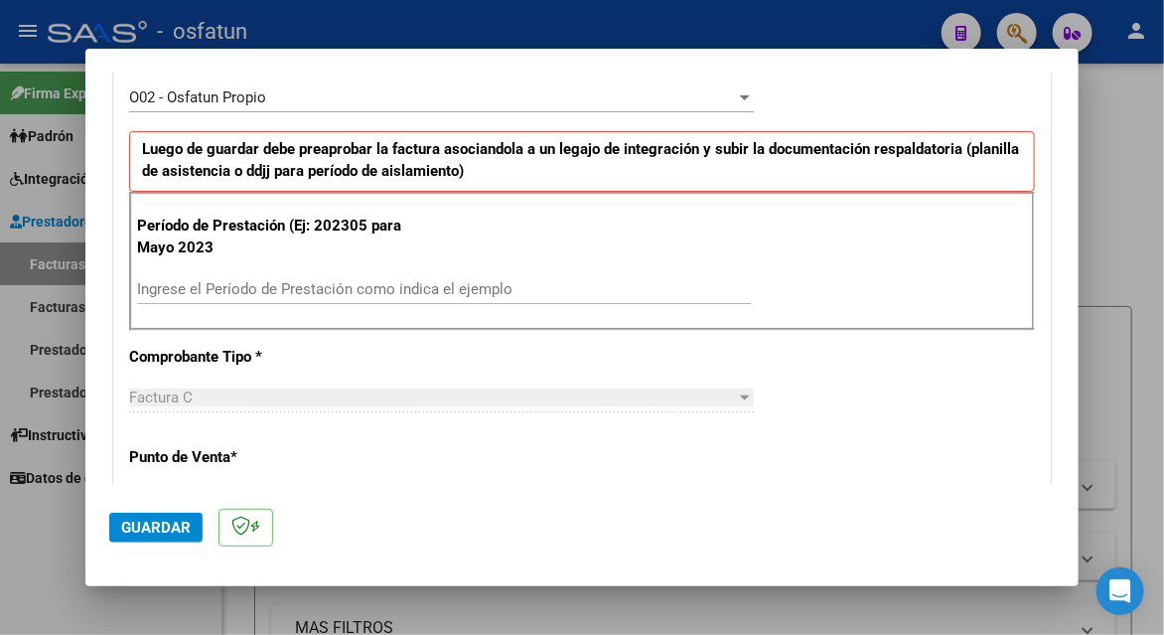
click at [313, 286] on input "Ingrese el Período de Prestación como indica el ejemplo" at bounding box center [444, 289] width 614 height 18
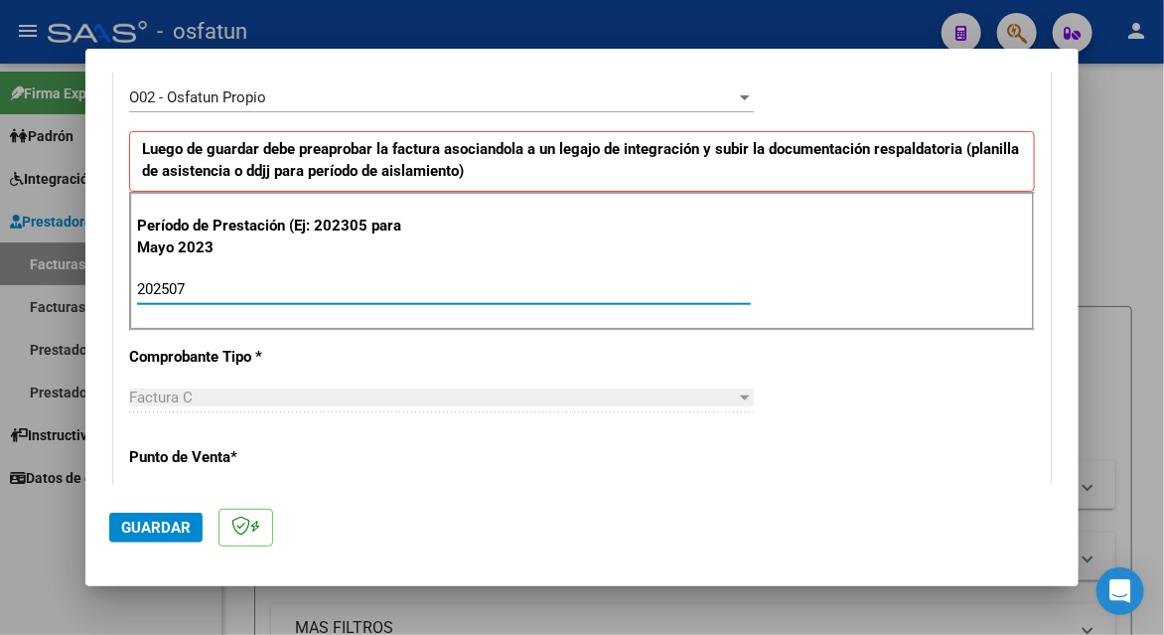
scroll to position [1093, 0]
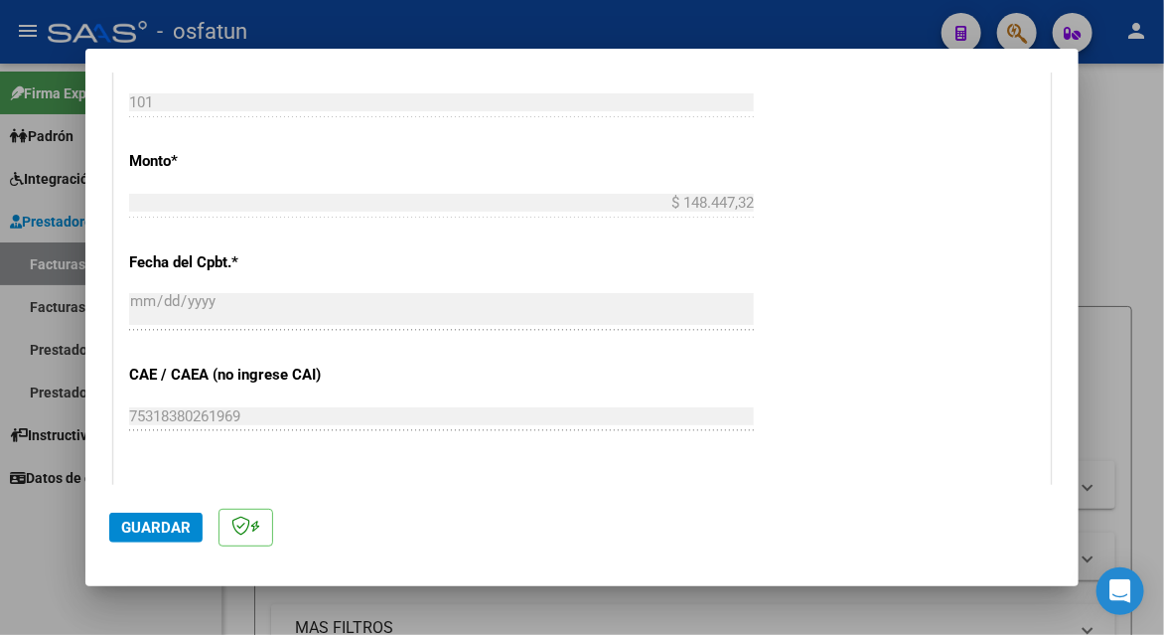
type input "202507"
click at [167, 545] on mat-dialog-actions "Guardar" at bounding box center [582, 524] width 946 height 78
click at [162, 534] on span "Guardar" at bounding box center [156, 528] width 70 height 18
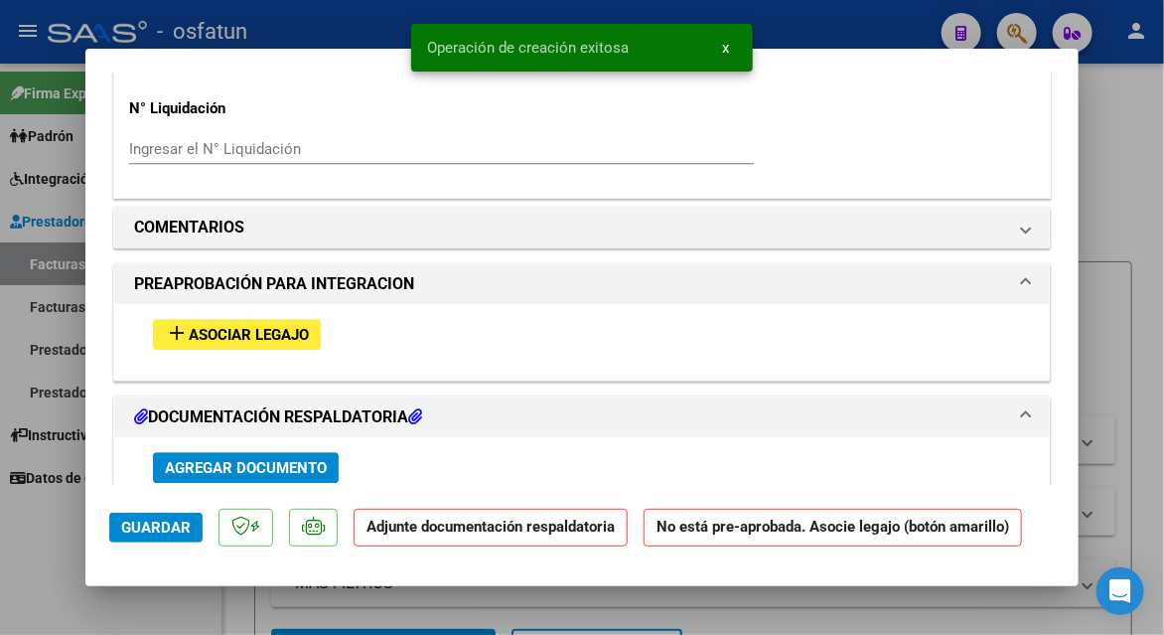
scroll to position [1987, 0]
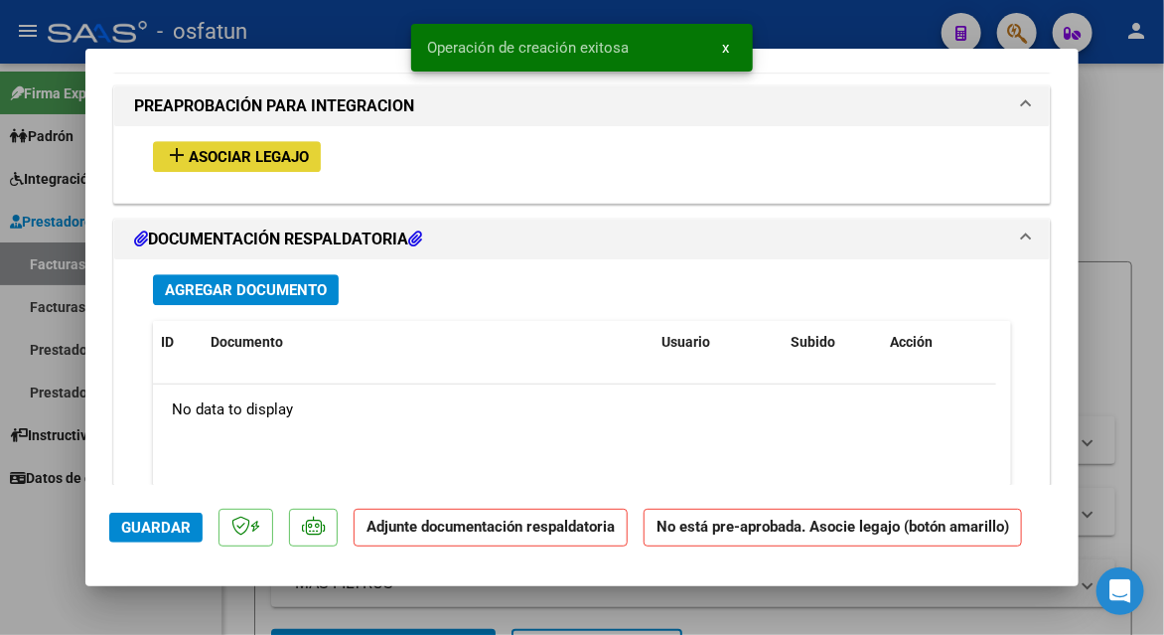
click at [237, 154] on span "Asociar Legajo" at bounding box center [249, 157] width 120 height 18
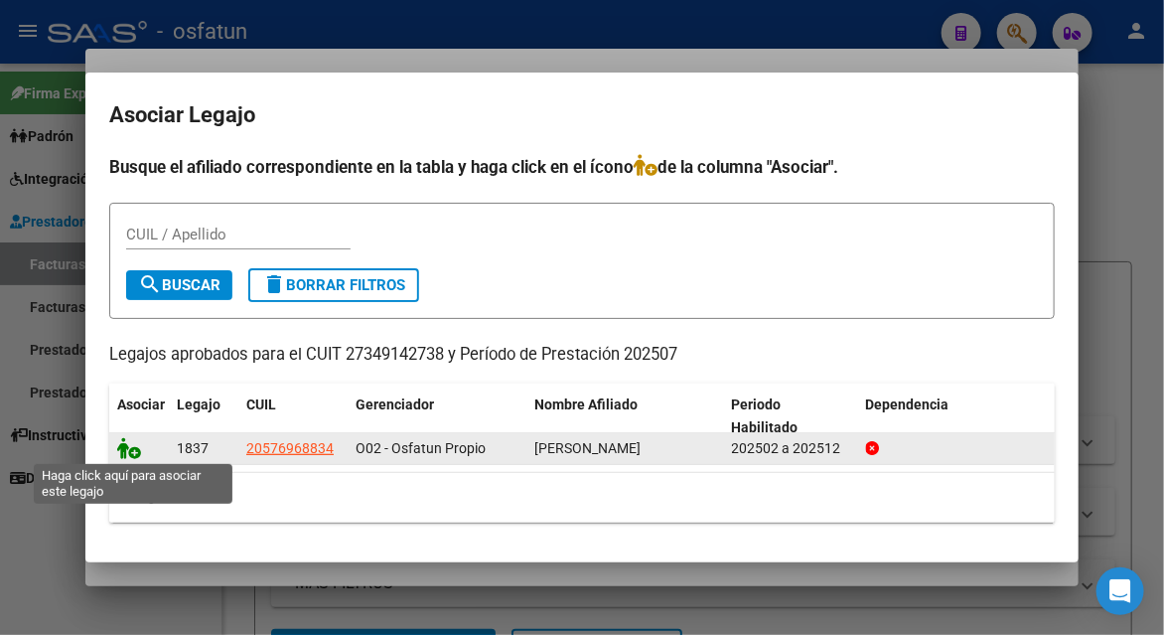
click at [136, 447] on icon at bounding box center [129, 448] width 24 height 22
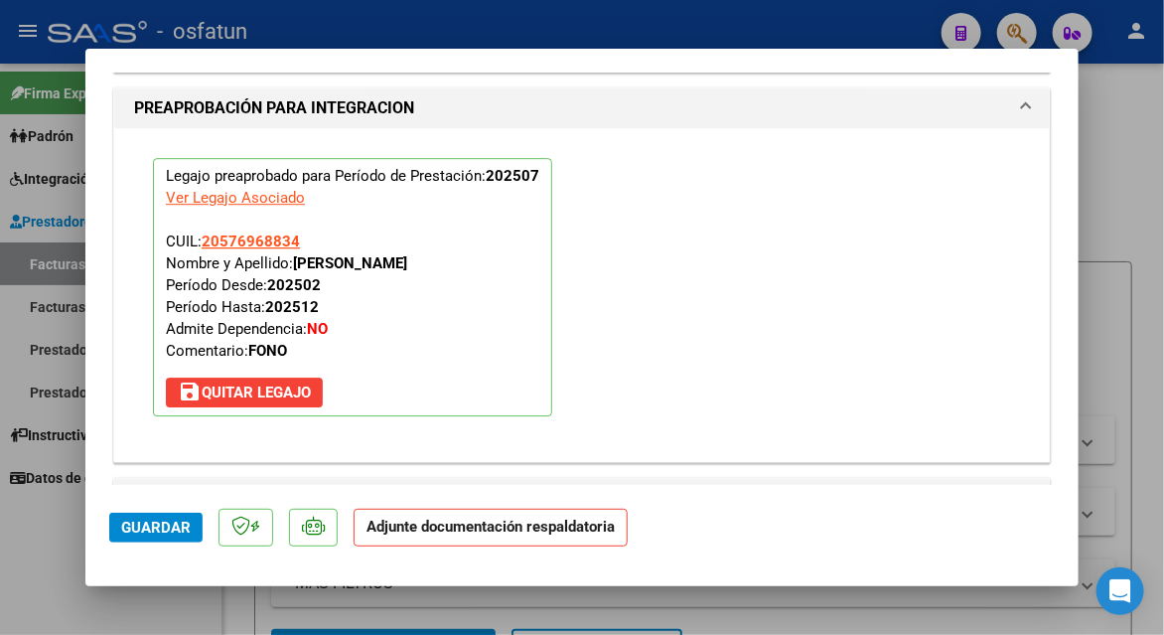
scroll to position [2487, 0]
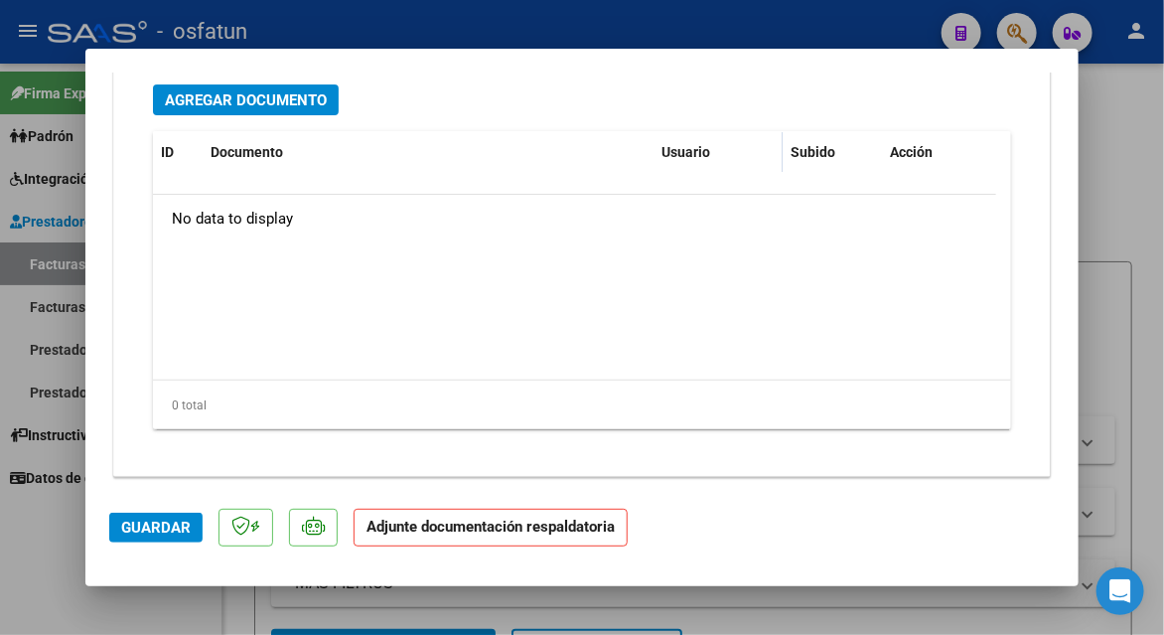
click at [279, 100] on span "Agregar Documento" at bounding box center [246, 100] width 162 height 18
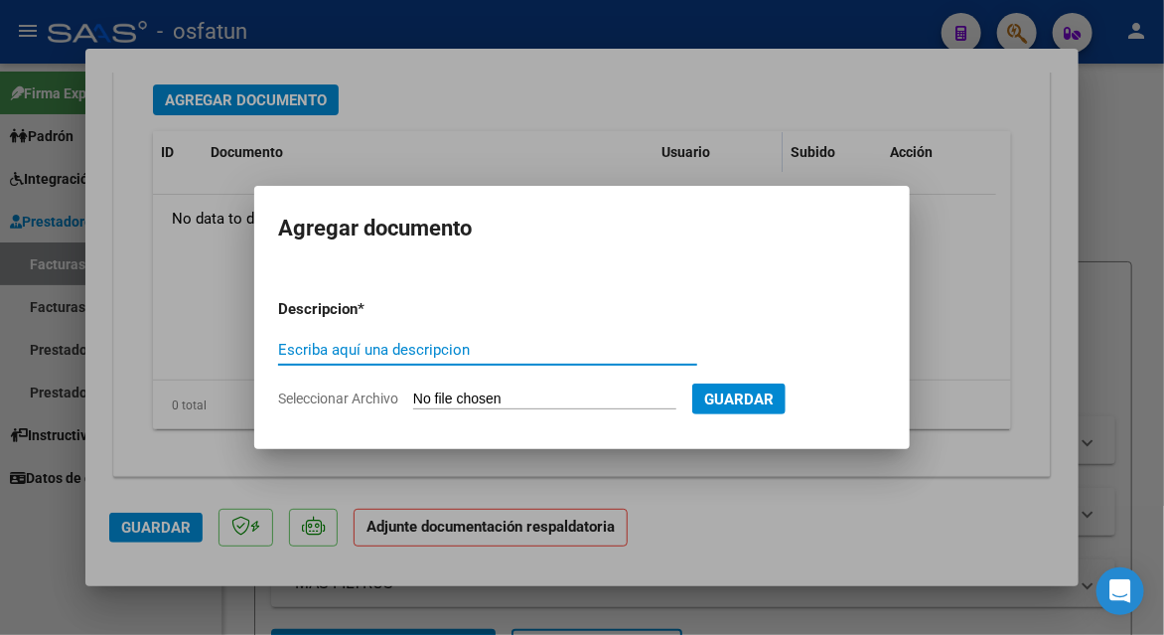
click at [352, 346] on input "Escriba aquí una descripcion" at bounding box center [487, 350] width 419 height 18
type input "planilla de asistencia"
click at [469, 398] on input "Seleccionar Archivo" at bounding box center [544, 399] width 263 height 19
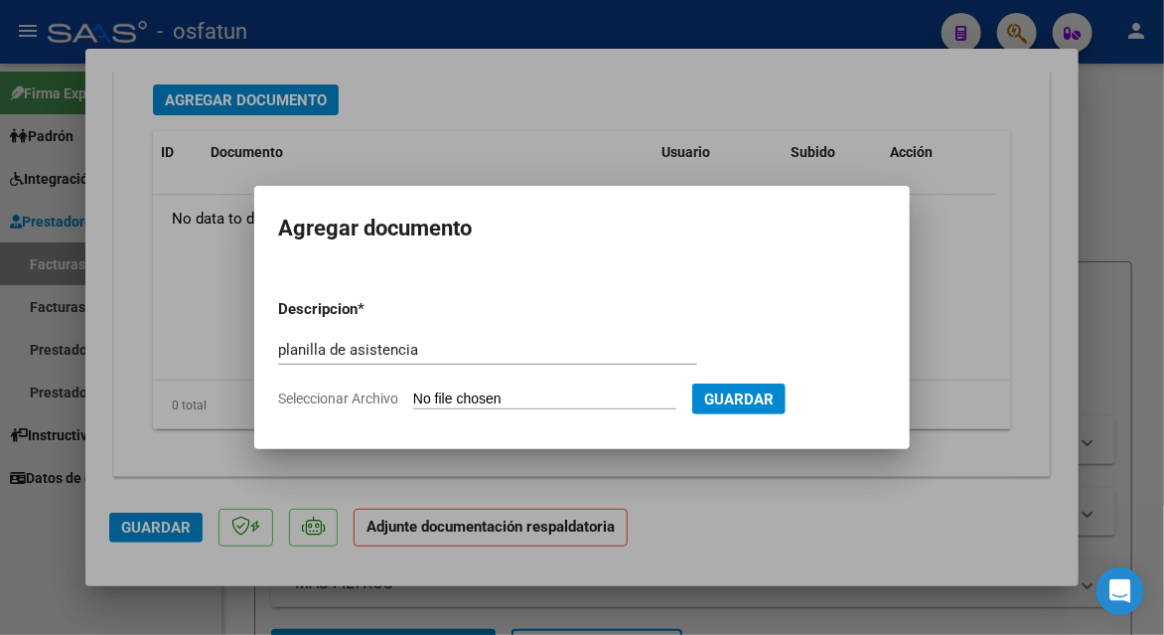
type input "C:\fakepath\[PERSON_NAME] 101 asis.pdf"
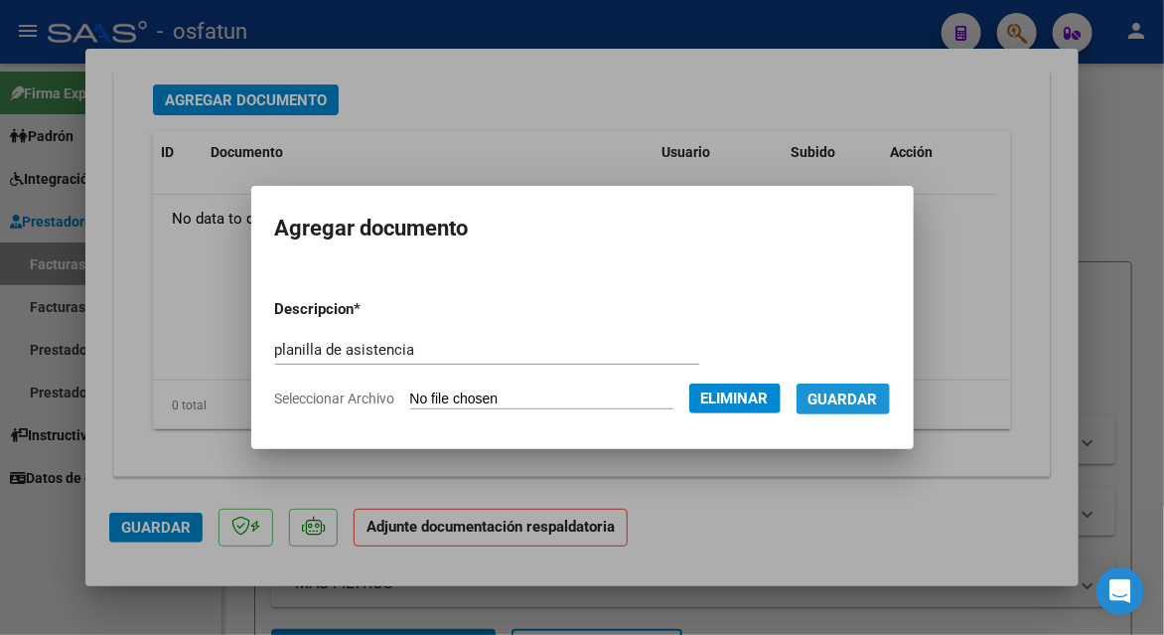
click at [866, 400] on span "Guardar" at bounding box center [844, 399] width 70 height 18
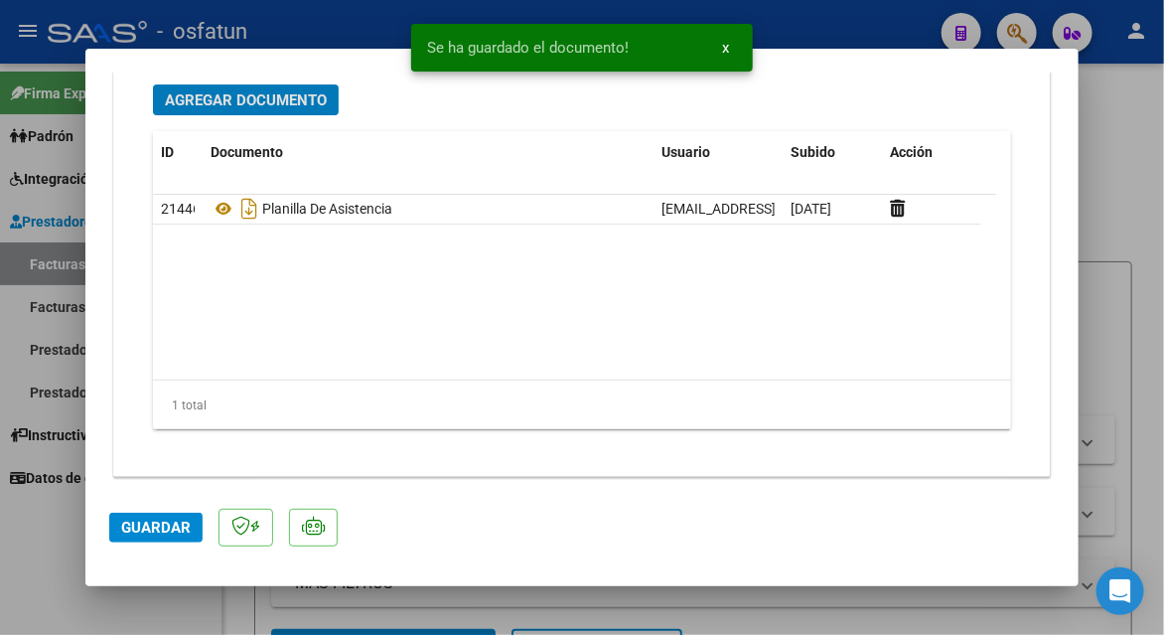
click at [139, 537] on button "Guardar" at bounding box center [155, 528] width 93 height 30
click at [164, 524] on span "Guardar" at bounding box center [156, 528] width 70 height 18
click at [1126, 270] on div at bounding box center [582, 317] width 1164 height 635
type input "$ 0,00"
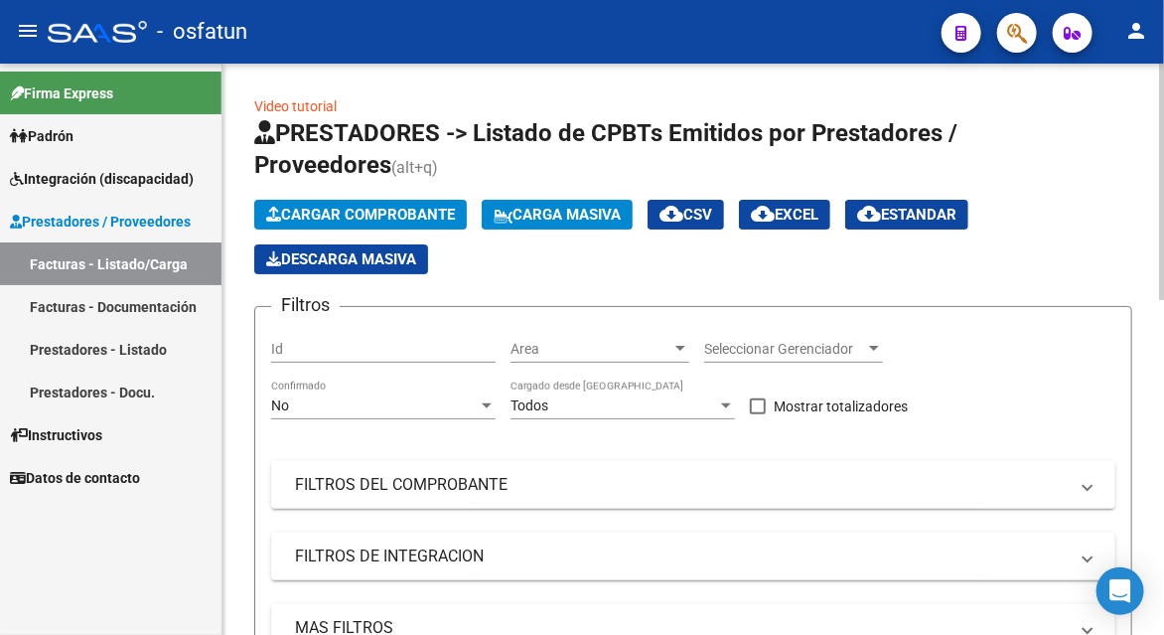
click at [352, 220] on span "Cargar Comprobante" at bounding box center [360, 215] width 189 height 18
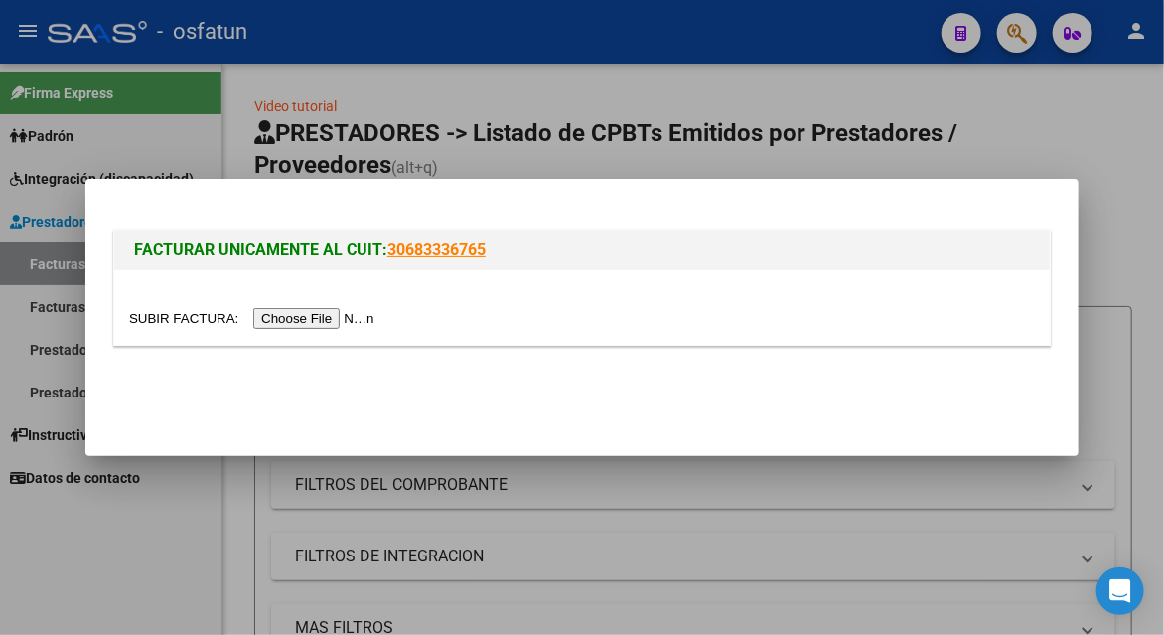
click at [315, 324] on input "file" at bounding box center [254, 318] width 251 height 21
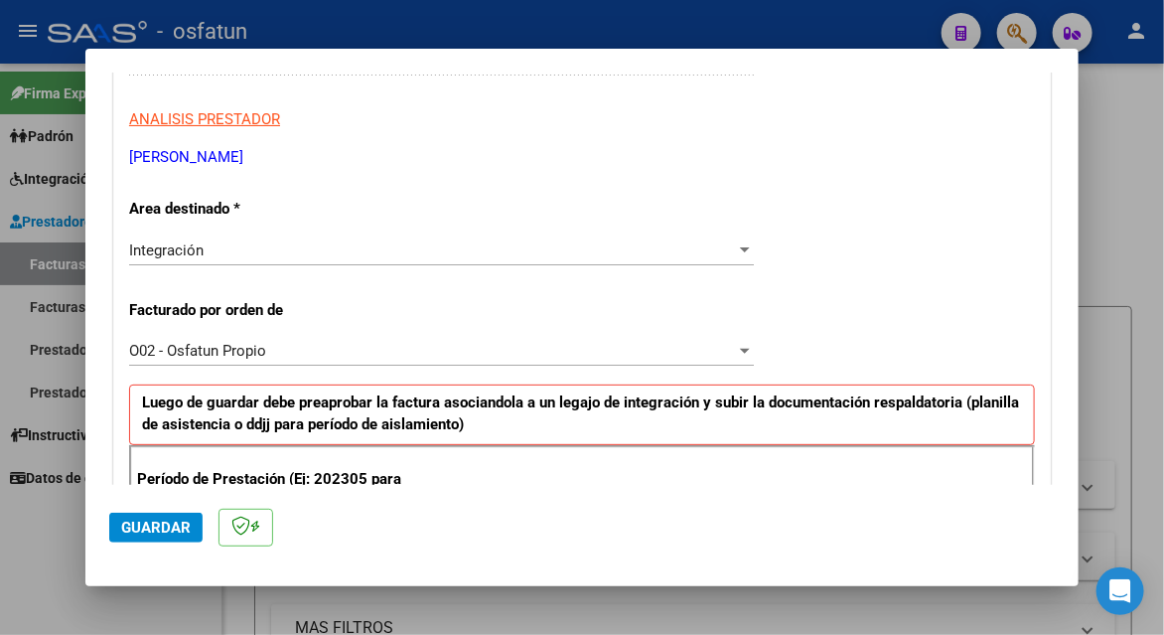
scroll to position [497, 0]
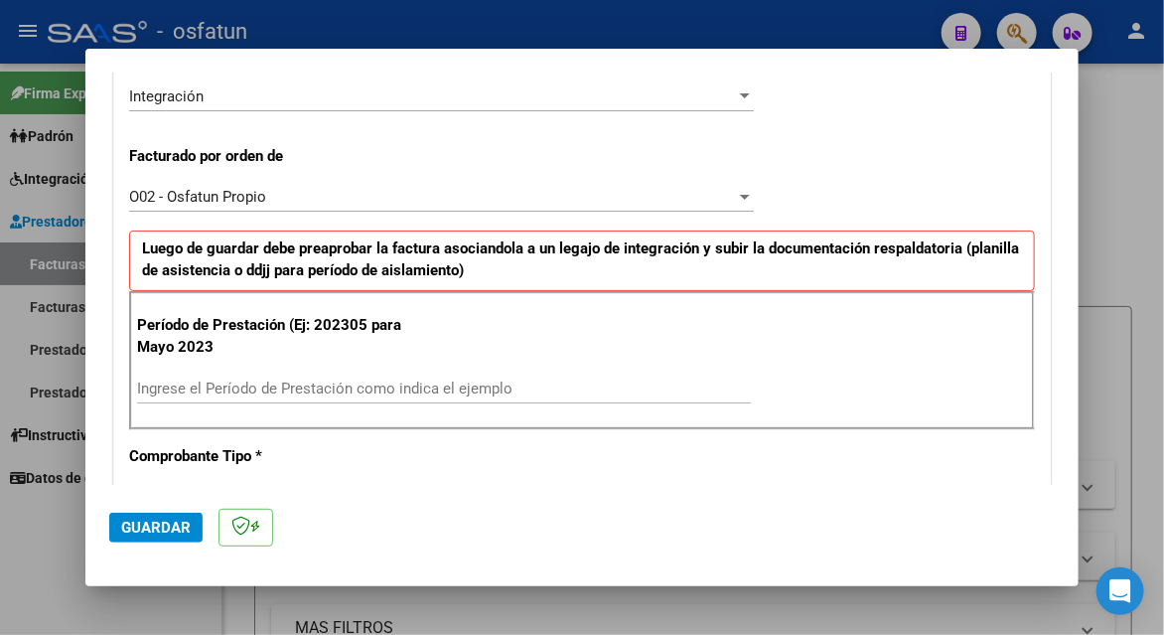
click at [213, 380] on input "Ingrese el Período de Prestación como indica el ejemplo" at bounding box center [444, 389] width 614 height 18
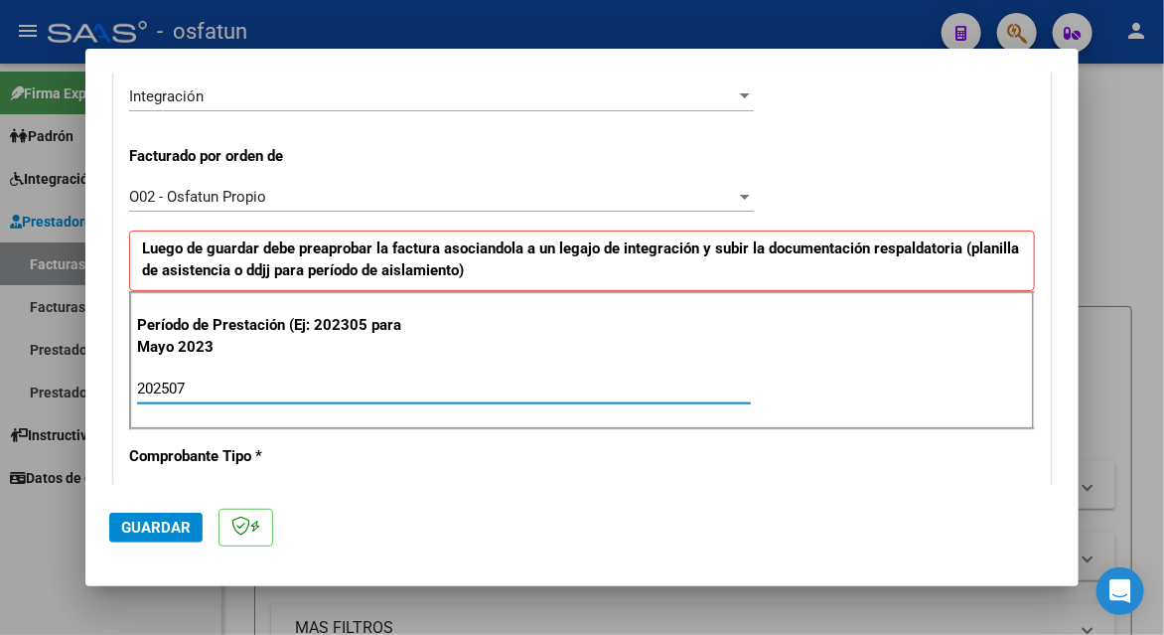
type input "202507"
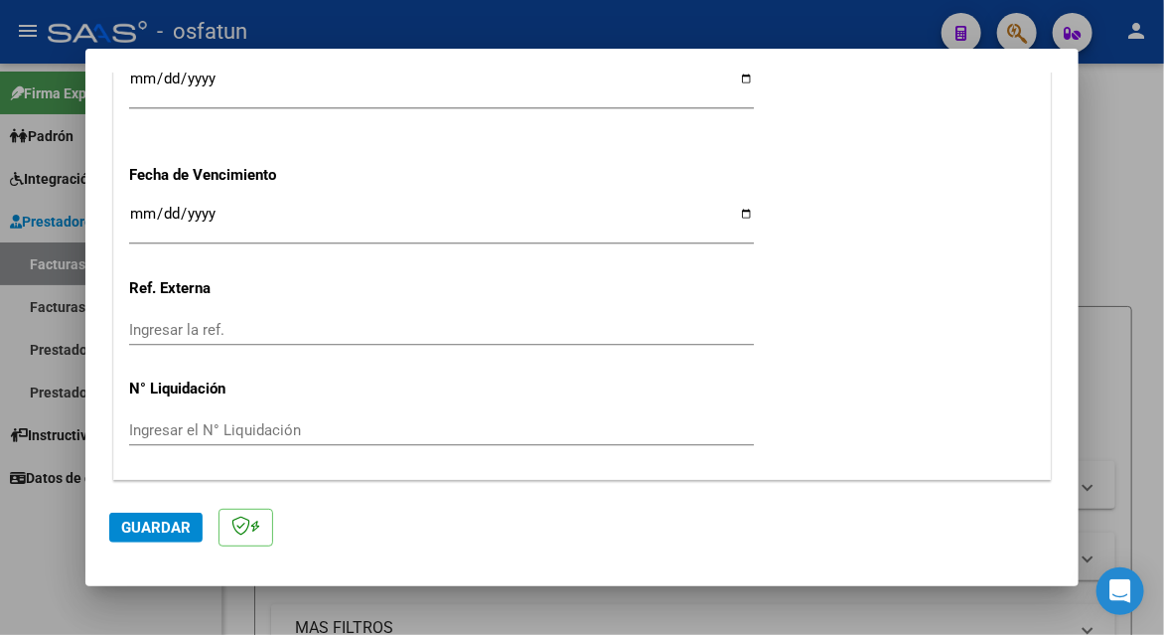
scroll to position [1606, 0]
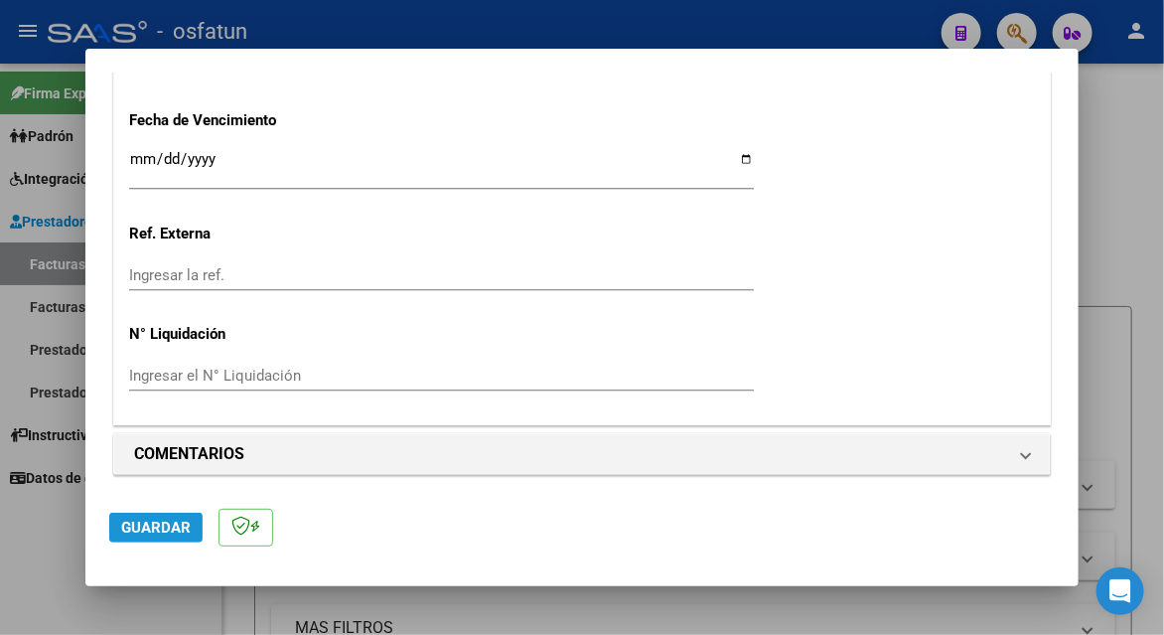
click at [170, 526] on span "Guardar" at bounding box center [156, 528] width 70 height 18
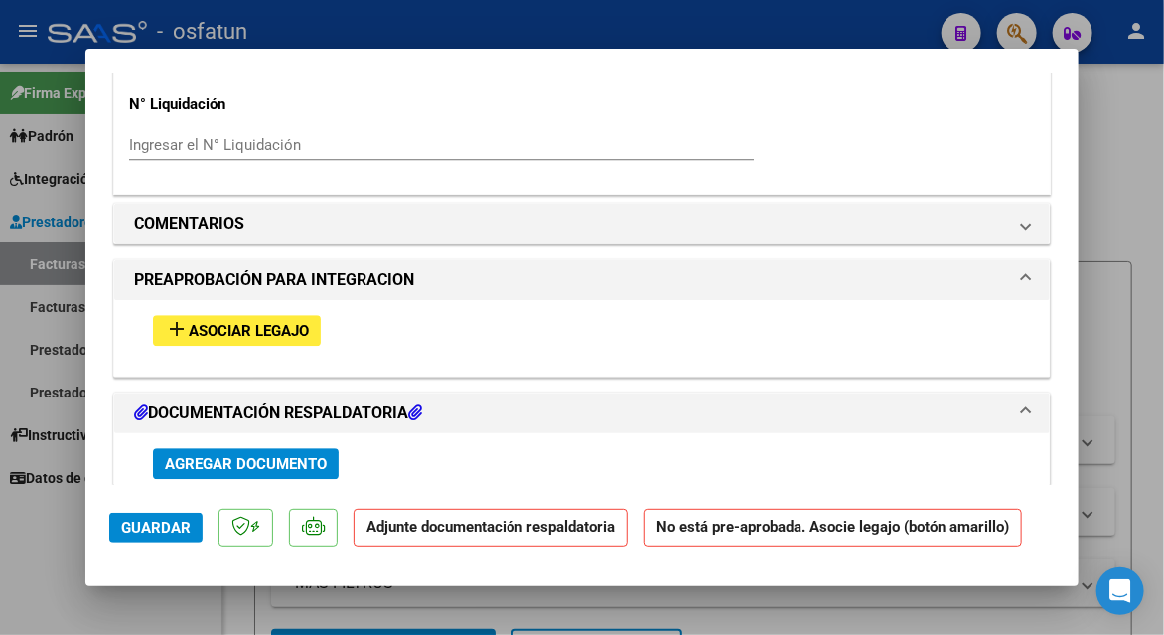
scroll to position [1888, 0]
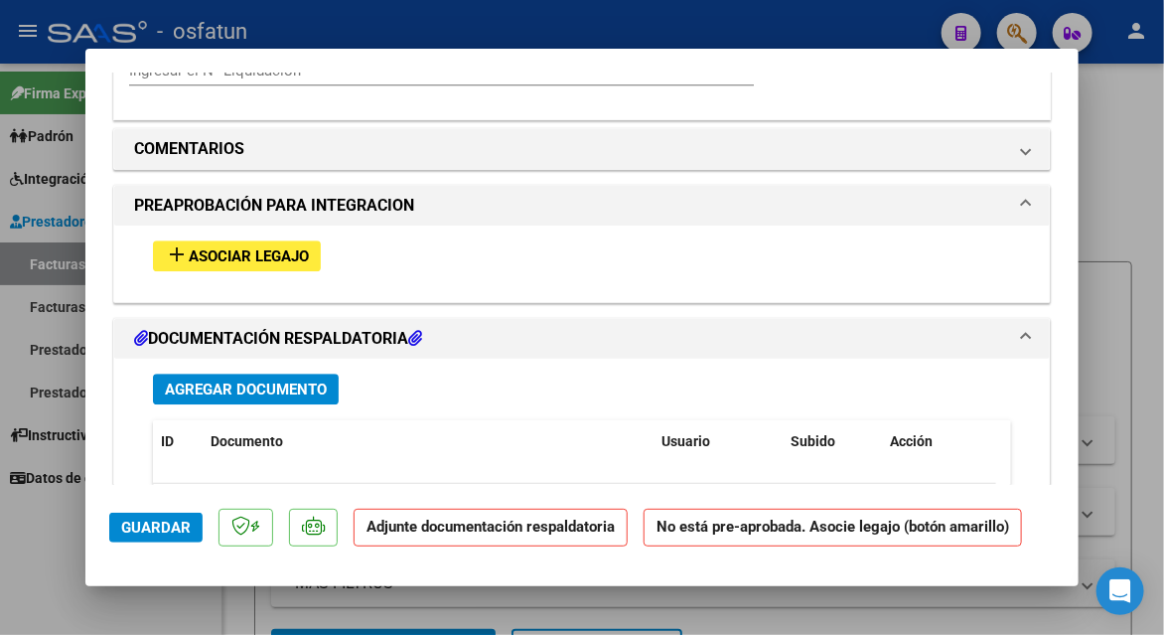
click at [249, 256] on span "Asociar Legajo" at bounding box center [249, 256] width 120 height 18
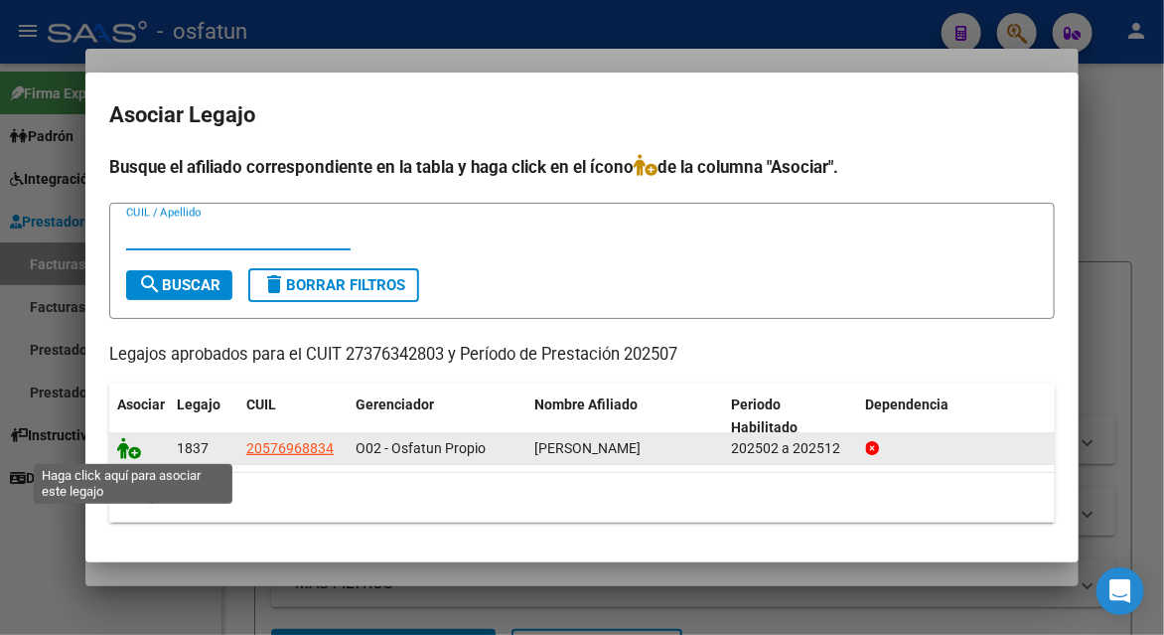
click at [126, 449] on icon at bounding box center [129, 448] width 24 height 22
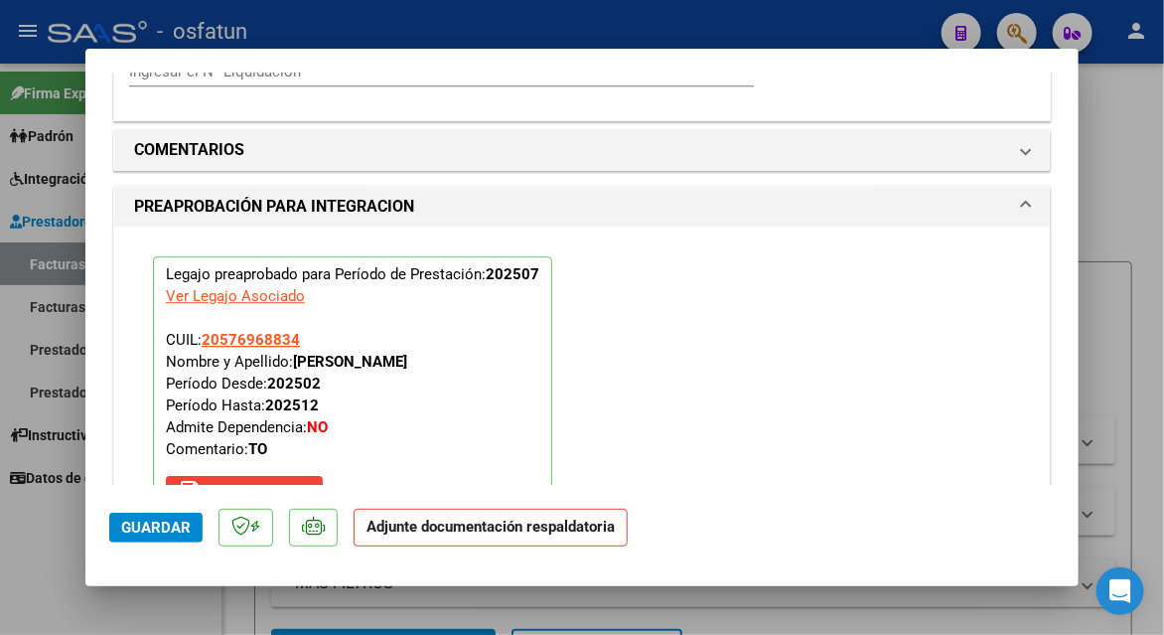
scroll to position [2487, 0]
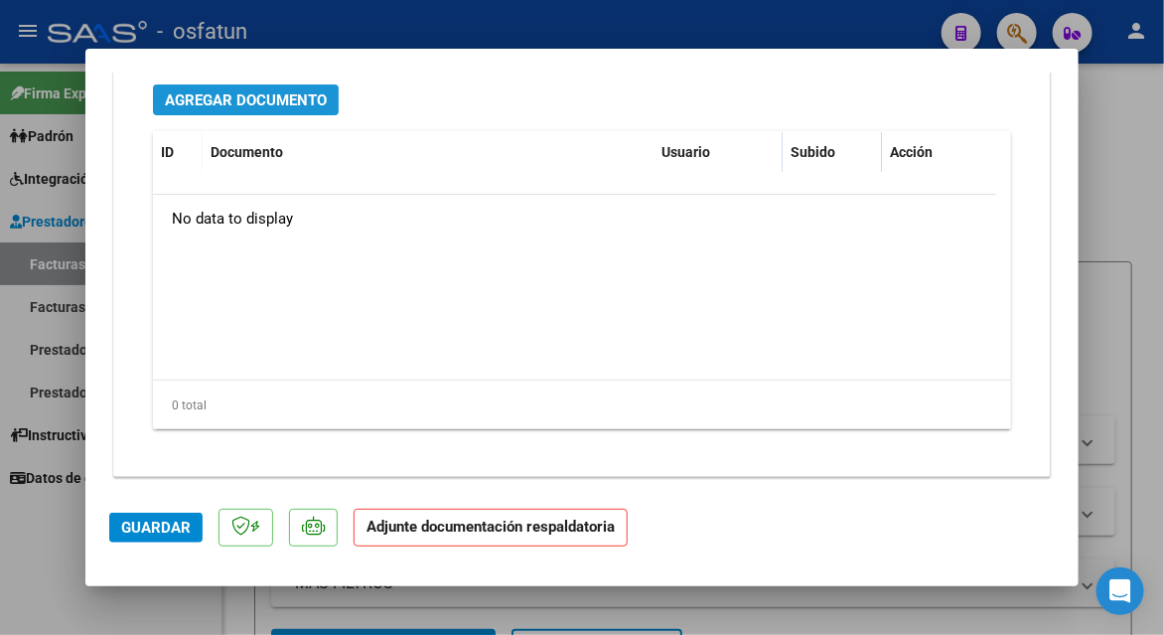
click at [278, 91] on span "Agregar Documento" at bounding box center [246, 100] width 162 height 18
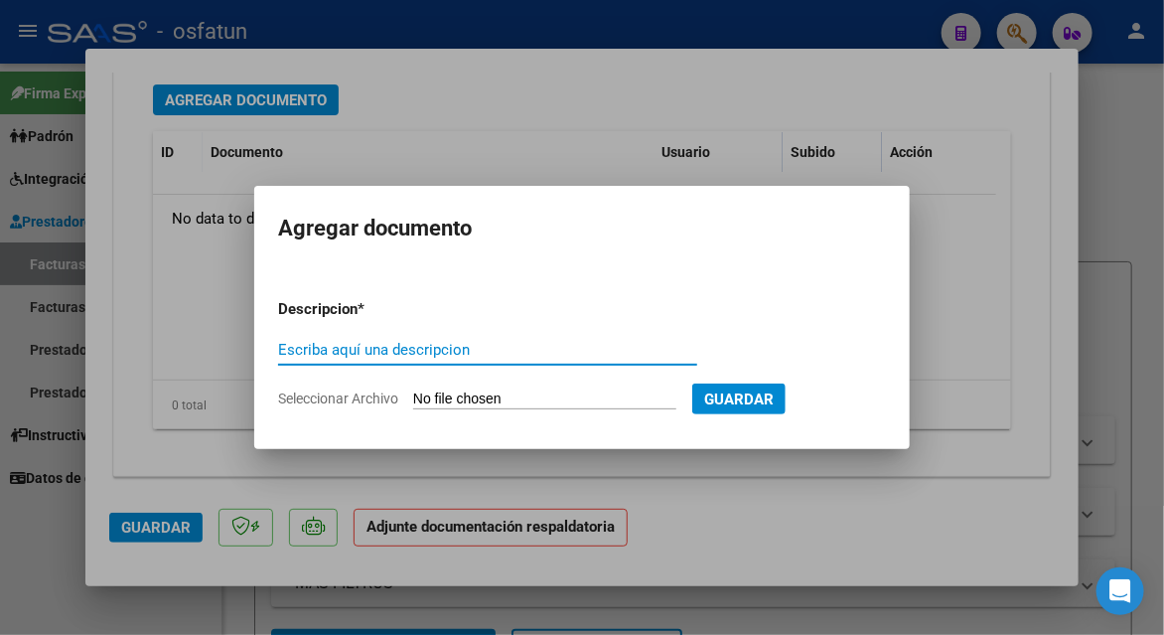
click at [344, 344] on input "Escriba aquí una descripcion" at bounding box center [487, 350] width 419 height 18
drag, startPoint x: 305, startPoint y: 356, endPoint x: 310, endPoint y: 347, distance: 10.2
click at [305, 356] on input "plaqnilla de asistencia" at bounding box center [487, 350] width 419 height 18
type input "planilla de asistencia"
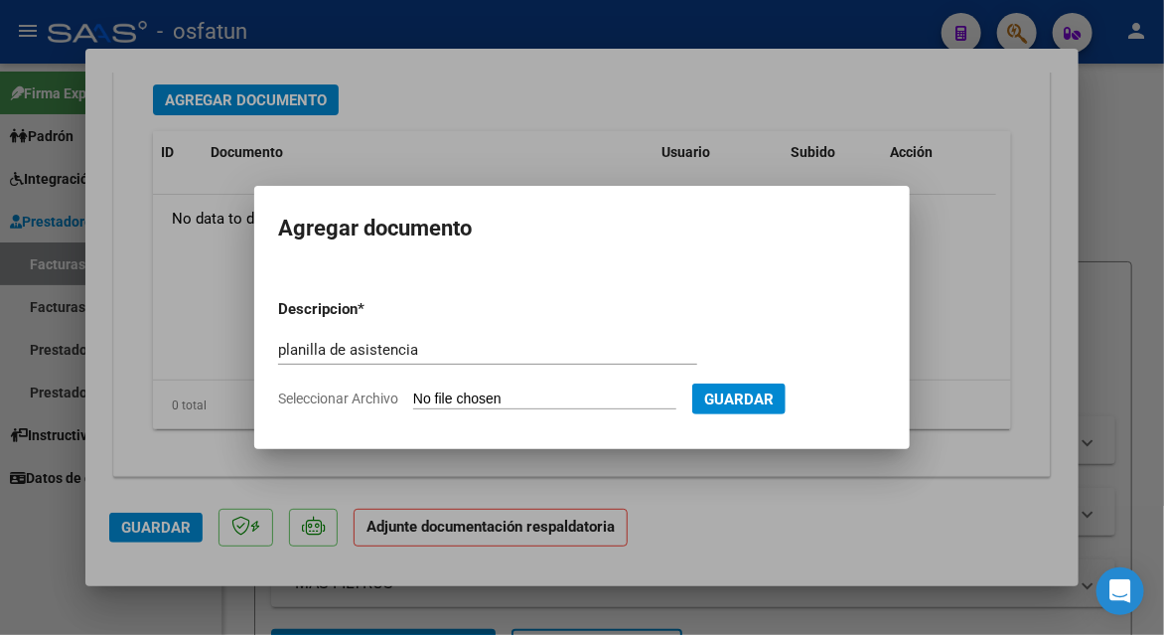
click at [459, 400] on input "Seleccionar Archivo" at bounding box center [544, 399] width 263 height 19
type input "C:\fakepath\[PERSON_NAME] 721 asis.pdf"
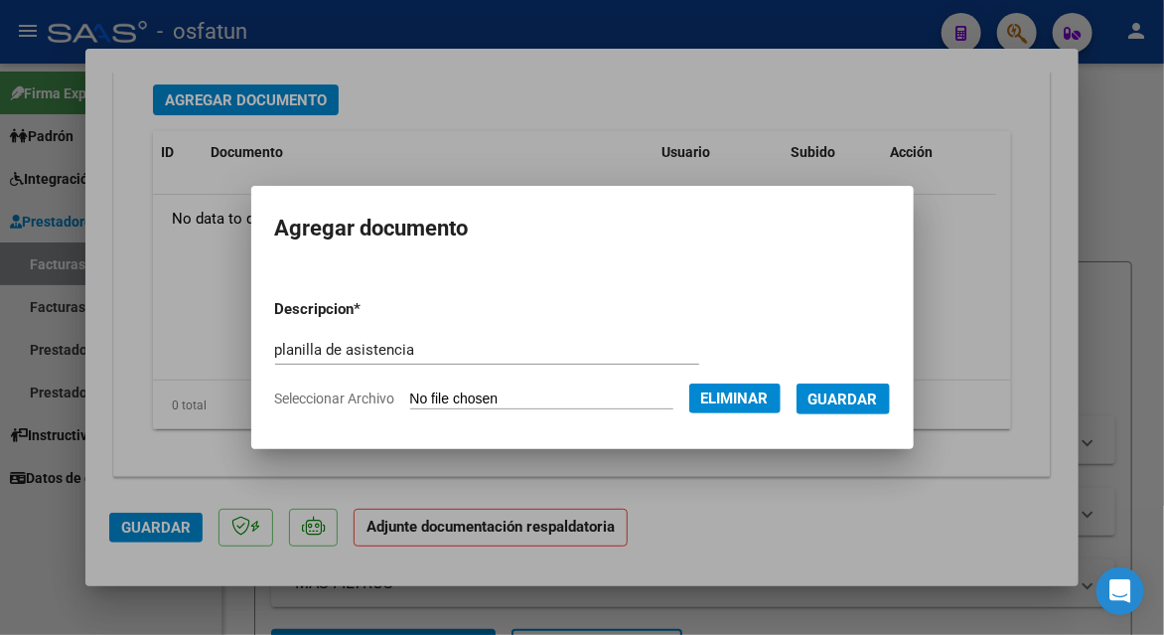
click at [890, 415] on form "Descripcion * planilla de asistencia Escriba aquí una descripcion Seleccionar A…" at bounding box center [582, 354] width 615 height 142
click at [868, 402] on span "Guardar" at bounding box center [844, 399] width 70 height 18
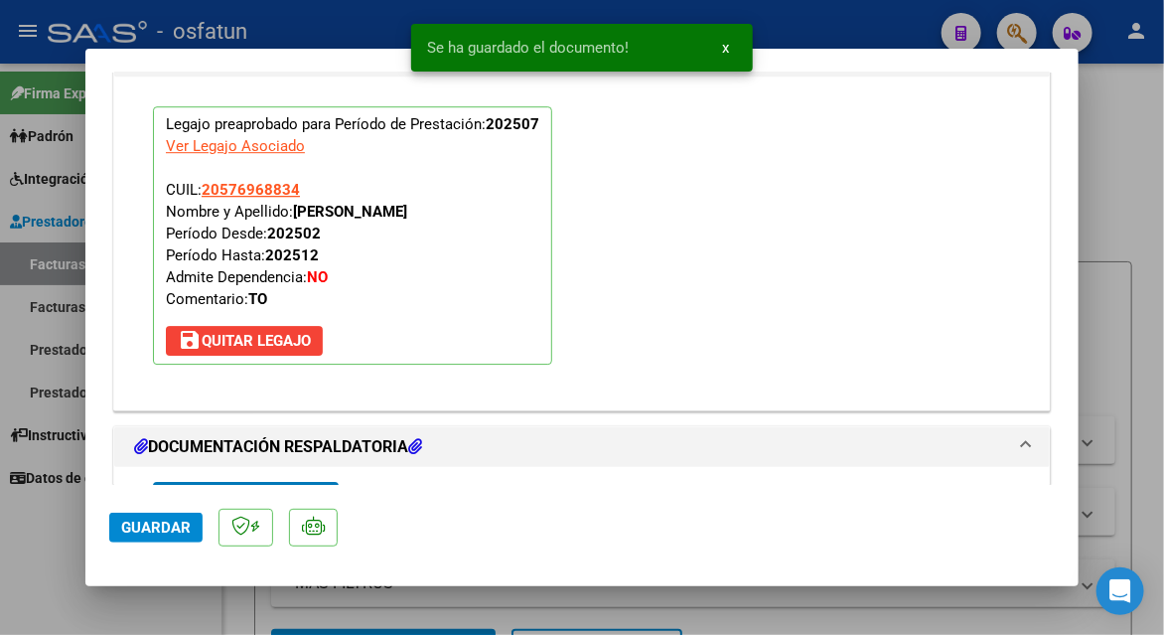
scroll to position [1891, 0]
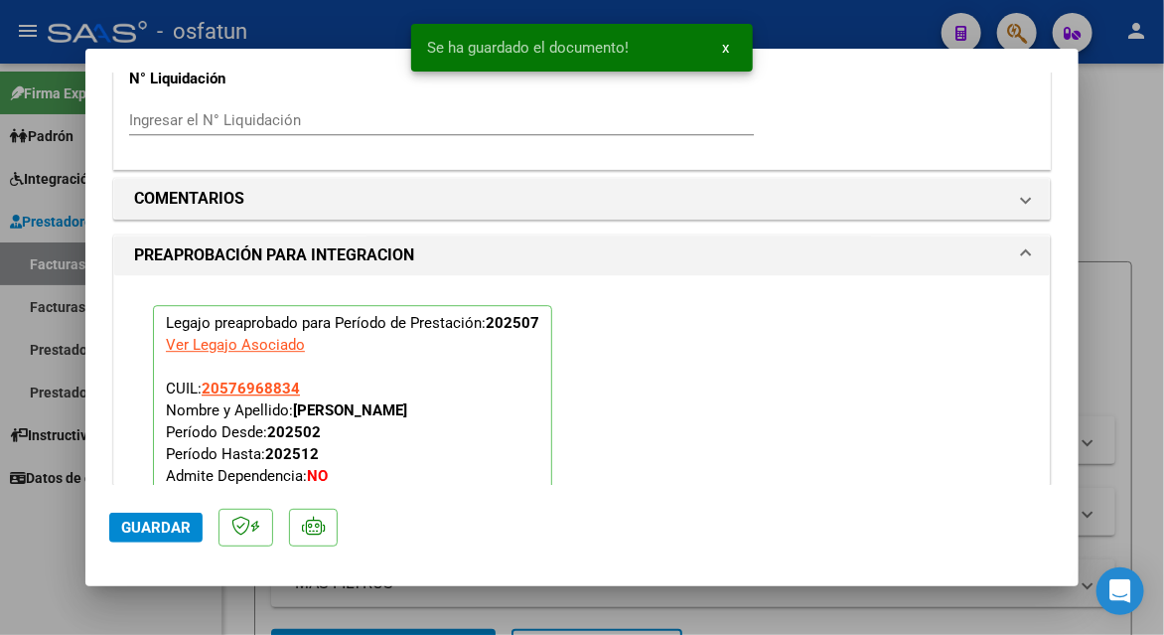
click at [155, 527] on span "Guardar" at bounding box center [156, 528] width 70 height 18
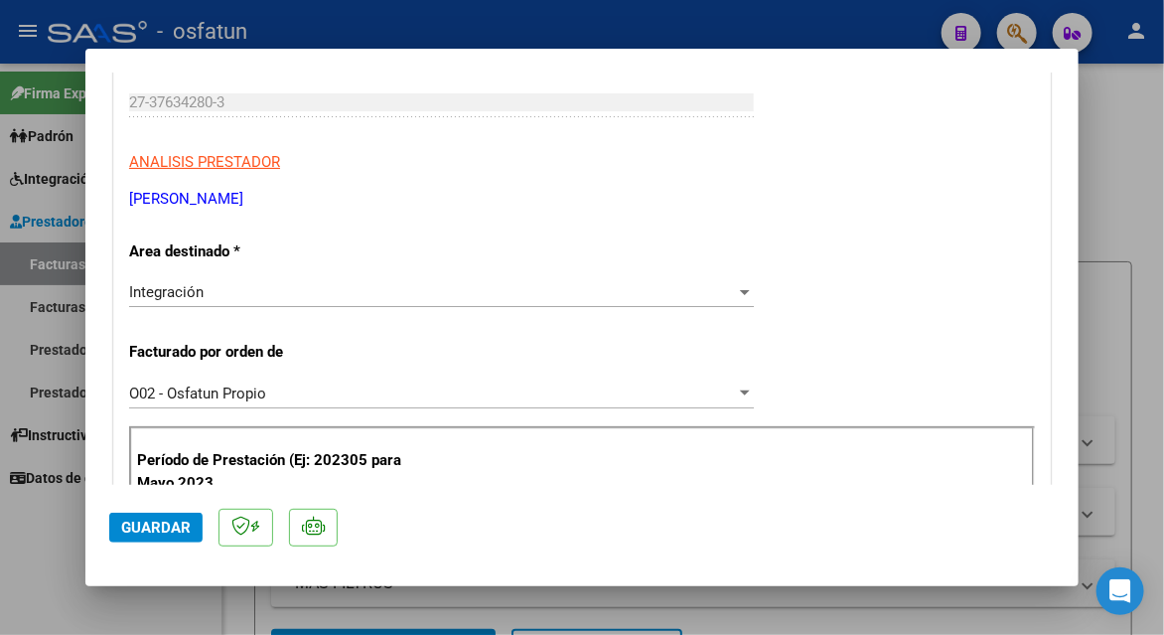
scroll to position [401, 0]
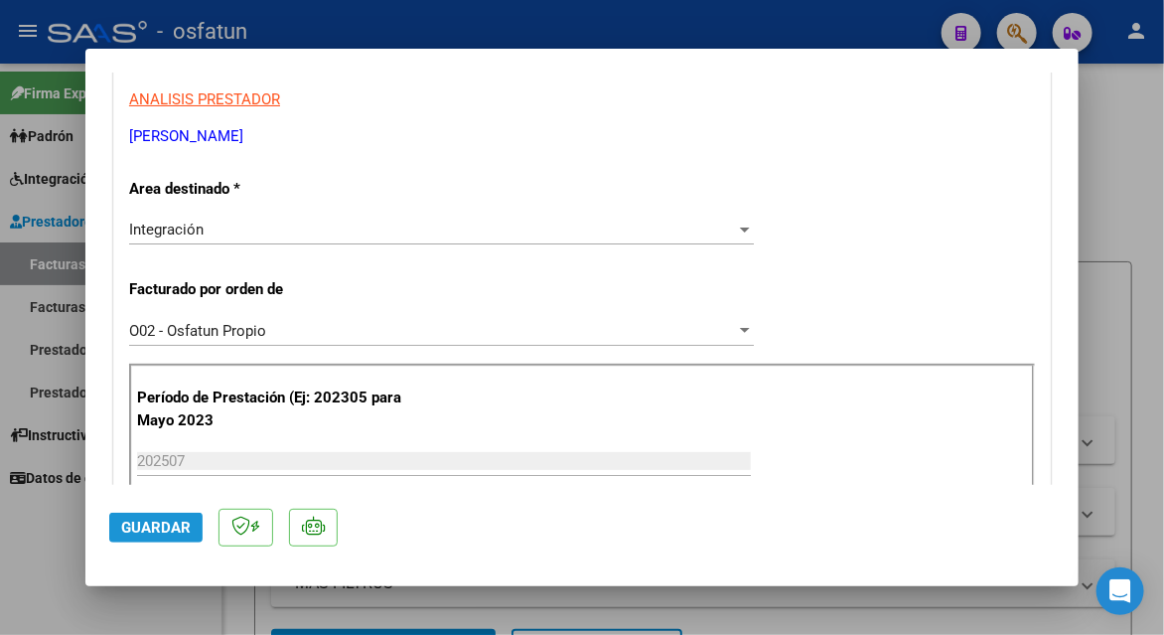
click at [179, 534] on span "Guardar" at bounding box center [156, 528] width 70 height 18
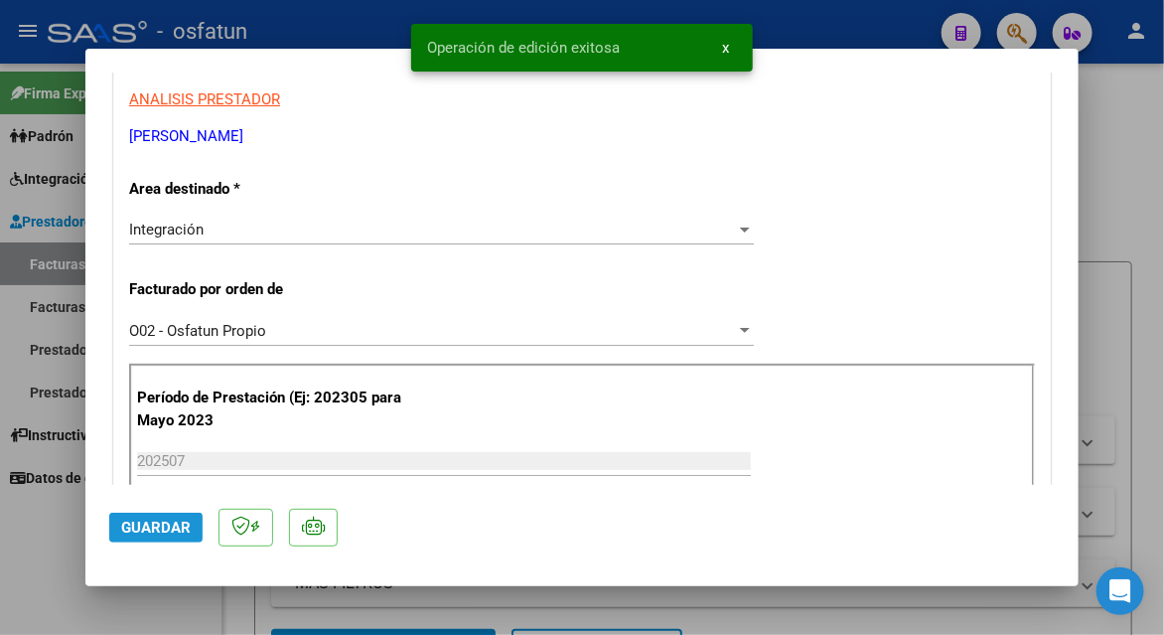
click at [157, 527] on span "Guardar" at bounding box center [156, 528] width 70 height 18
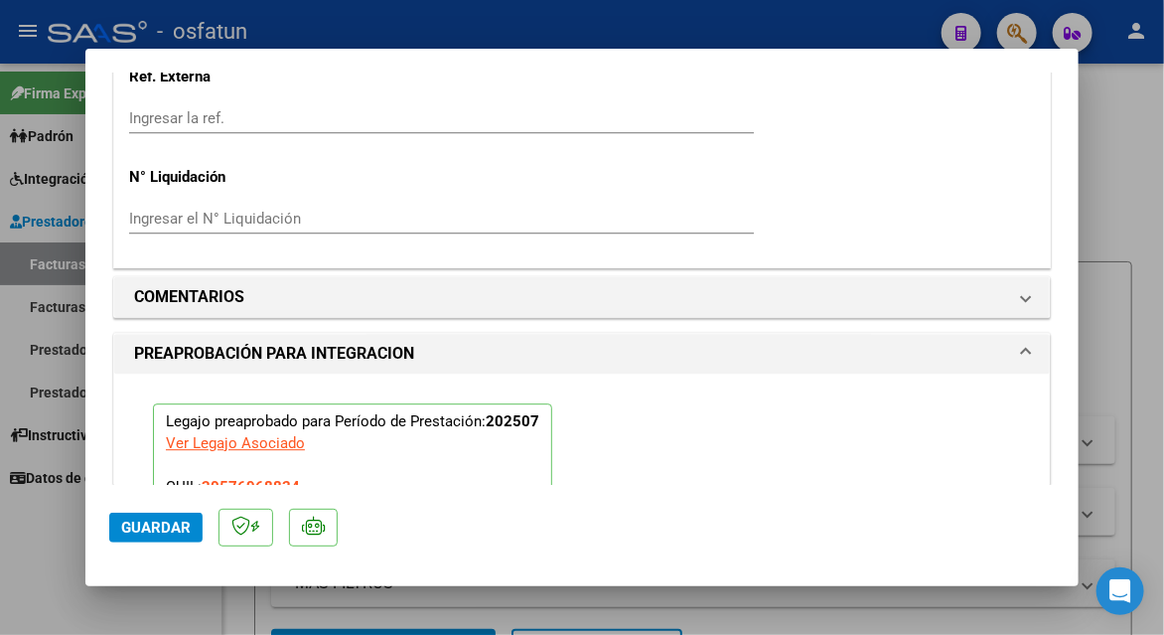
scroll to position [2289, 0]
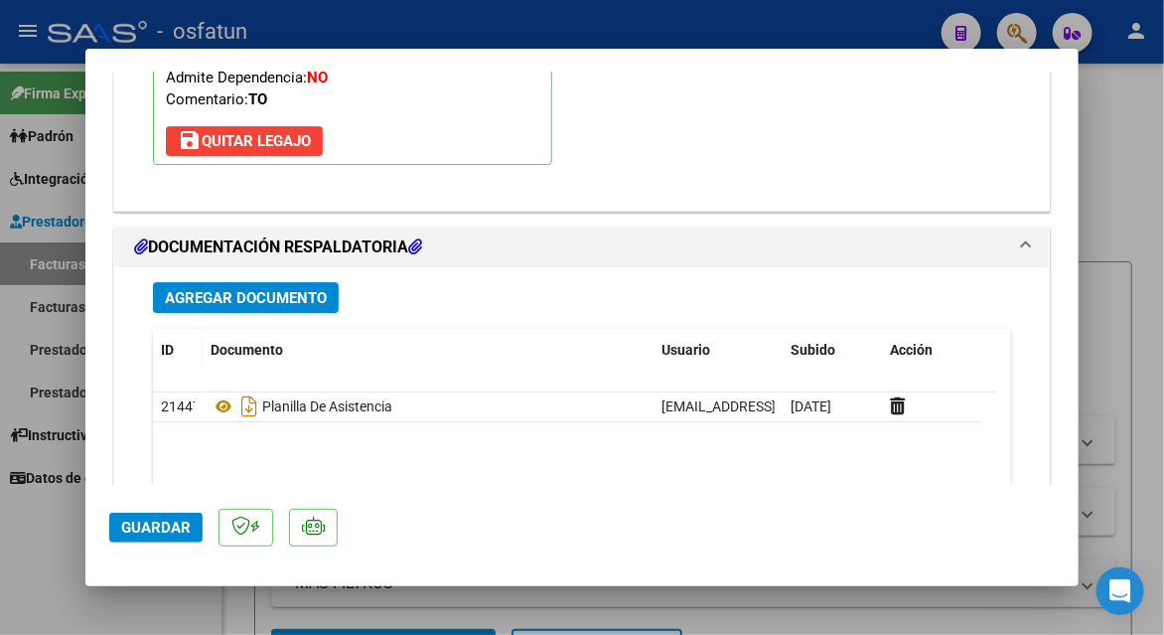
click at [153, 536] on span "Guardar" at bounding box center [156, 528] width 70 height 18
click at [1100, 166] on div at bounding box center [582, 317] width 1164 height 635
type input "$ 0,00"
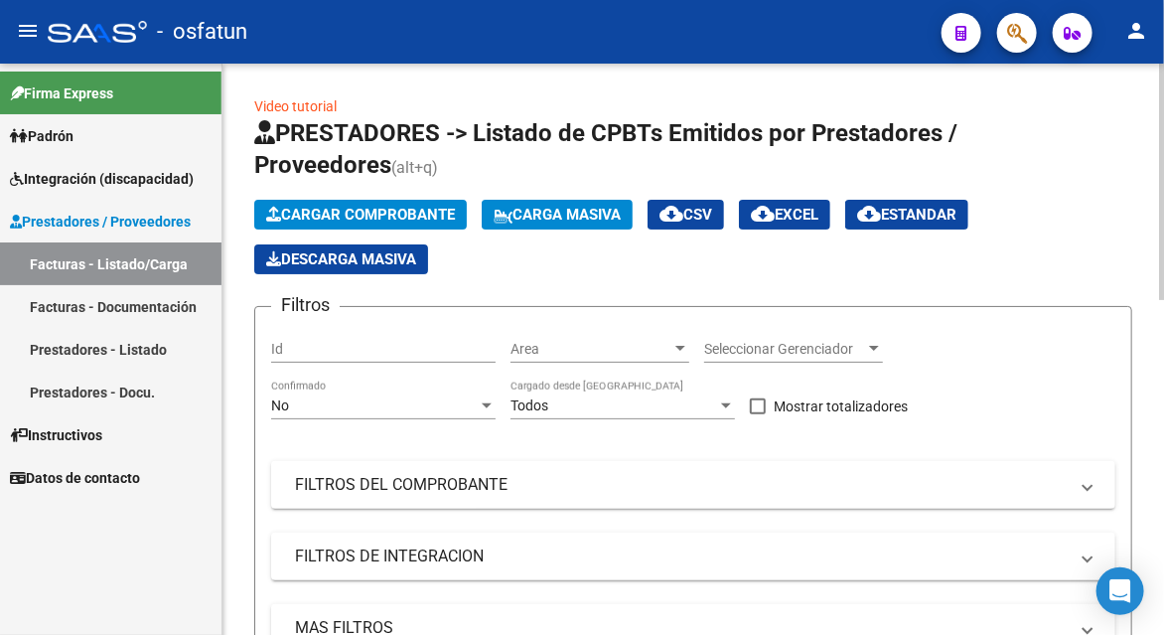
click at [354, 192] on app-list-header "PRESTADORES -> Listado de CPBTs Emitidos por Prestadores / Proveedores (alt+q) …" at bounding box center [693, 420] width 878 height 607
click at [358, 207] on span "Cargar Comprobante" at bounding box center [360, 215] width 189 height 18
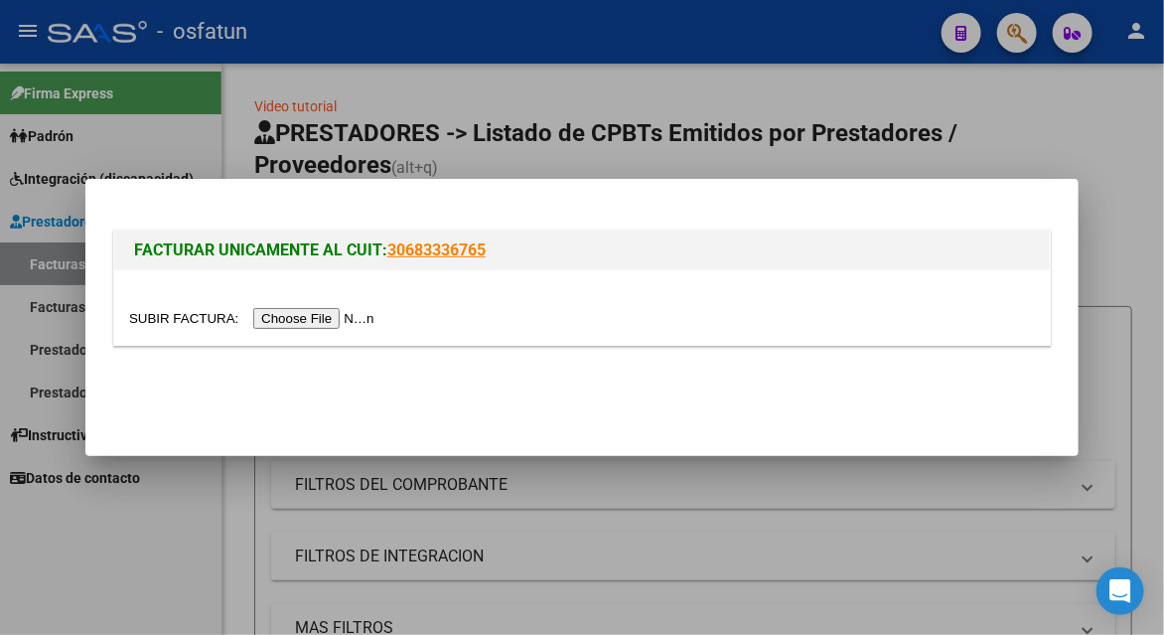
click at [321, 328] on input "file" at bounding box center [254, 318] width 251 height 21
click at [341, 316] on input "file" at bounding box center [254, 318] width 251 height 21
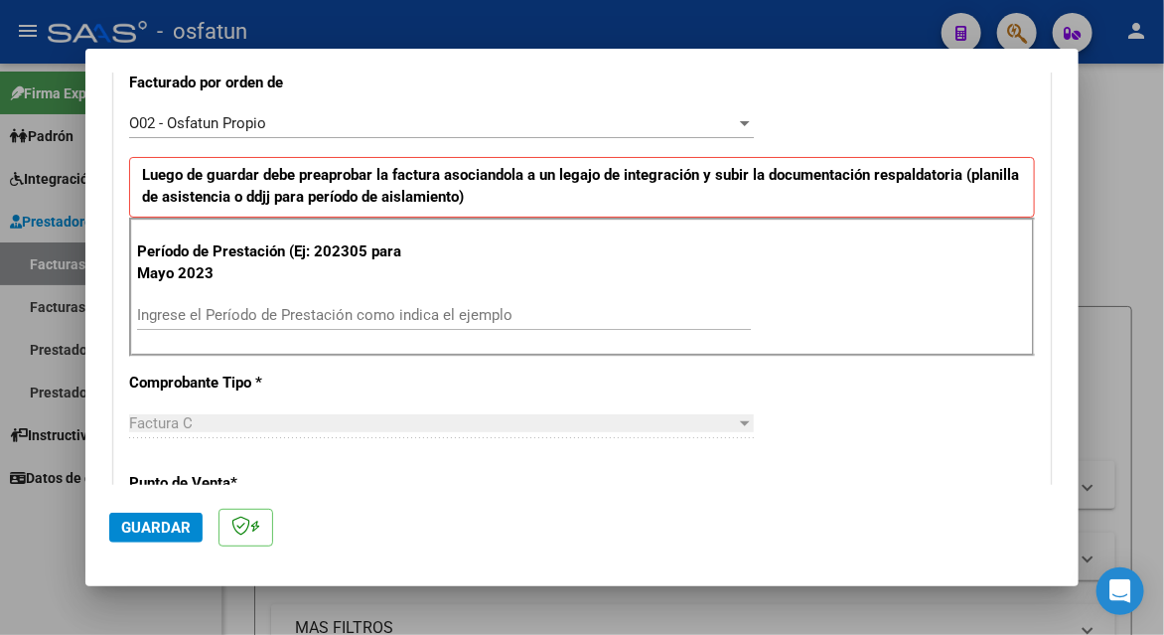
scroll to position [596, 0]
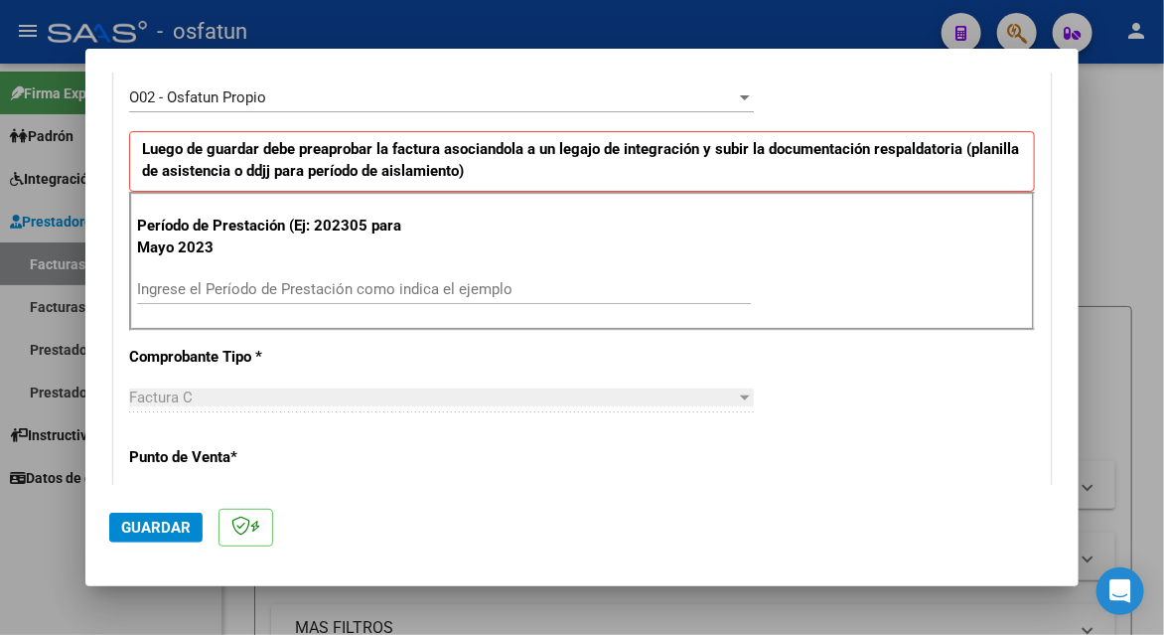
click at [264, 293] on input "Ingrese el Período de Prestación como indica el ejemplo" at bounding box center [444, 289] width 614 height 18
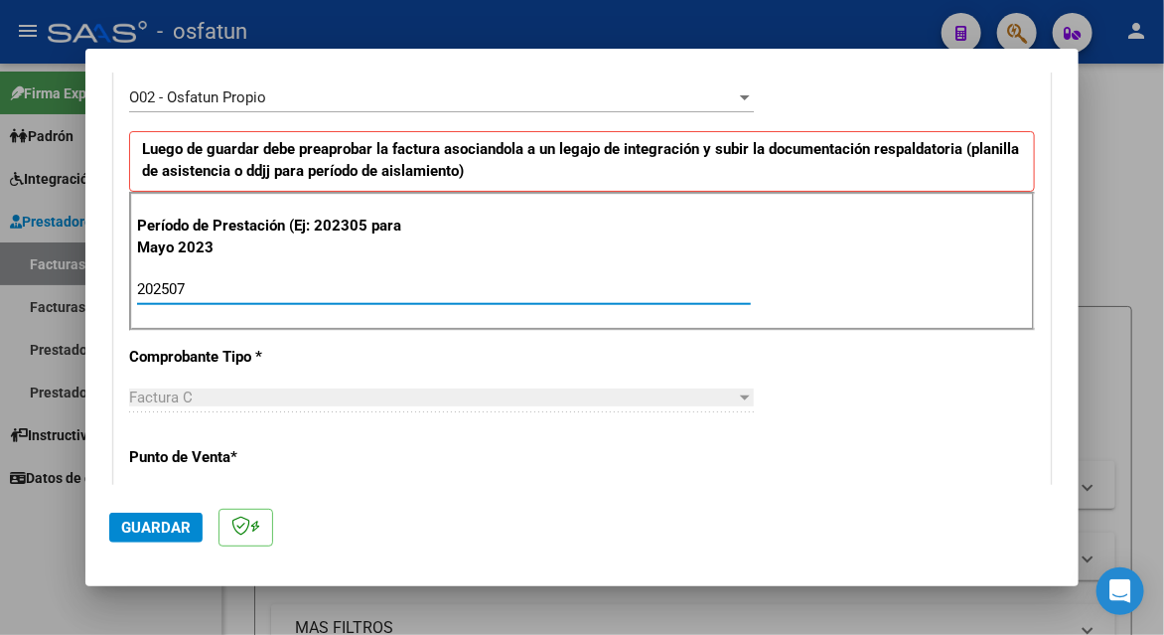
type input "202507"
click at [176, 527] on span "Guardar" at bounding box center [156, 528] width 70 height 18
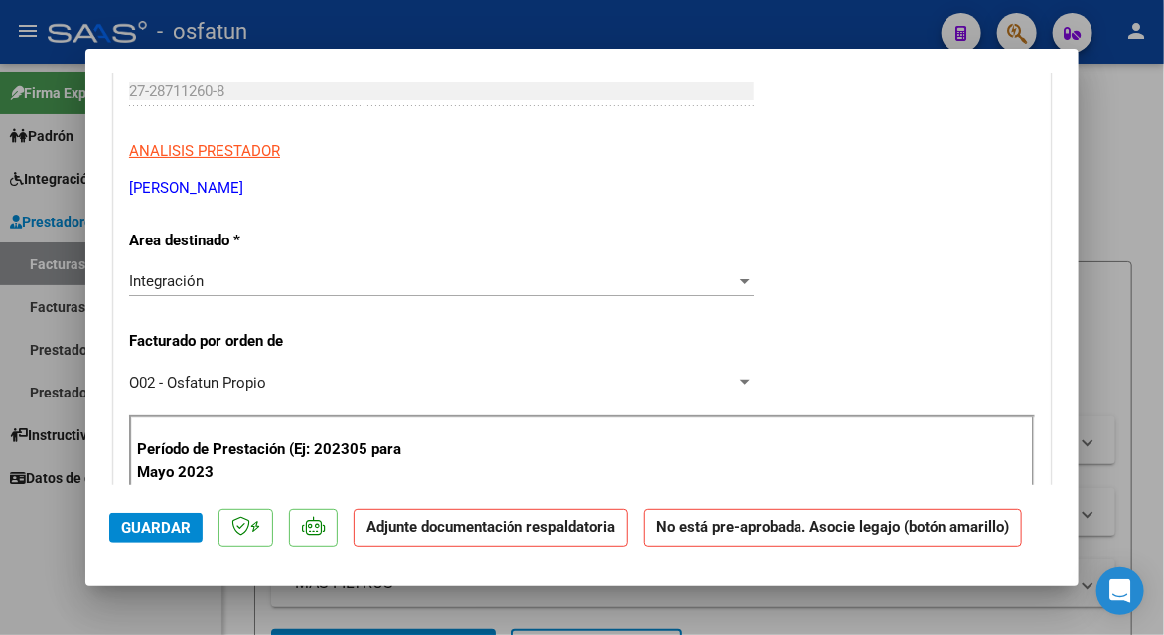
scroll to position [397, 0]
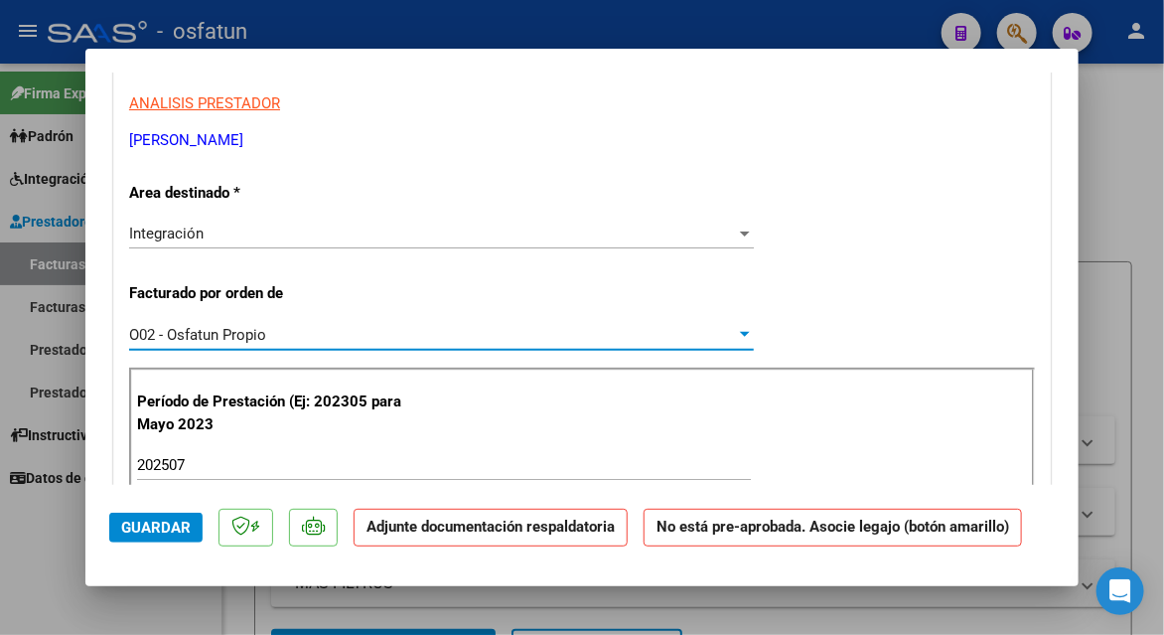
click at [428, 332] on div "O02 - Osfatun Propio" at bounding box center [432, 335] width 607 height 18
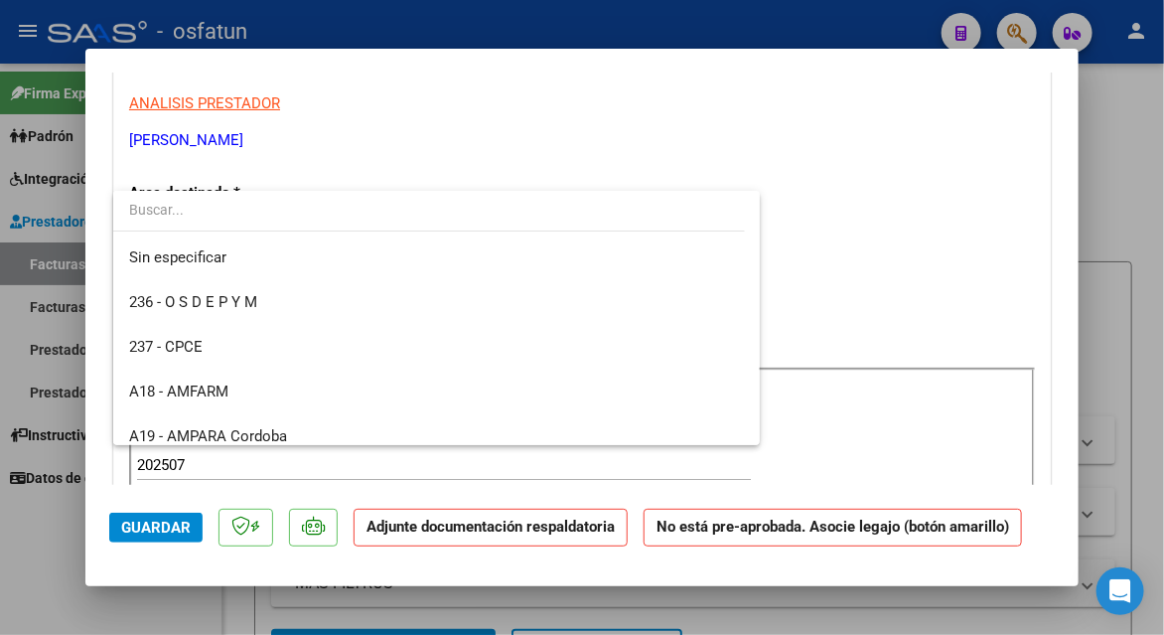
scroll to position [997, 0]
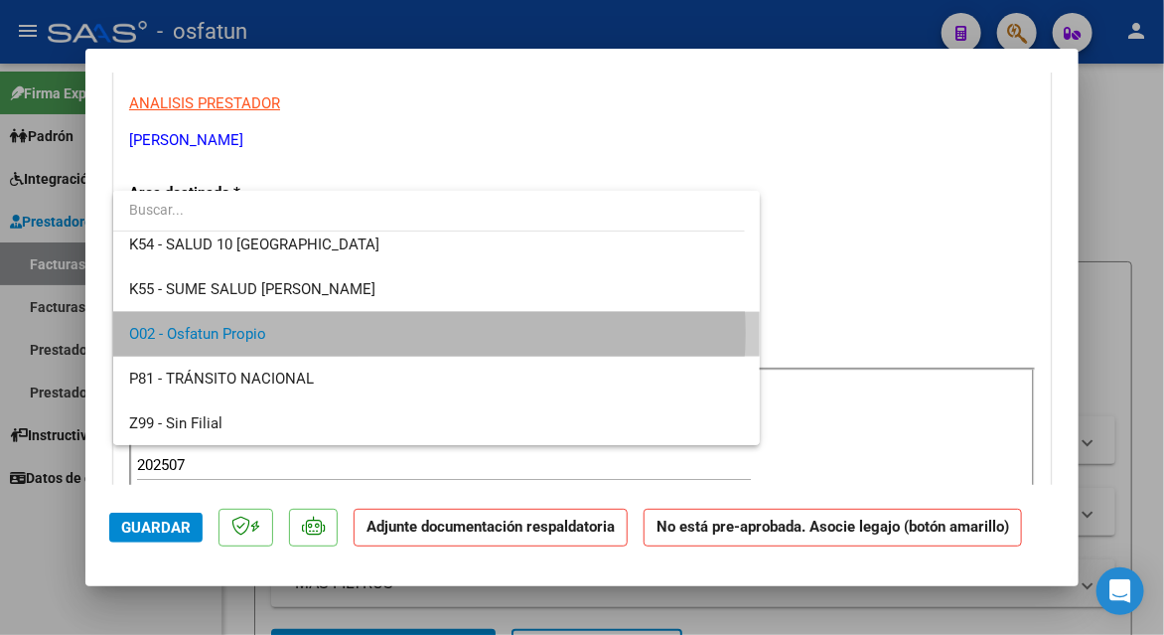
click at [425, 332] on span "O02 - Osfatun Propio" at bounding box center [436, 334] width 615 height 45
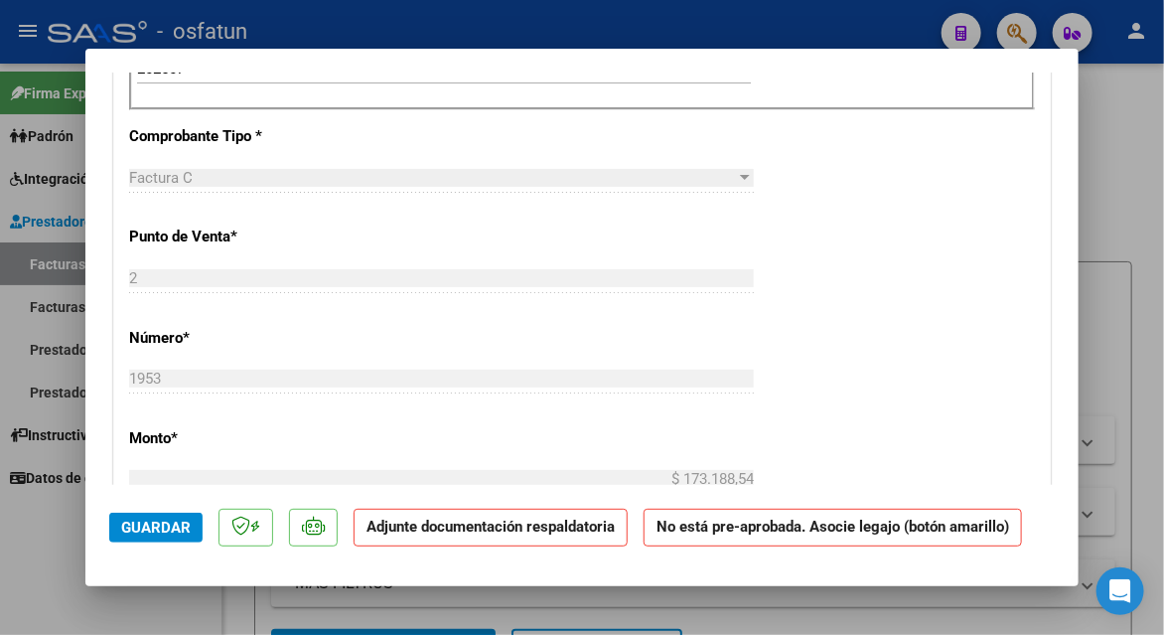
scroll to position [795, 0]
click at [186, 523] on span "Guardar" at bounding box center [156, 528] width 70 height 18
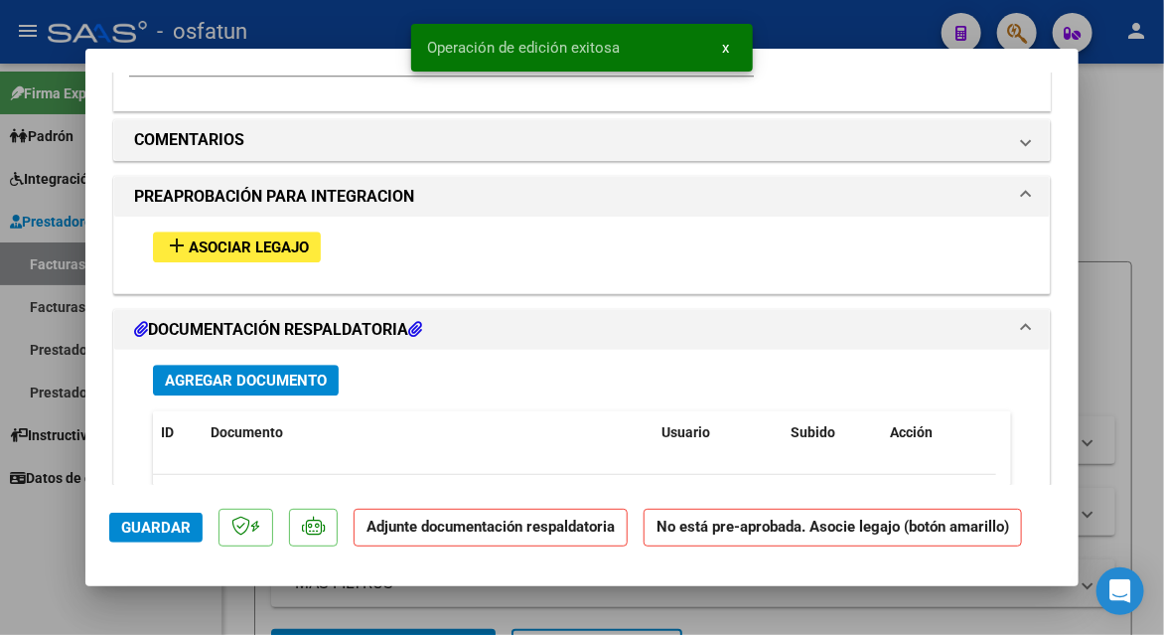
scroll to position [1888, 0]
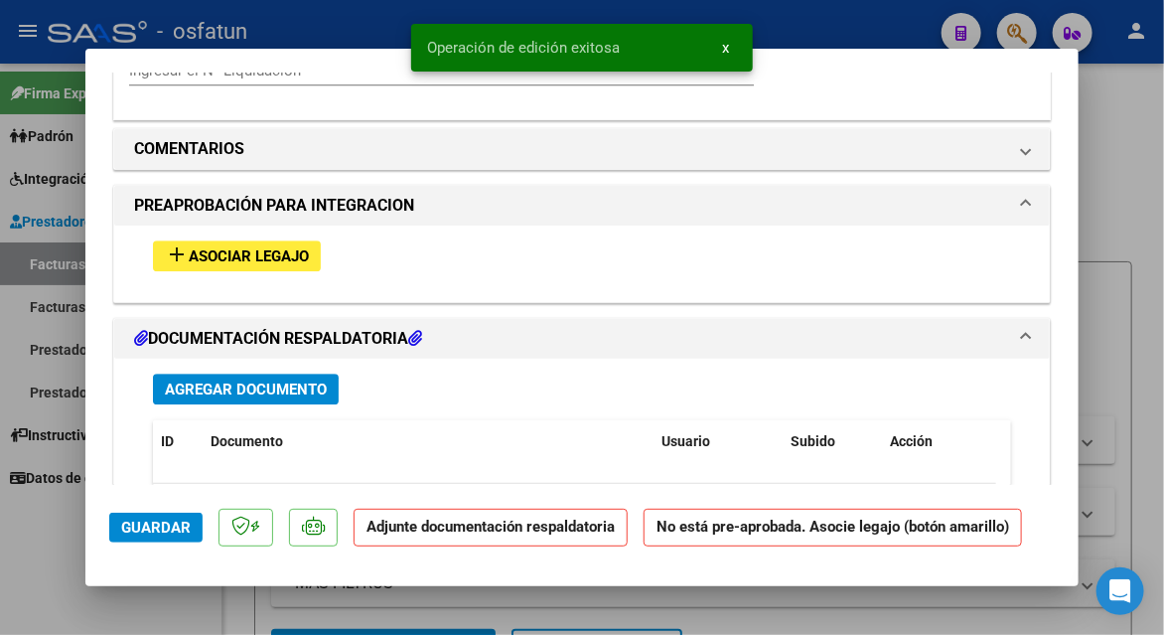
click at [217, 269] on div "add Asociar Legajo" at bounding box center [582, 256] width 888 height 61
click at [211, 254] on span "Asociar Legajo" at bounding box center [249, 256] width 120 height 18
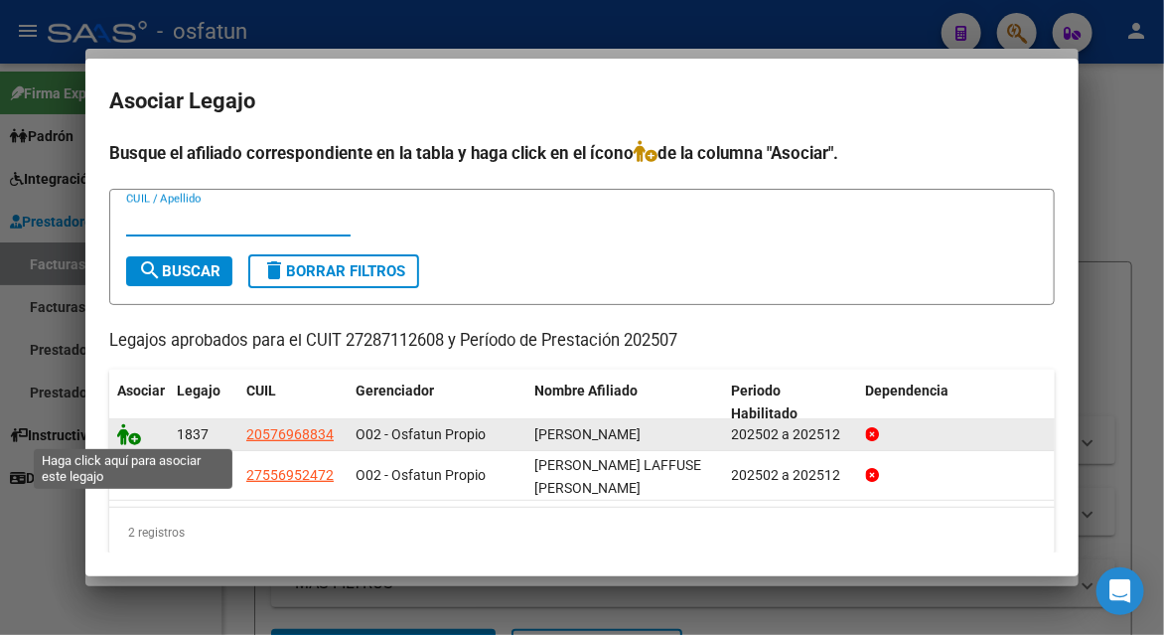
click at [129, 424] on icon at bounding box center [129, 434] width 24 height 22
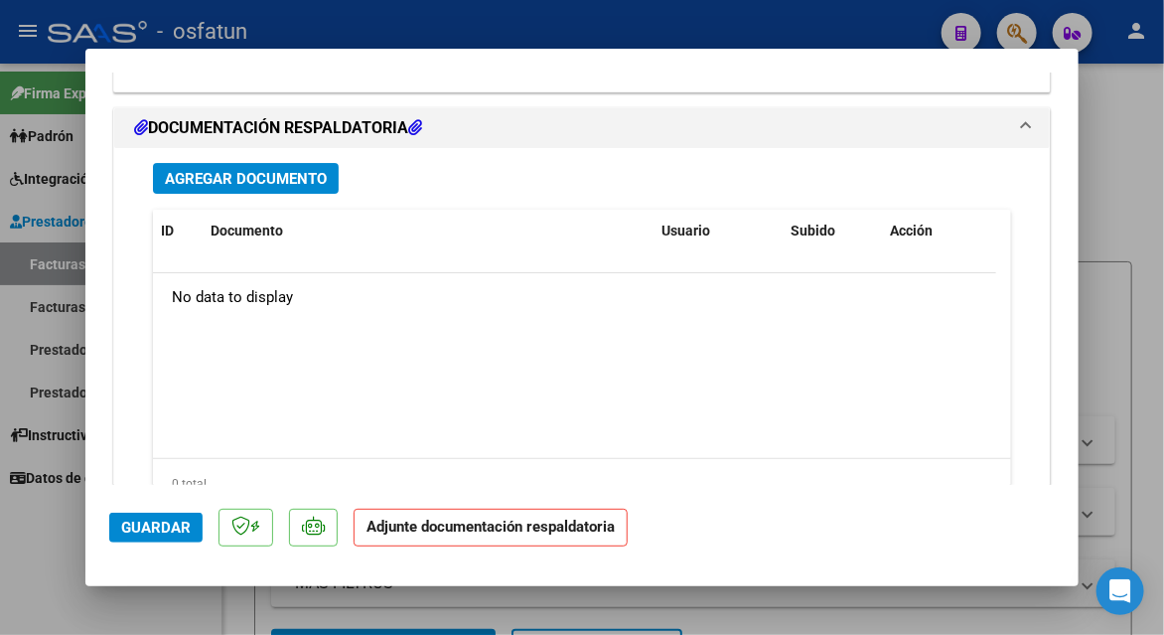
scroll to position [2436, 0]
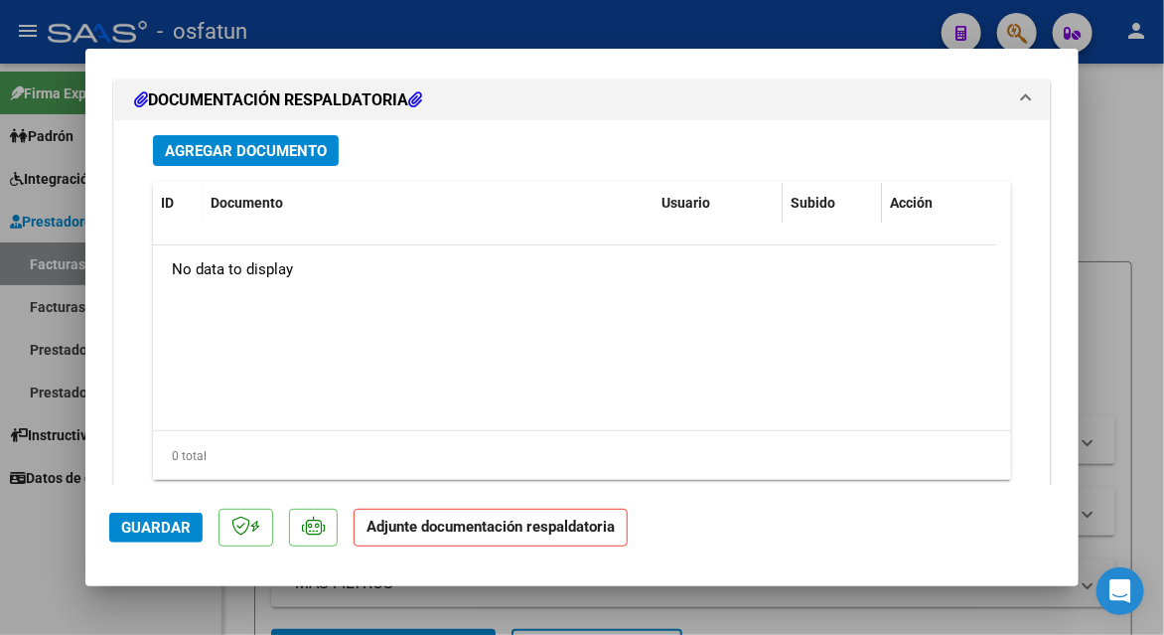
click at [272, 147] on span "Agregar Documento" at bounding box center [246, 151] width 162 height 18
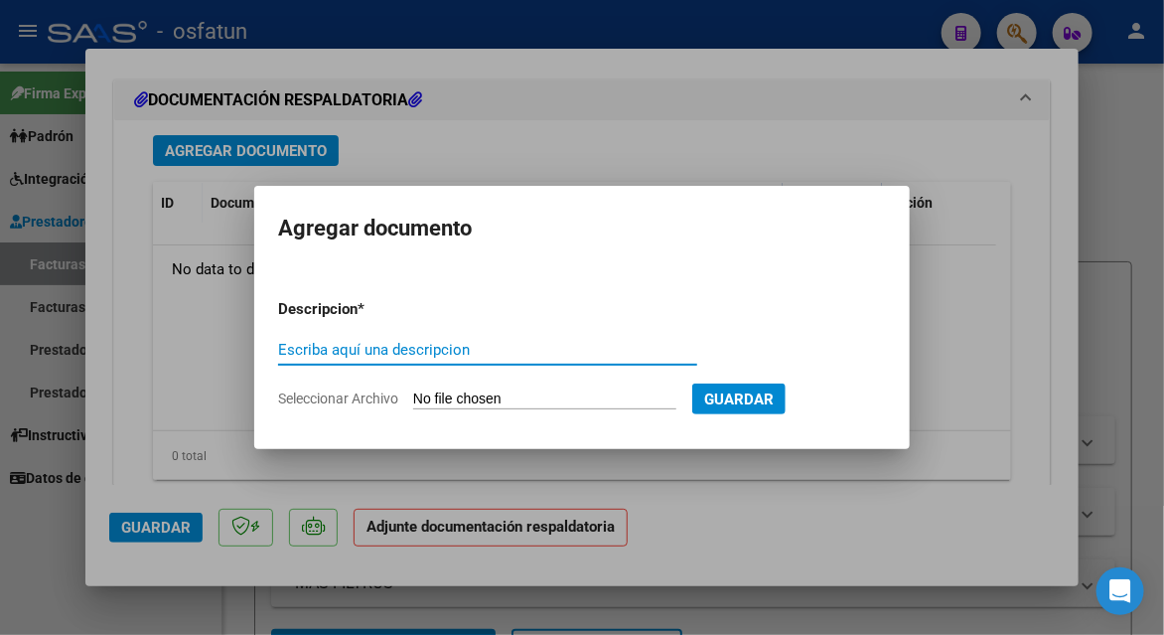
click at [331, 353] on input "Escriba aquí una descripcion" at bounding box center [487, 350] width 419 height 18
type input "planilla de assitencia"
click at [452, 398] on input "Seleccionar Archivo" at bounding box center [544, 399] width 263 height 19
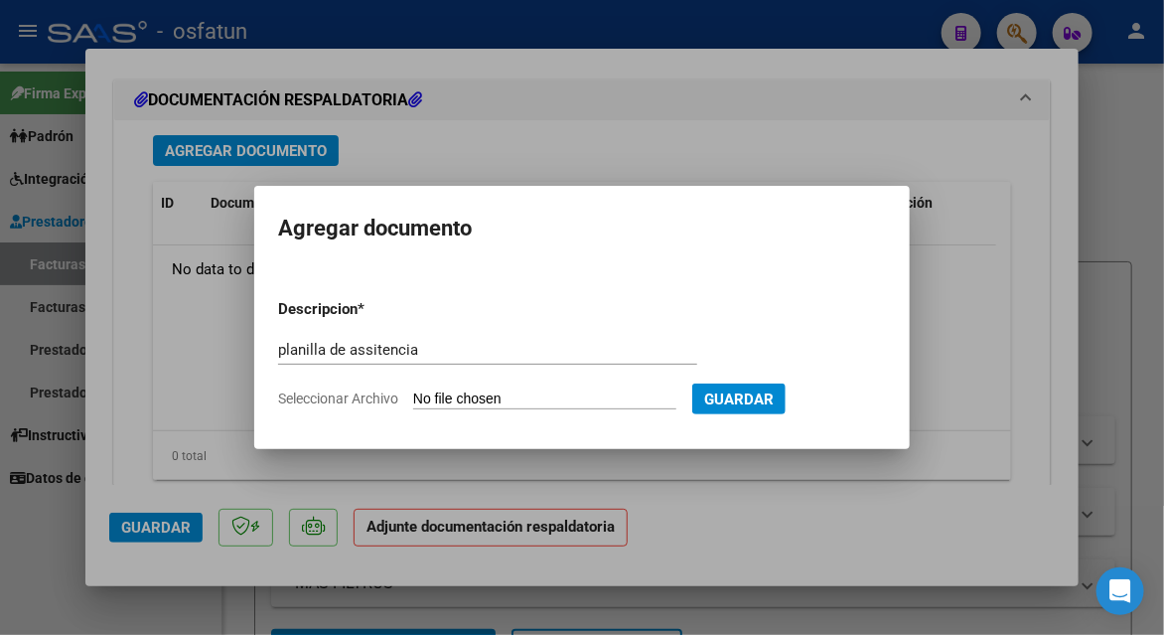
type input "C:\fakepath\[PERSON_NAME] 195.pdf"
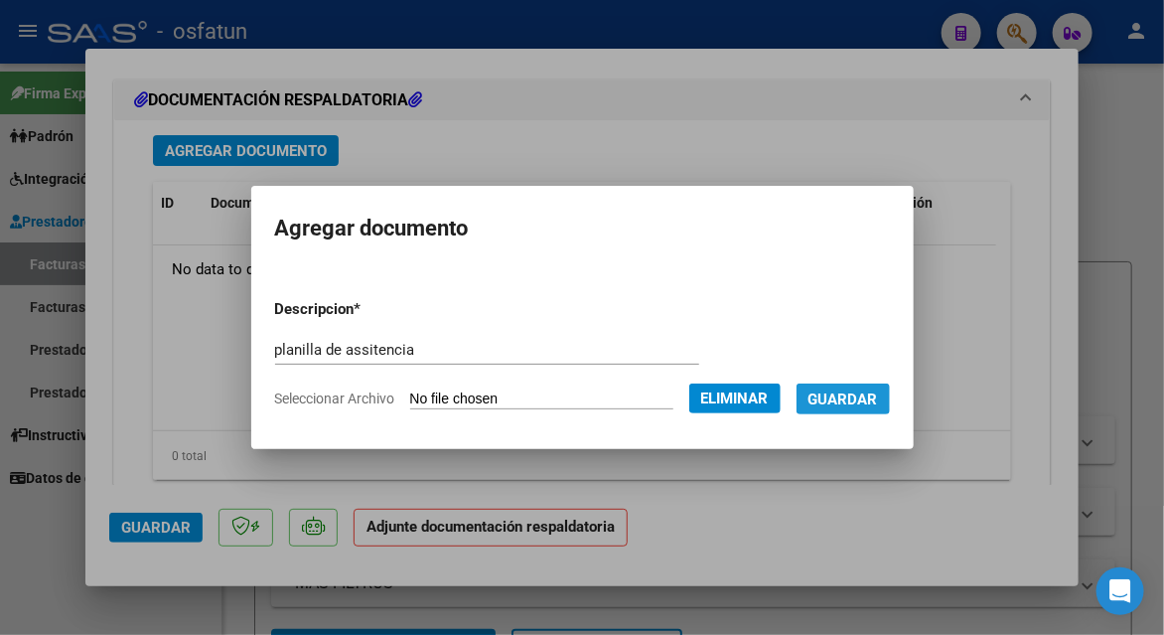
click at [845, 392] on span "Guardar" at bounding box center [844, 399] width 70 height 18
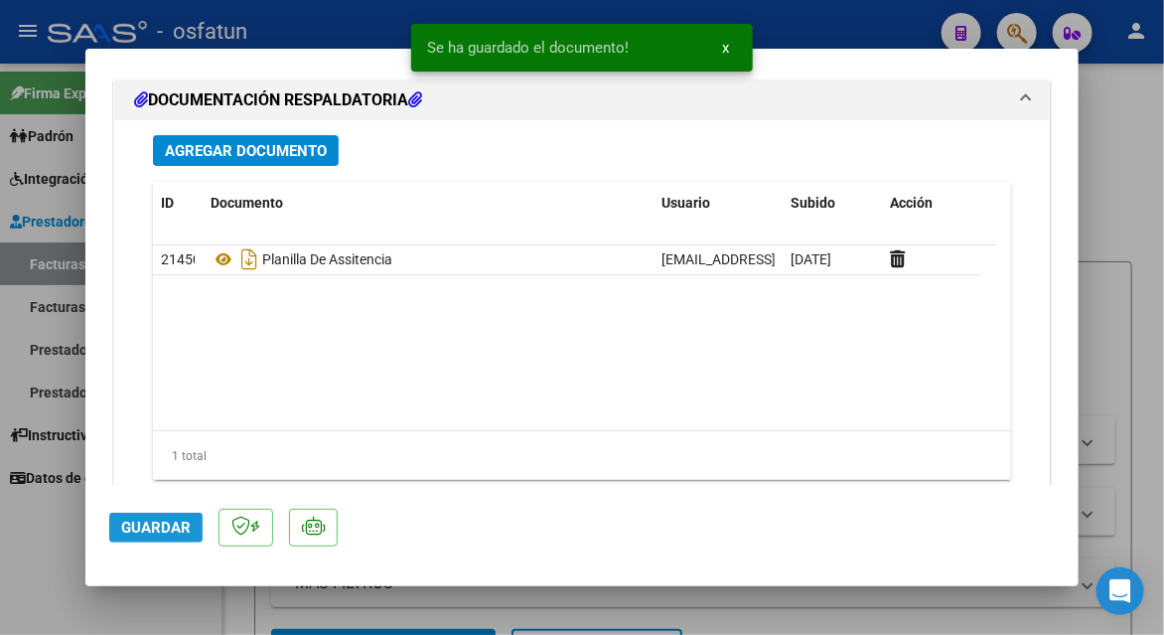
click at [147, 520] on span "Guardar" at bounding box center [156, 528] width 70 height 18
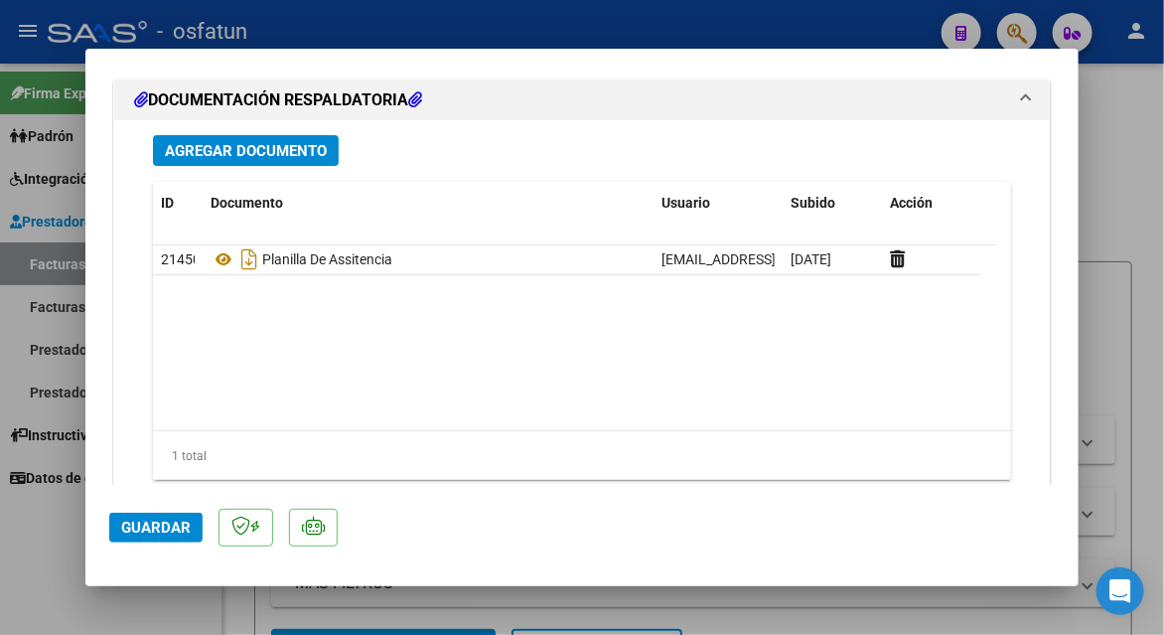
click at [195, 526] on button "Guardar" at bounding box center [155, 528] width 93 height 30
click at [164, 527] on span "Guardar" at bounding box center [156, 528] width 70 height 18
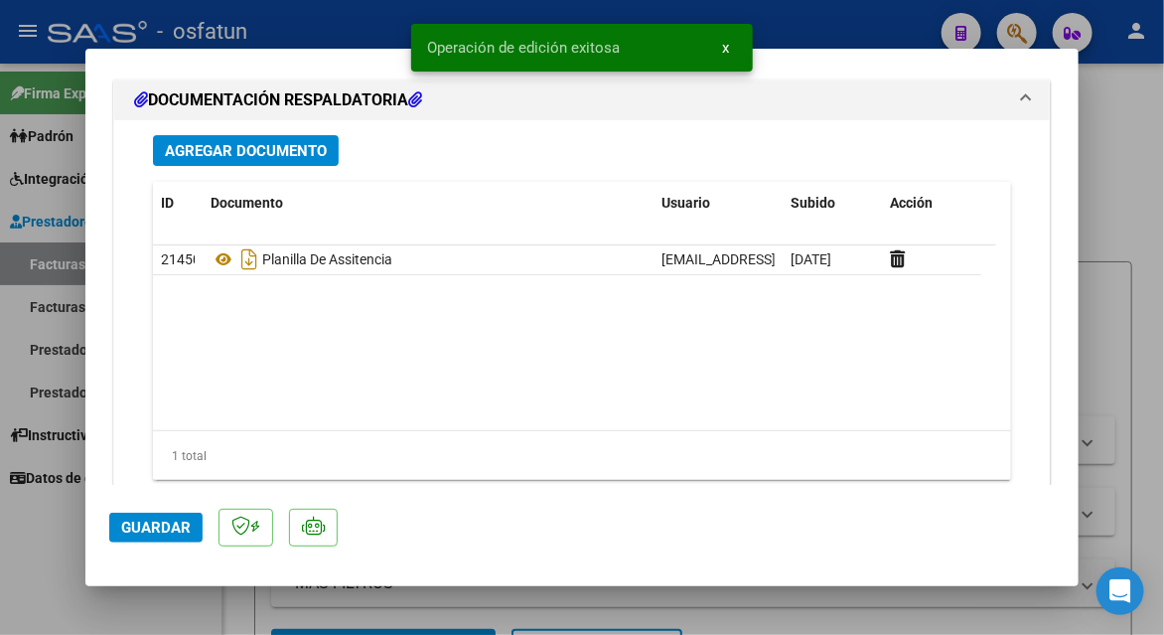
click at [14, 570] on div at bounding box center [582, 317] width 1164 height 635
type input "$ 0,00"
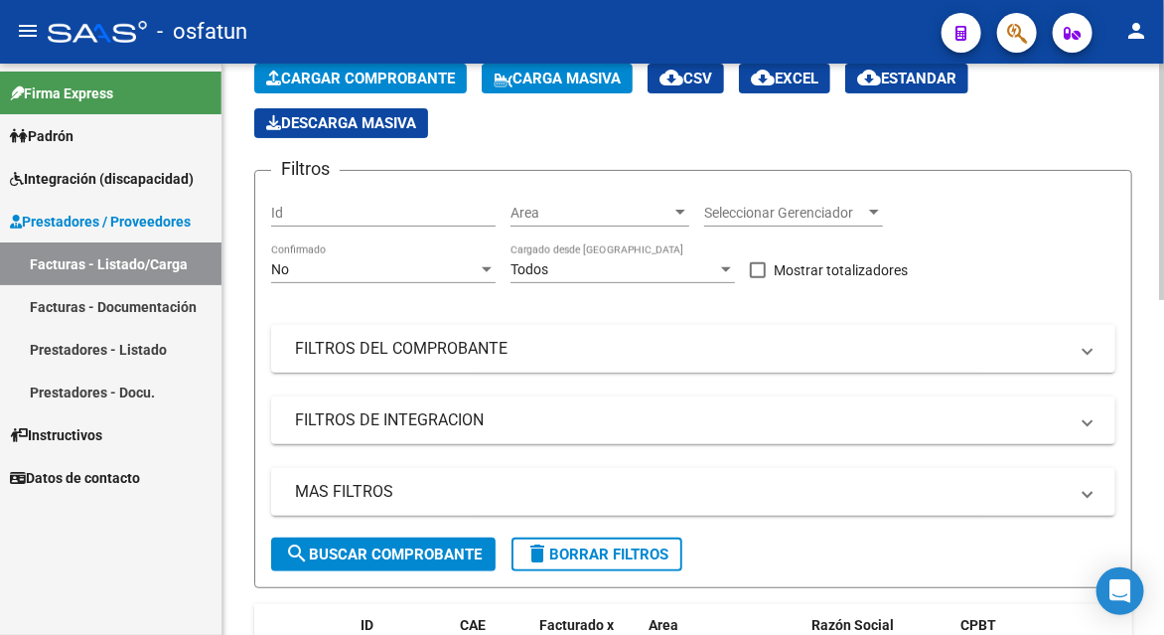
scroll to position [397, 0]
